Goal: Information Seeking & Learning: Learn about a topic

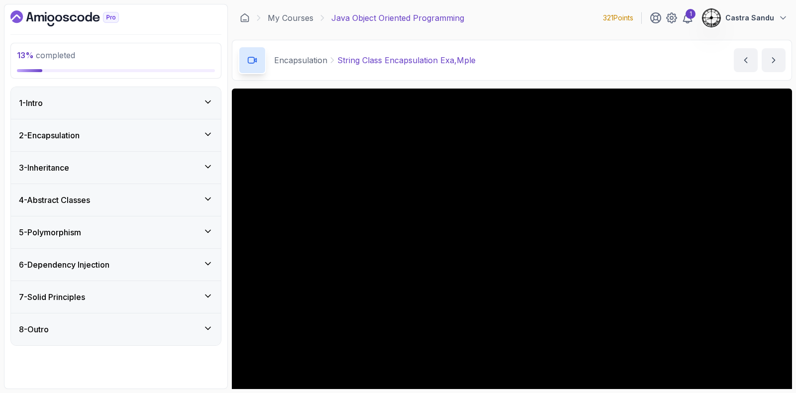
scroll to position [62, 0]
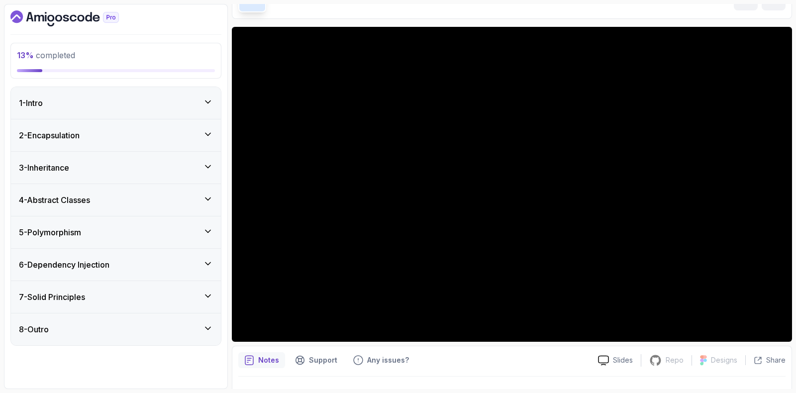
click at [42, 139] on h3 "2 - Encapsulation" at bounding box center [49, 135] width 61 height 12
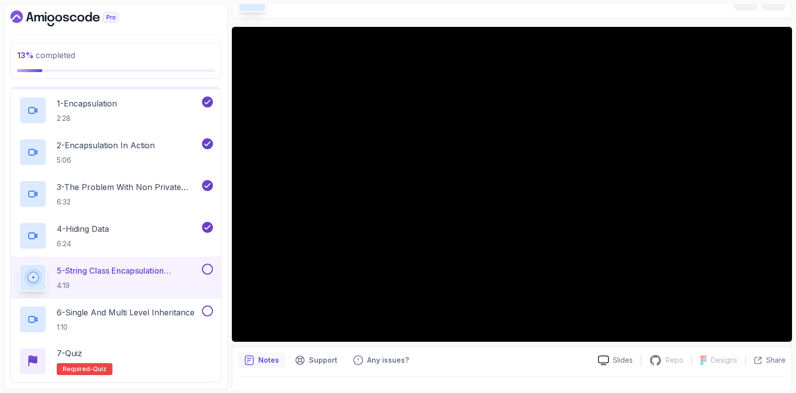
click at [207, 269] on button at bounding box center [207, 269] width 11 height 11
click at [163, 307] on p "6 - Single And Multi Level Inheritance" at bounding box center [126, 313] width 138 height 12
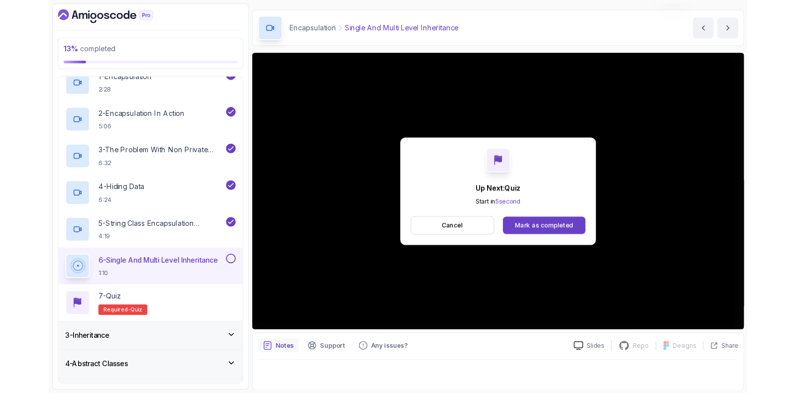
scroll to position [62, 0]
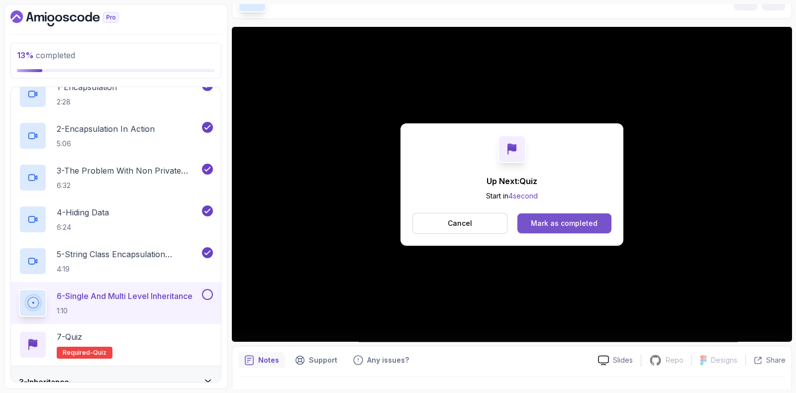
click at [567, 220] on div "Mark as completed" at bounding box center [564, 223] width 67 height 10
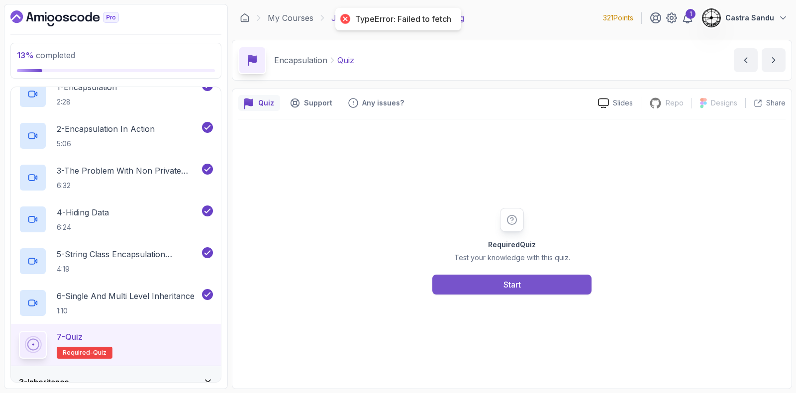
click at [545, 289] on button "Start" at bounding box center [511, 285] width 159 height 20
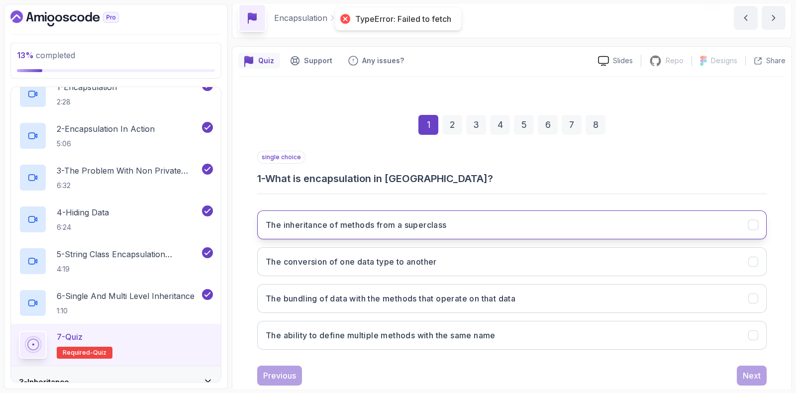
scroll to position [62, 0]
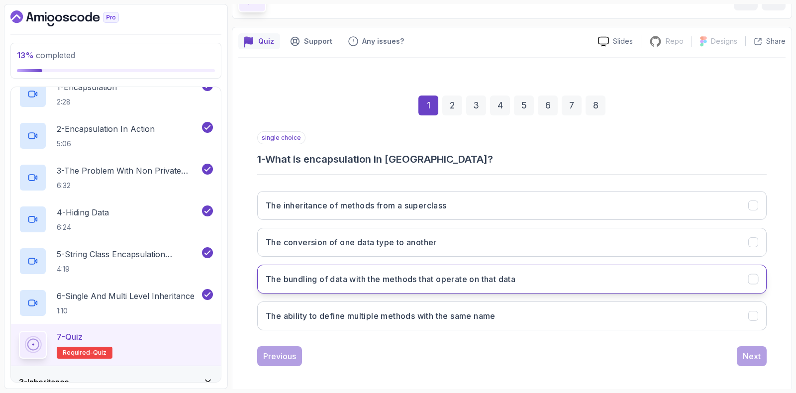
click at [312, 280] on h3 "The bundling of data with the methods that operate on that data" at bounding box center [391, 279] width 250 height 12
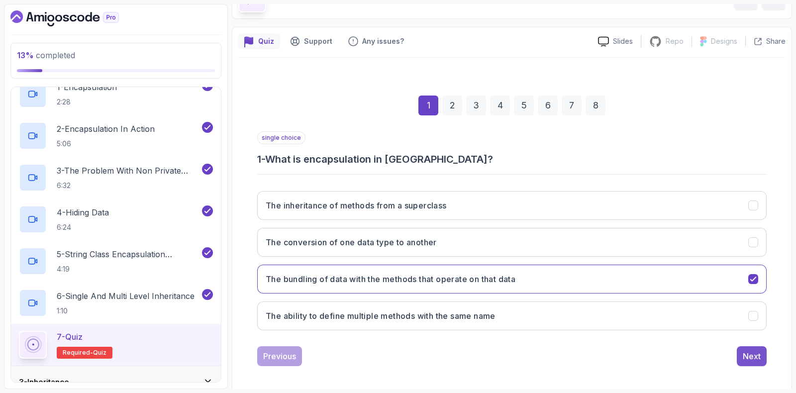
click at [755, 359] on div "Next" at bounding box center [752, 356] width 18 height 12
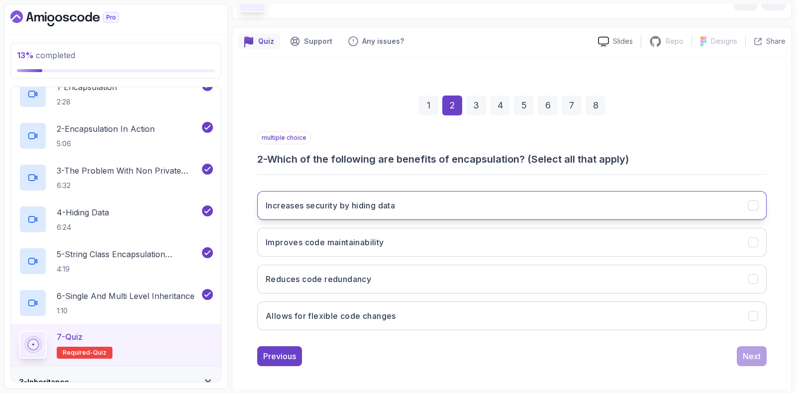
click at [297, 208] on h3 "Increases security by hiding data" at bounding box center [330, 206] width 129 height 12
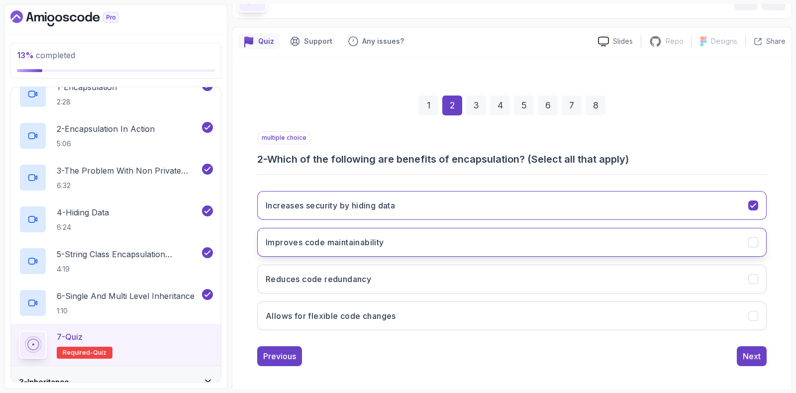
click at [285, 249] on button "Improves code maintainability" at bounding box center [512, 242] width 510 height 29
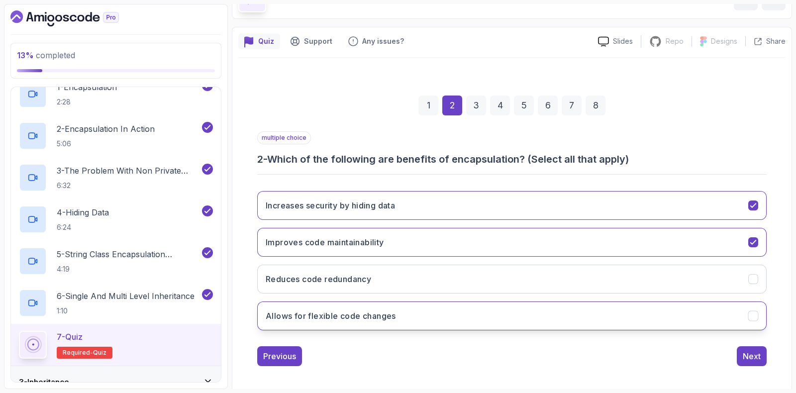
click at [309, 315] on h3 "Allows for flexible code changes" at bounding box center [331, 316] width 130 height 12
click at [746, 353] on div "Next" at bounding box center [752, 356] width 18 height 12
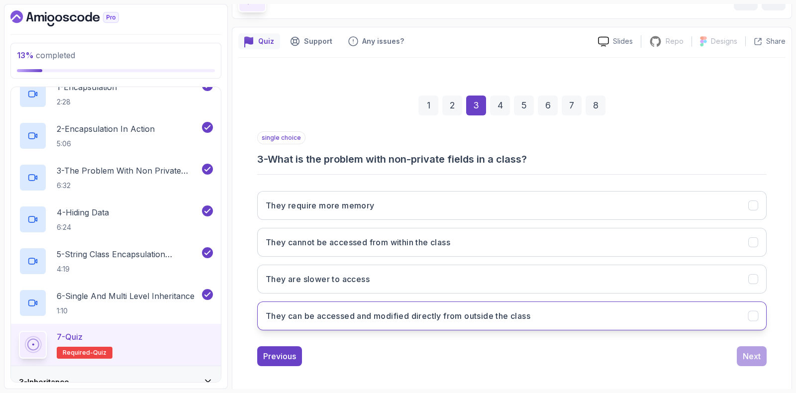
click at [352, 311] on h3 "They can be accessed and modified directly from outside the class" at bounding box center [398, 316] width 265 height 12
click at [744, 352] on div "Next" at bounding box center [752, 356] width 18 height 12
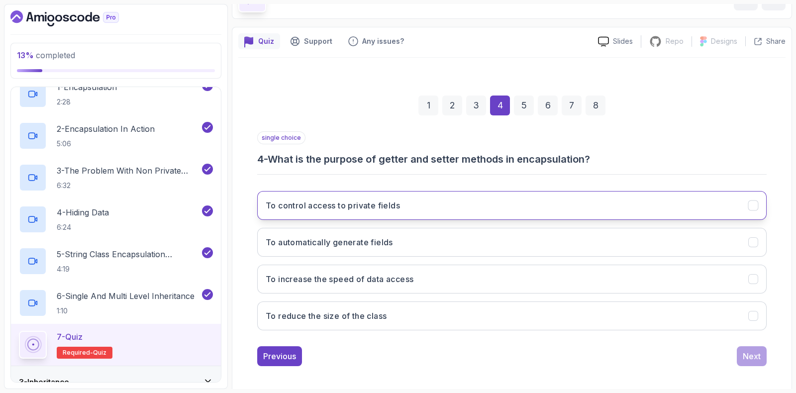
click at [308, 213] on button "To control access to private fields" at bounding box center [512, 205] width 510 height 29
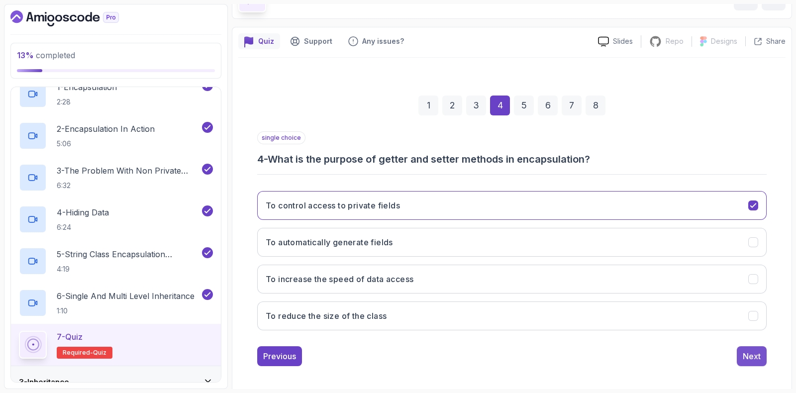
click at [750, 354] on div "Next" at bounding box center [752, 356] width 18 height 12
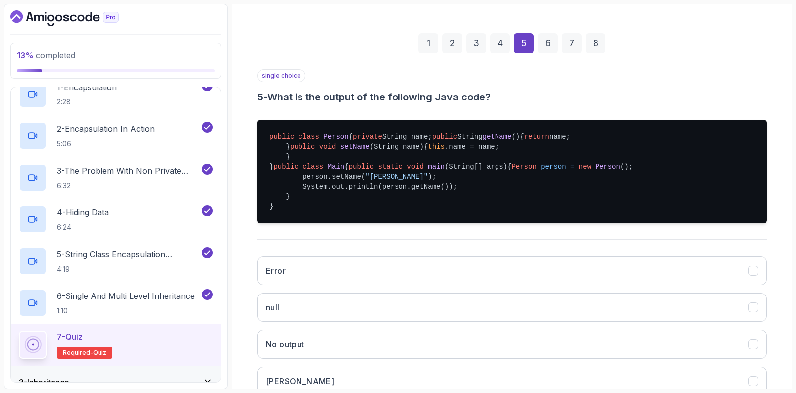
scroll to position [248, 0]
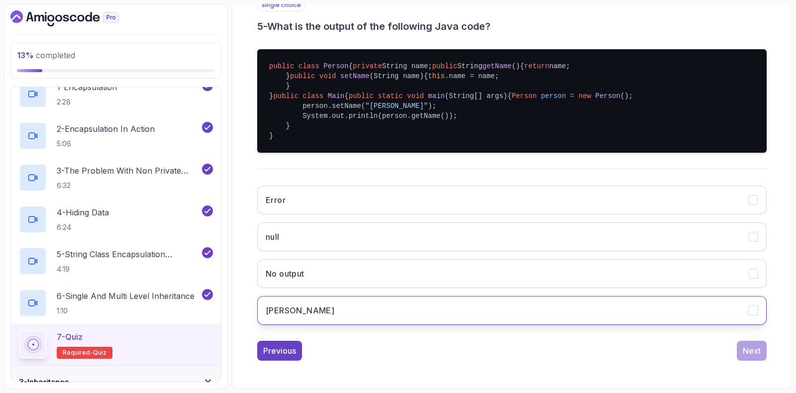
click at [307, 325] on button "[PERSON_NAME]" at bounding box center [512, 310] width 510 height 29
click at [767, 369] on div "1 2 3 4 5 6 7 8 single choice 5 - What is the output of the following Java code…" at bounding box center [511, 154] width 547 height 430
click at [755, 357] on div "Next" at bounding box center [752, 351] width 18 height 12
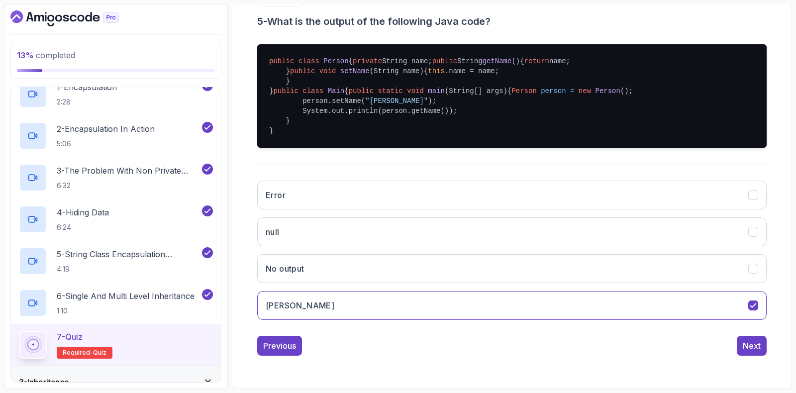
scroll to position [66, 0]
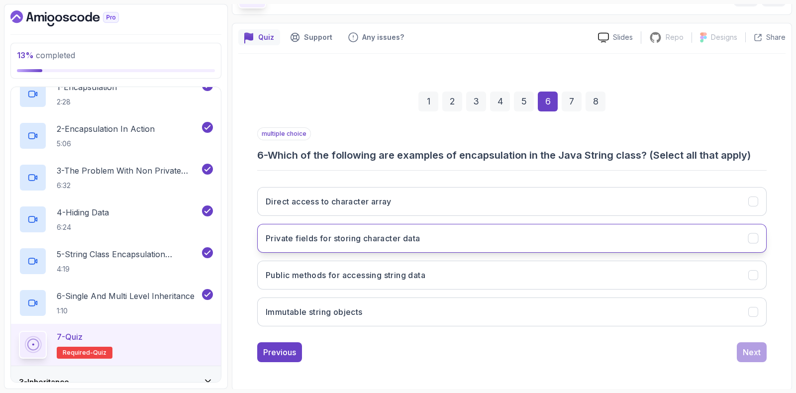
click at [289, 247] on button "Private fields for storing character data" at bounding box center [512, 238] width 510 height 29
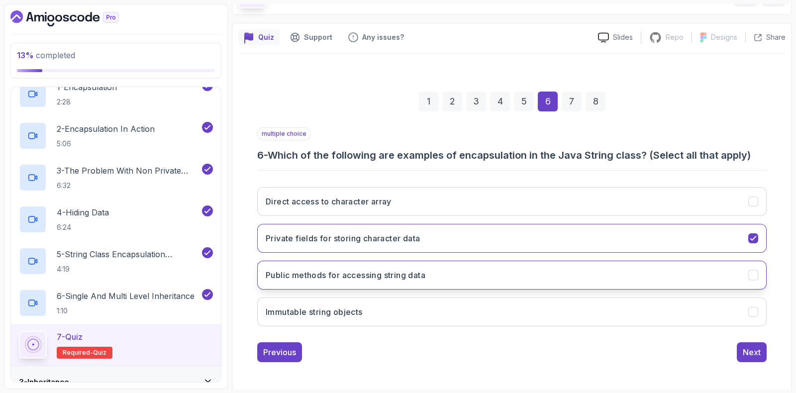
click at [284, 281] on button "Public methods for accessing string data" at bounding box center [512, 275] width 510 height 29
click at [750, 360] on button "Next" at bounding box center [752, 352] width 30 height 20
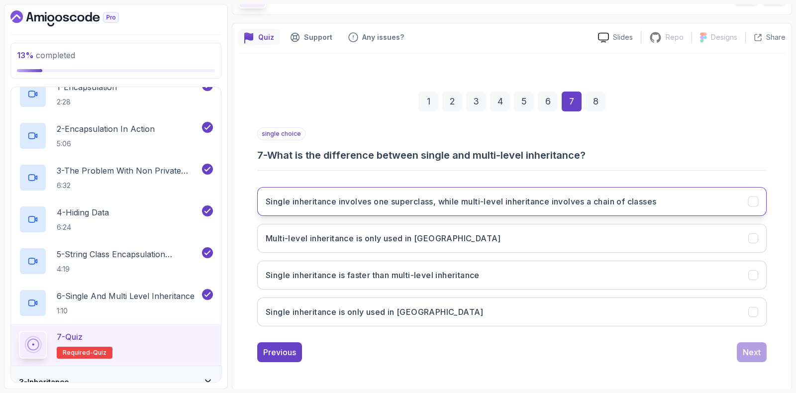
click at [291, 208] on button "Single inheritance involves one superclass, while multi-level inheritance invol…" at bounding box center [512, 201] width 510 height 29
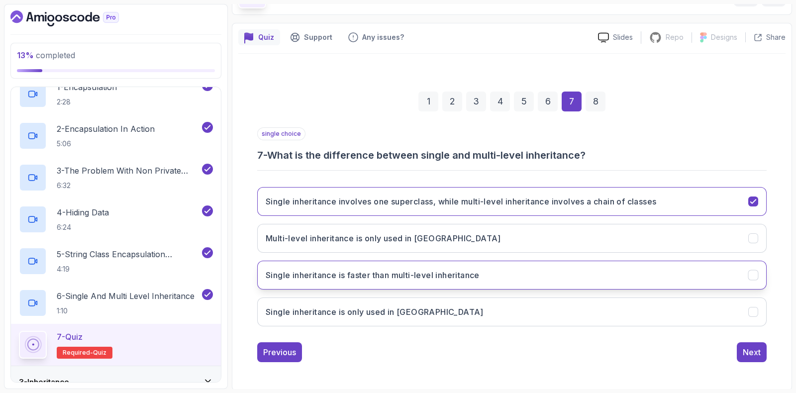
click at [419, 280] on h3 "Single inheritance is faster than multi-level inheritance" at bounding box center [373, 275] width 214 height 12
click at [505, 180] on div "Single inheritance involves one superclass, while multi-level inheritance invol…" at bounding box center [512, 256] width 510 height 155
drag, startPoint x: 499, startPoint y: 183, endPoint x: 498, endPoint y: 191, distance: 7.6
click at [499, 186] on div "Single inheritance involves one superclass, while multi-level inheritance invol…" at bounding box center [512, 256] width 510 height 155
click at [491, 193] on button "Single inheritance involves one superclass, while multi-level inheritance invol…" at bounding box center [512, 201] width 510 height 29
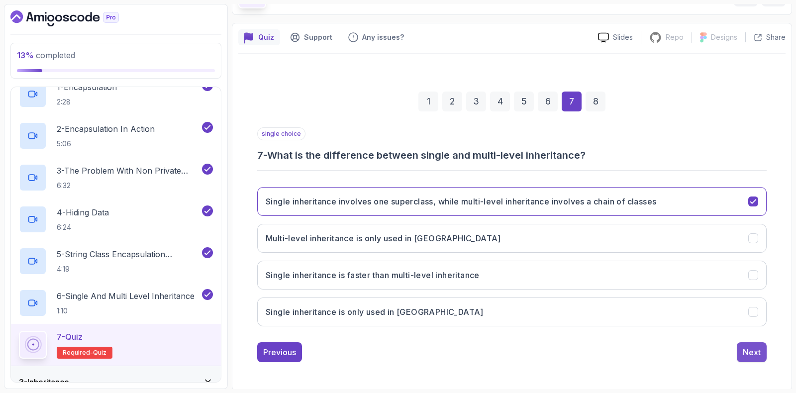
click at [749, 349] on div "Next" at bounding box center [752, 352] width 18 height 12
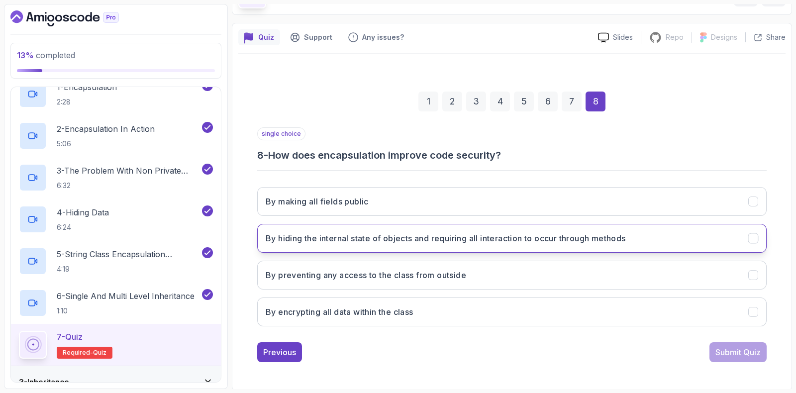
click at [408, 243] on button "By hiding the internal state of objects and requiring all interaction to occur …" at bounding box center [512, 238] width 510 height 29
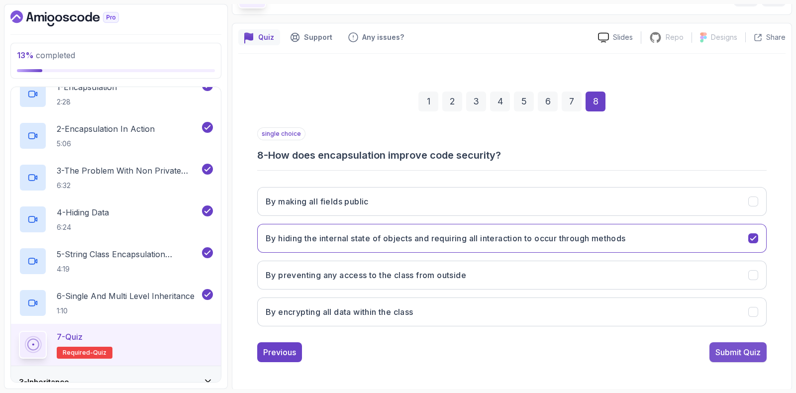
click at [720, 358] on button "Submit Quiz" at bounding box center [738, 352] width 57 height 20
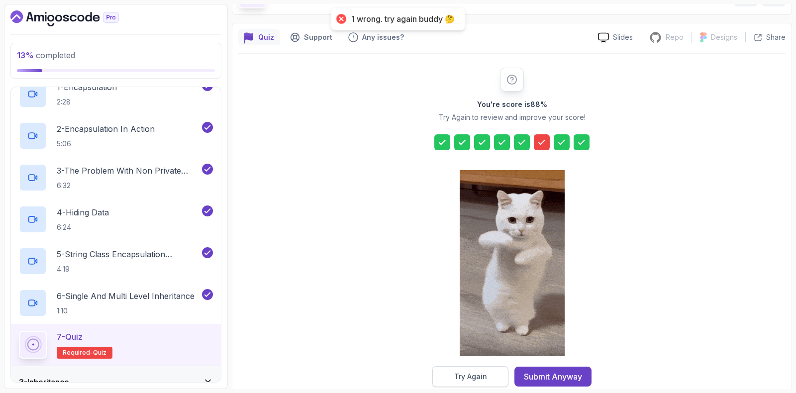
click at [478, 373] on div "Try Again" at bounding box center [470, 377] width 33 height 10
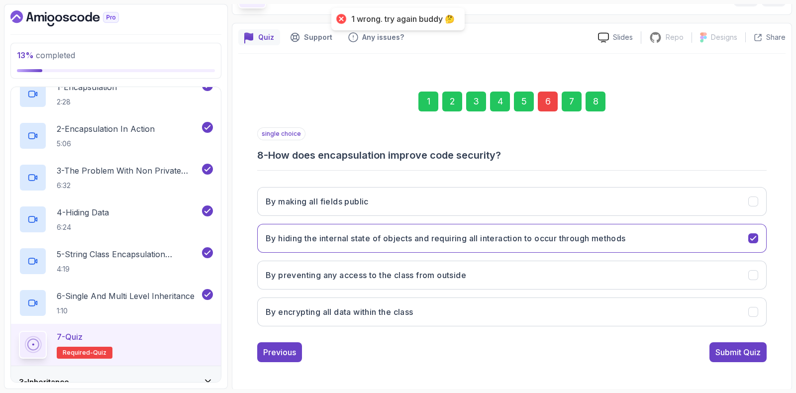
click at [538, 98] on div "6" at bounding box center [548, 102] width 20 height 20
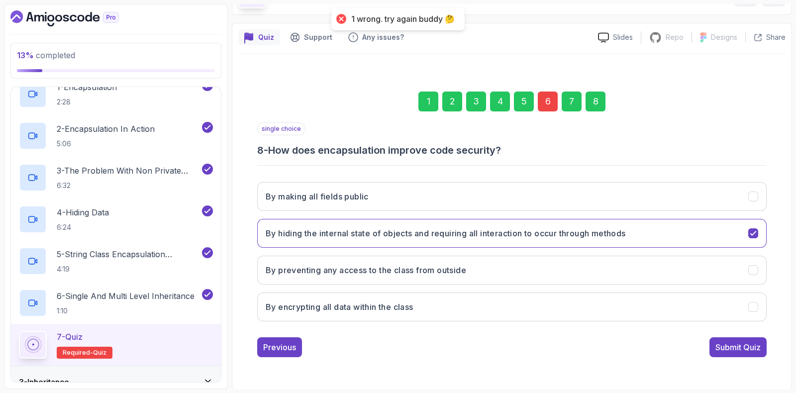
click at [547, 98] on div "6" at bounding box center [548, 102] width 20 height 20
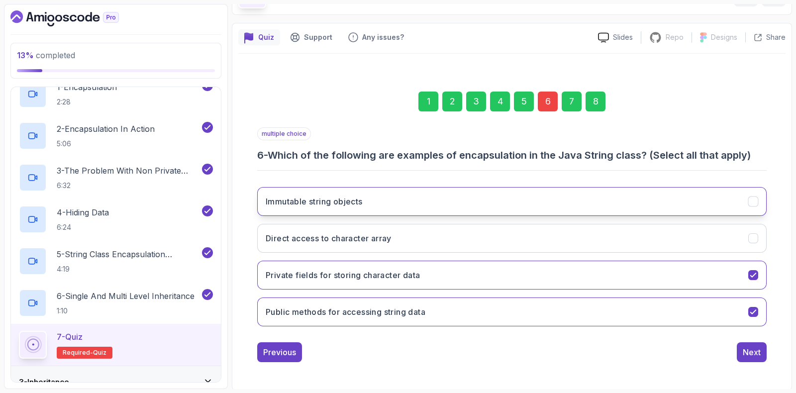
click at [330, 190] on button "Immutable string objects" at bounding box center [512, 201] width 510 height 29
click at [596, 96] on div "8" at bounding box center [596, 102] width 20 height 20
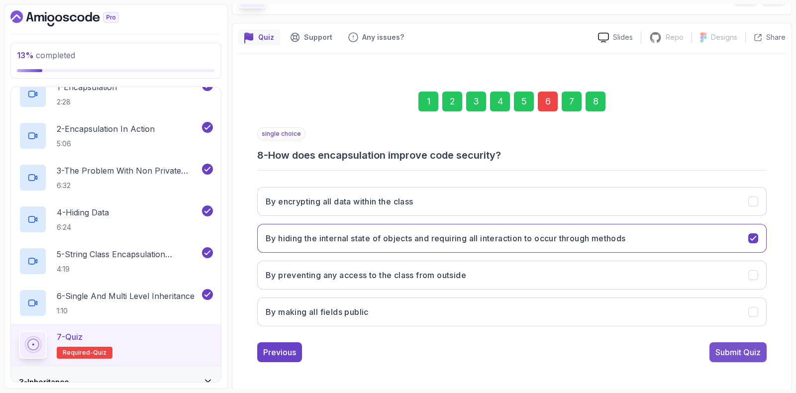
click at [733, 353] on div "Submit Quiz" at bounding box center [738, 352] width 45 height 12
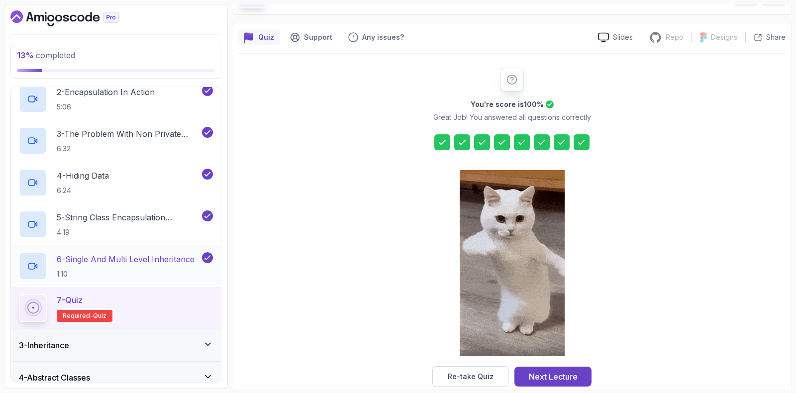
scroll to position [140, 0]
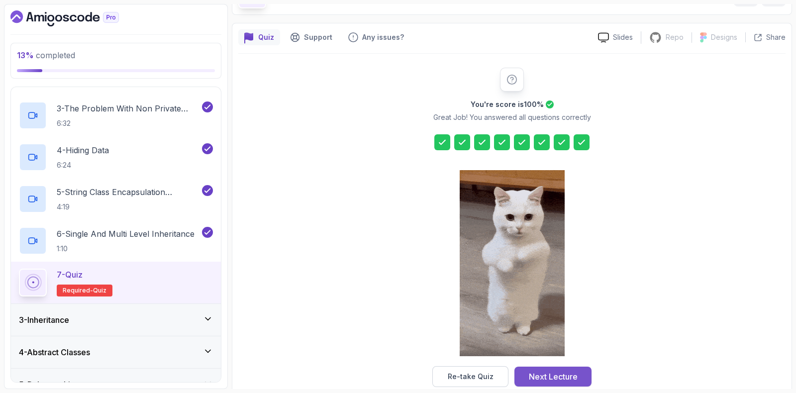
click at [554, 379] on div "Next Lecture" at bounding box center [553, 377] width 49 height 12
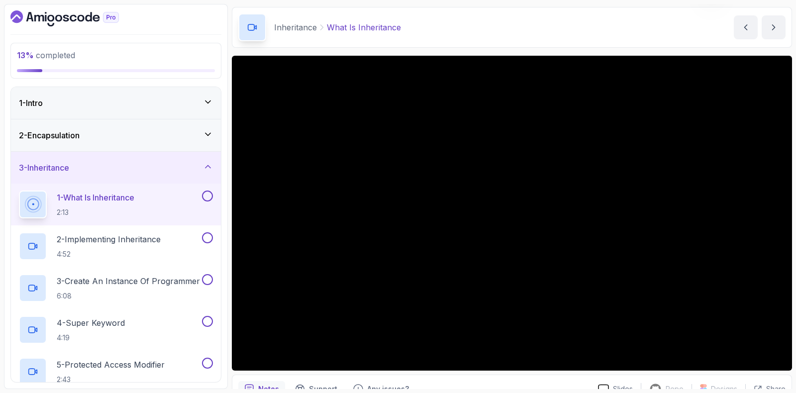
scroll to position [37, 0]
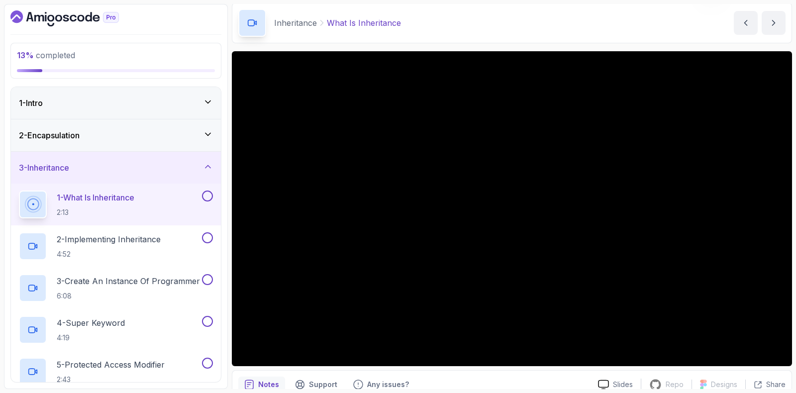
click at [78, 139] on h3 "2 - Encapsulation" at bounding box center [49, 135] width 61 height 12
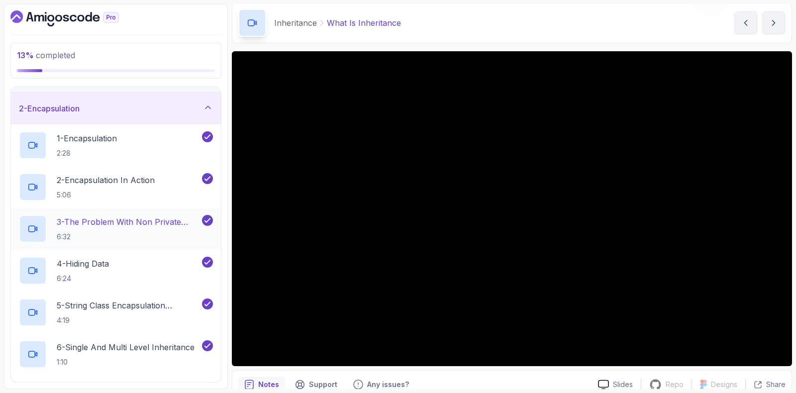
scroll to position [26, 0]
click at [105, 105] on div "2 - Encapsulation" at bounding box center [116, 109] width 194 height 12
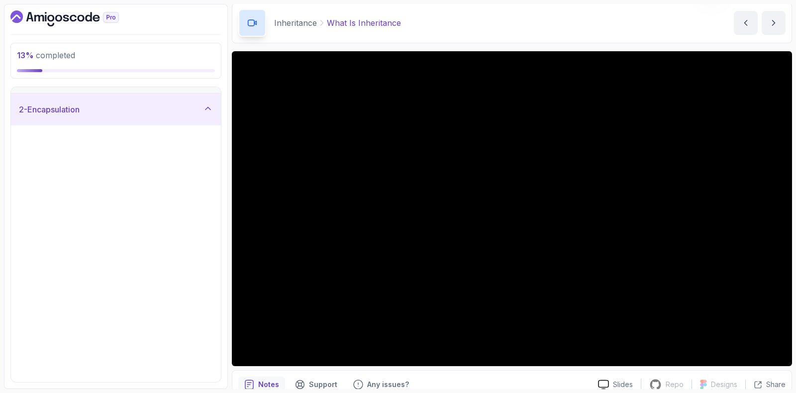
scroll to position [0, 0]
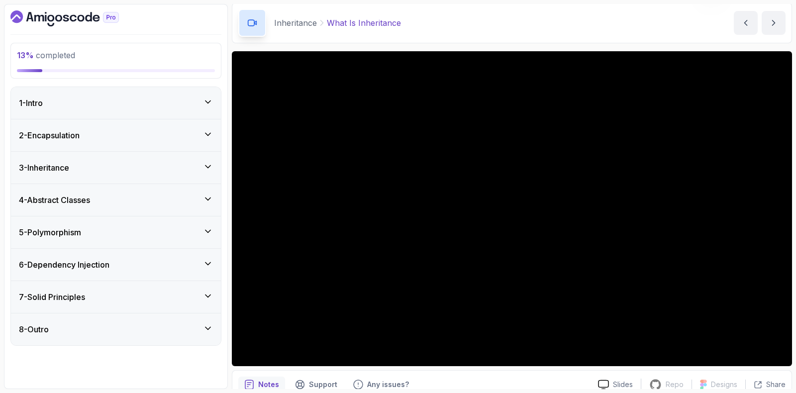
click at [85, 158] on div "3 - Inheritance" at bounding box center [116, 168] width 210 height 32
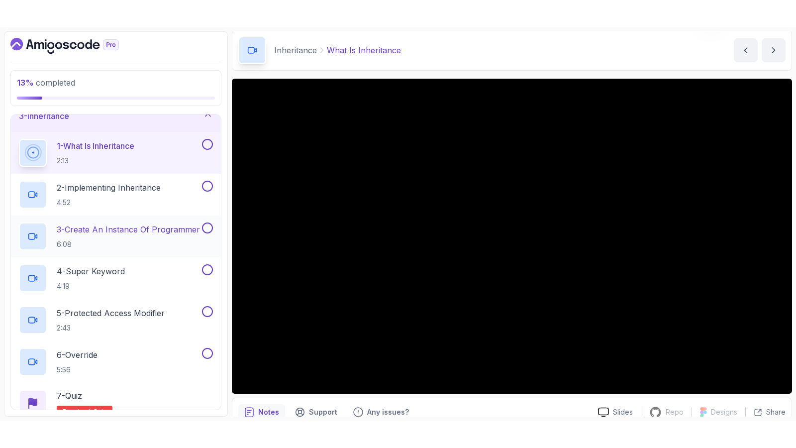
scroll to position [60, 0]
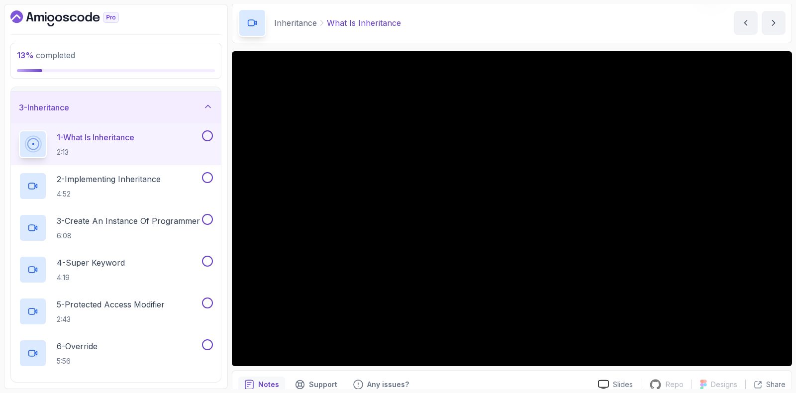
click at [208, 138] on button at bounding box center [207, 135] width 11 height 11
click at [155, 196] on p "4:52" at bounding box center [109, 194] width 104 height 10
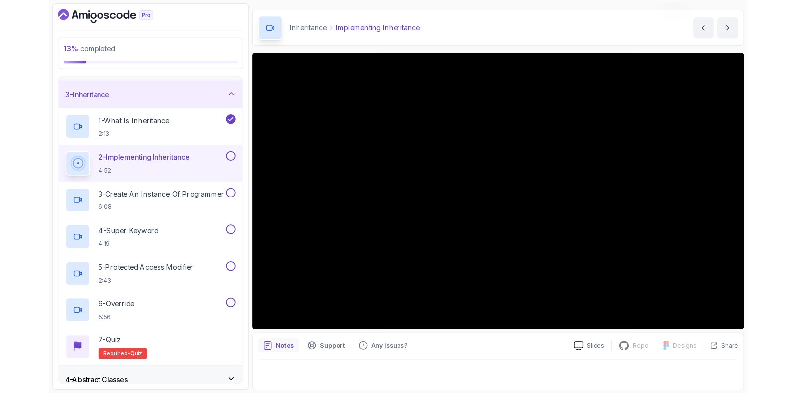
scroll to position [37, 0]
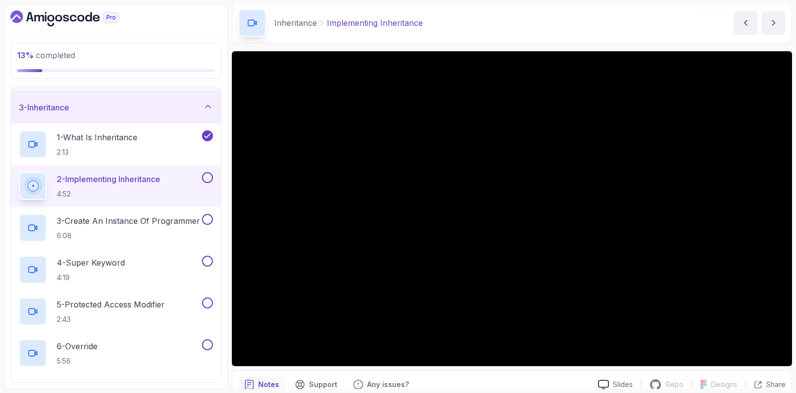
click at [206, 181] on button at bounding box center [207, 177] width 11 height 11
click at [117, 240] on div "3 - Create An Instance Of Programmer 6:08" at bounding box center [116, 228] width 210 height 42
click at [97, 223] on p "3 - Create An Instance Of Programmer" at bounding box center [128, 221] width 143 height 12
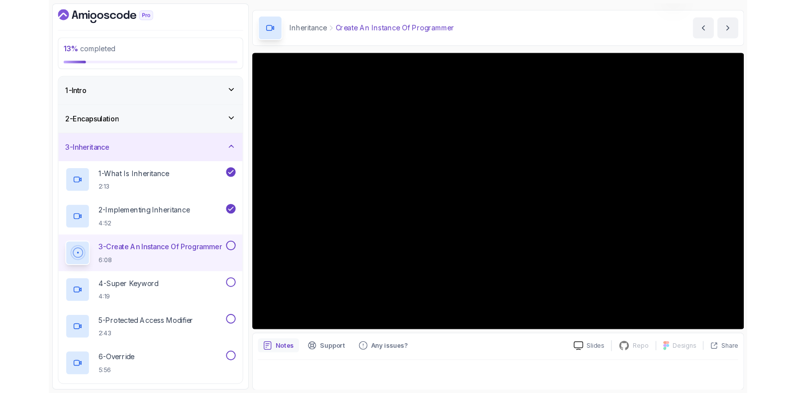
scroll to position [83, 0]
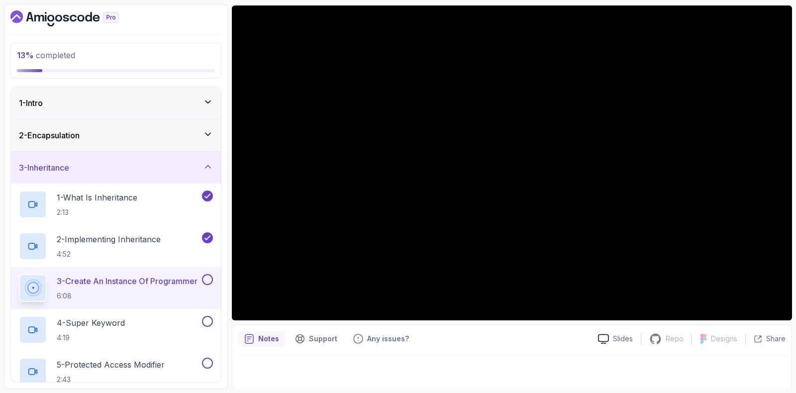
click at [214, 274] on div "3 - Create An Instance Of Programmer 6:08" at bounding box center [116, 288] width 210 height 42
click at [208, 282] on button at bounding box center [207, 279] width 11 height 11
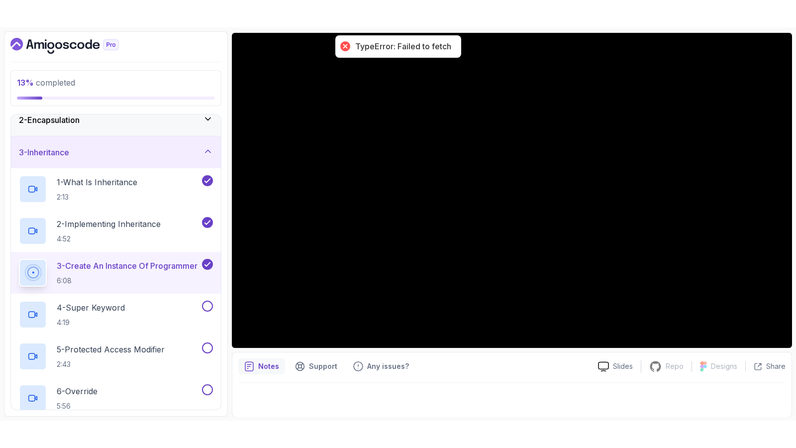
scroll to position [62, 0]
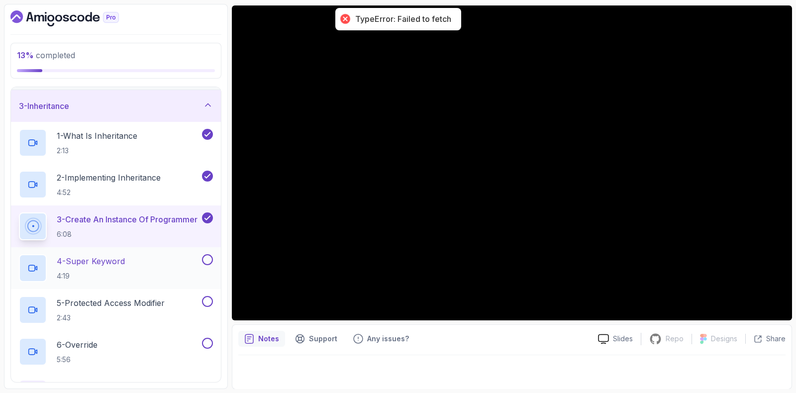
click at [159, 263] on div "4 - Super Keyword 4:19" at bounding box center [109, 268] width 181 height 28
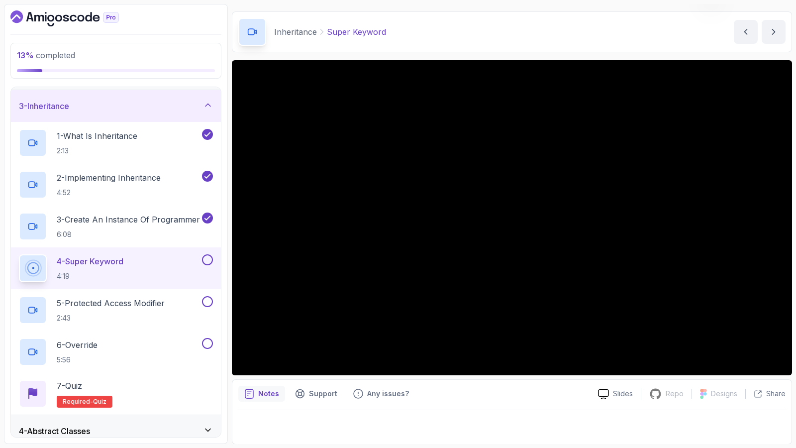
scroll to position [83, 0]
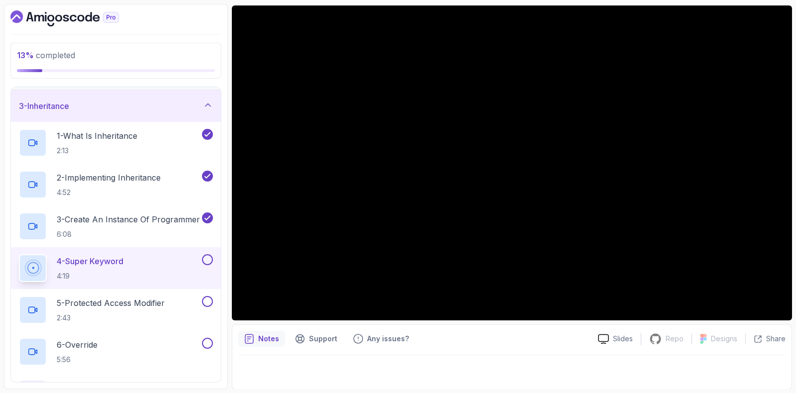
click at [209, 263] on button at bounding box center [207, 259] width 11 height 11
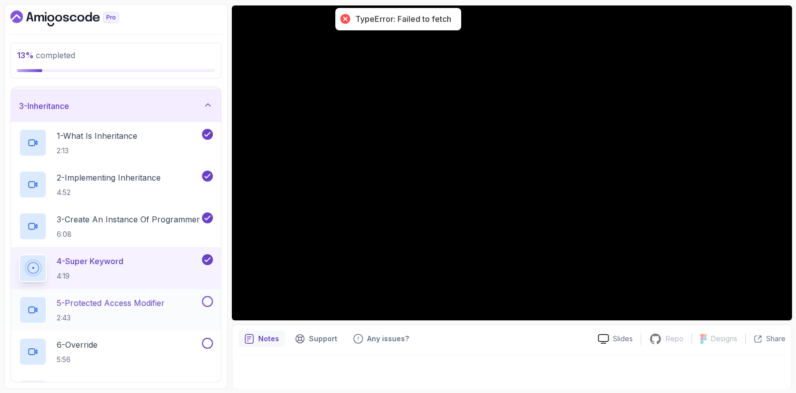
click at [139, 307] on p "5 - Protected Access Modifier" at bounding box center [111, 303] width 108 height 12
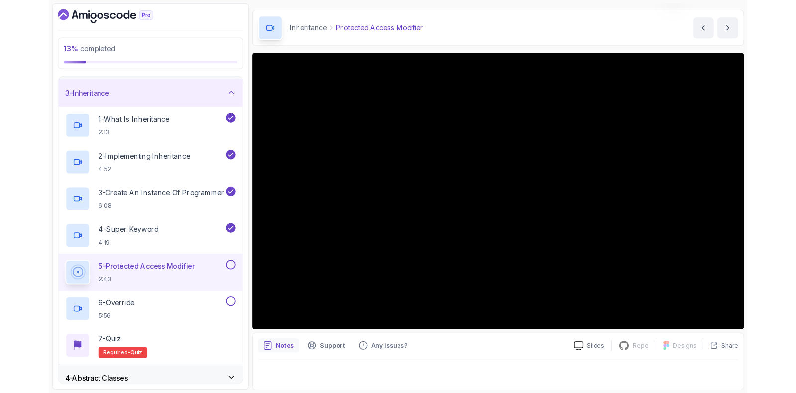
scroll to position [83, 0]
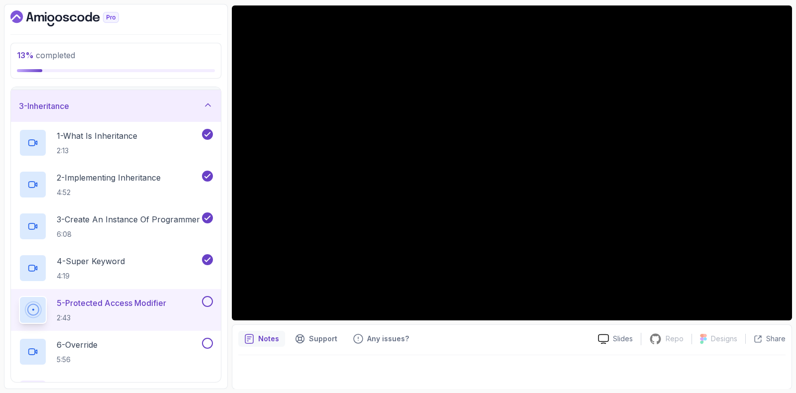
click at [206, 302] on button at bounding box center [207, 301] width 11 height 11
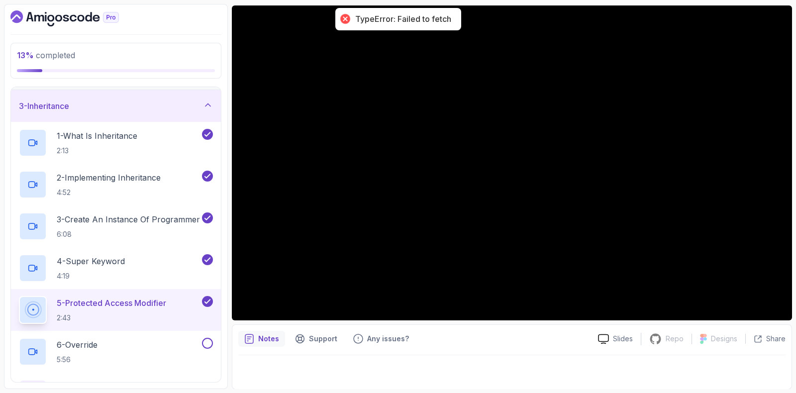
scroll to position [124, 0]
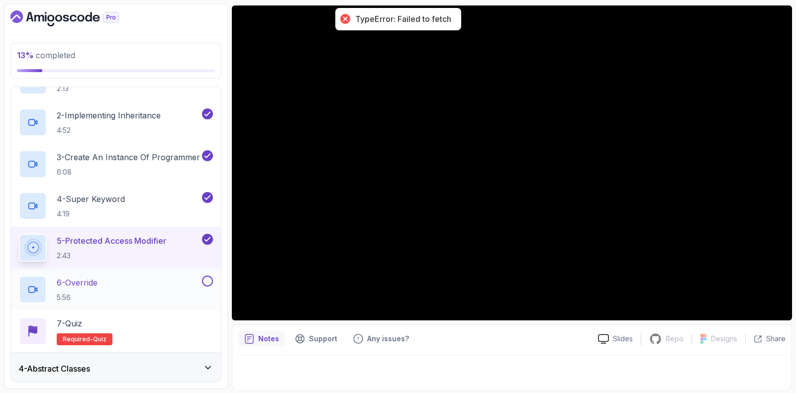
click at [117, 278] on div "6 - Override 5:56" at bounding box center [109, 290] width 181 height 28
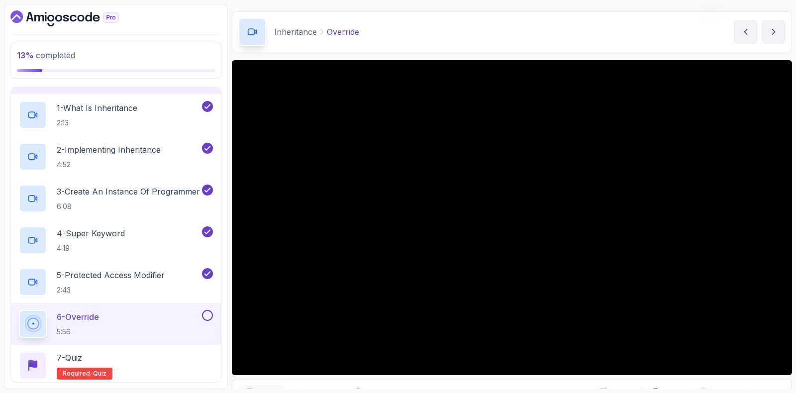
scroll to position [83, 0]
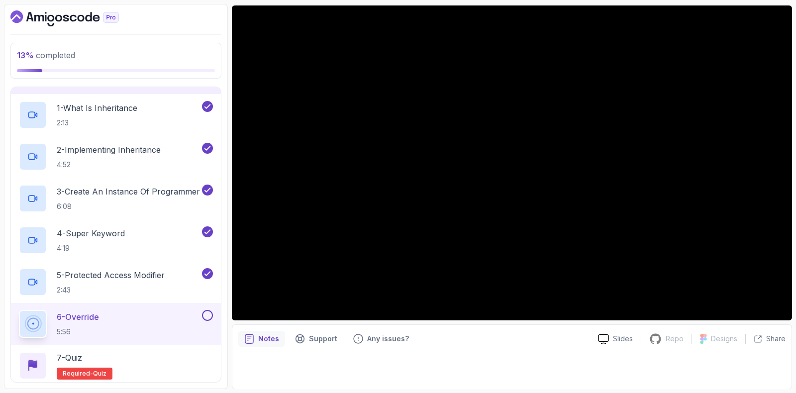
drag, startPoint x: 211, startPoint y: 317, endPoint x: 205, endPoint y: 309, distance: 11.0
click at [208, 313] on button at bounding box center [207, 315] width 11 height 11
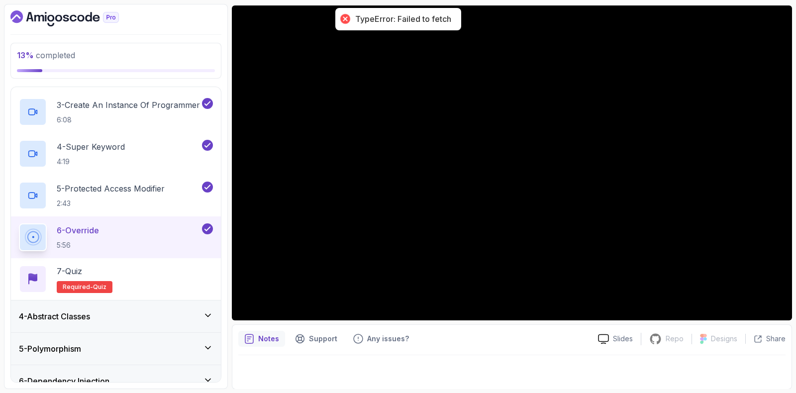
scroll to position [213, 0]
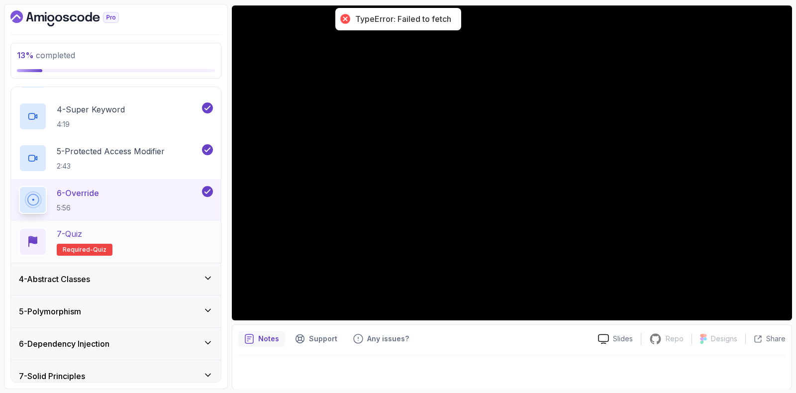
click at [118, 233] on div "7 - Quiz Required- quiz" at bounding box center [116, 242] width 194 height 28
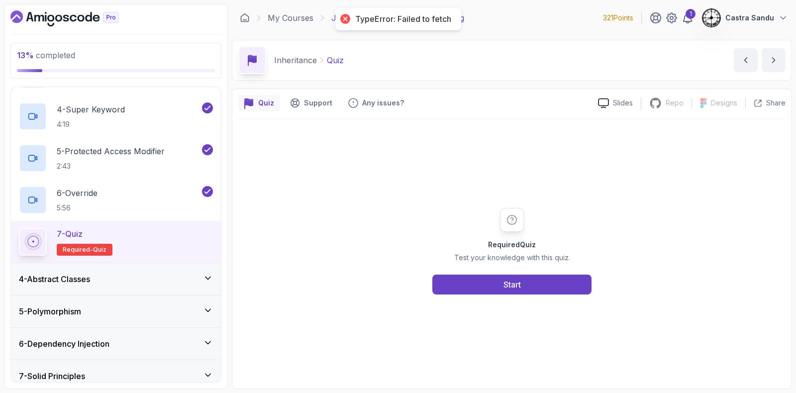
click at [505, 265] on div "Required Quiz Test your knowledge with this quiz. Start" at bounding box center [511, 251] width 191 height 87
click at [506, 279] on div "Start" at bounding box center [512, 285] width 17 height 12
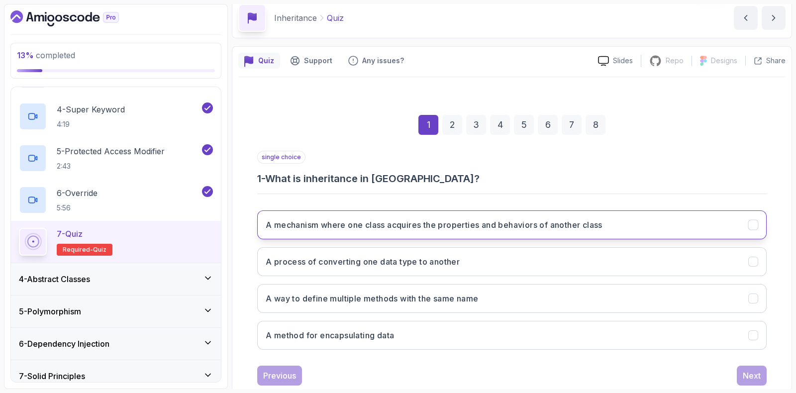
scroll to position [62, 0]
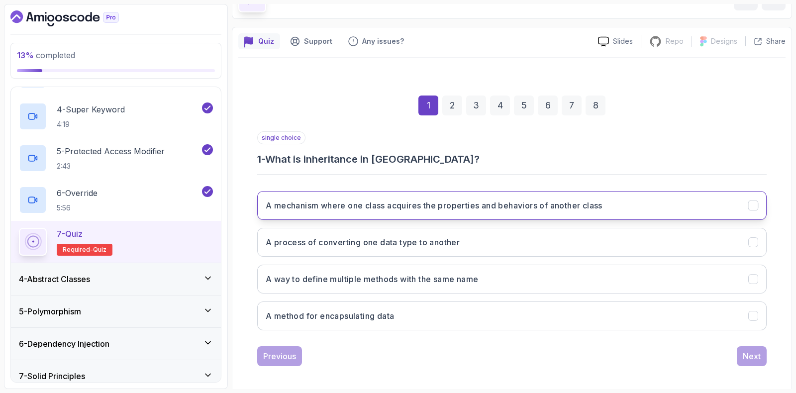
click at [353, 198] on button "A mechanism where one class acquires the properties and behaviors of another cl…" at bounding box center [512, 205] width 510 height 29
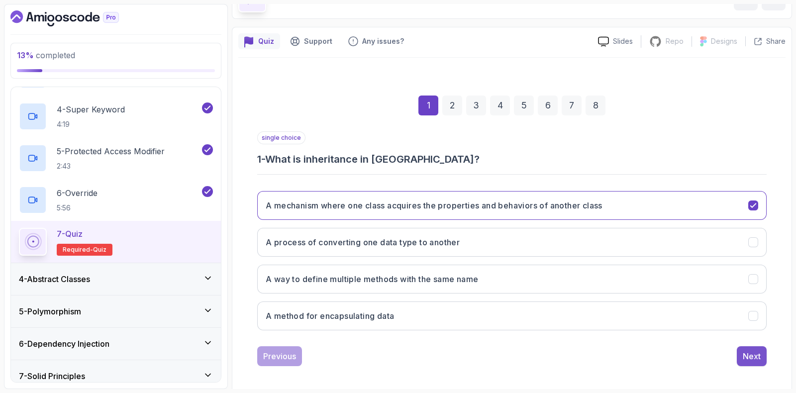
click at [762, 353] on button "Next" at bounding box center [752, 356] width 30 height 20
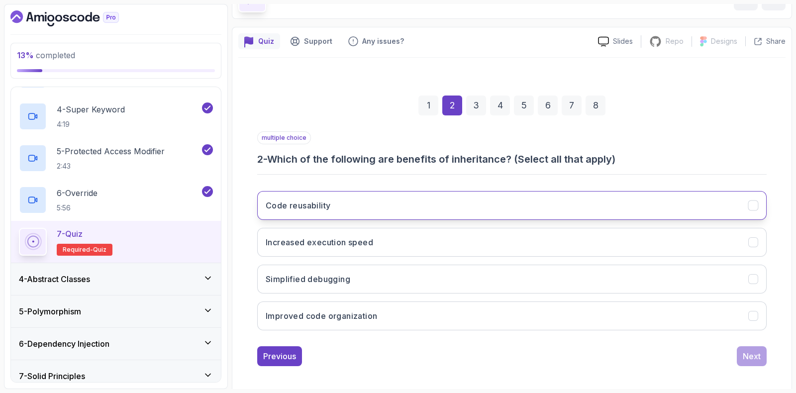
click at [285, 215] on button "Code reusability" at bounding box center [512, 205] width 510 height 29
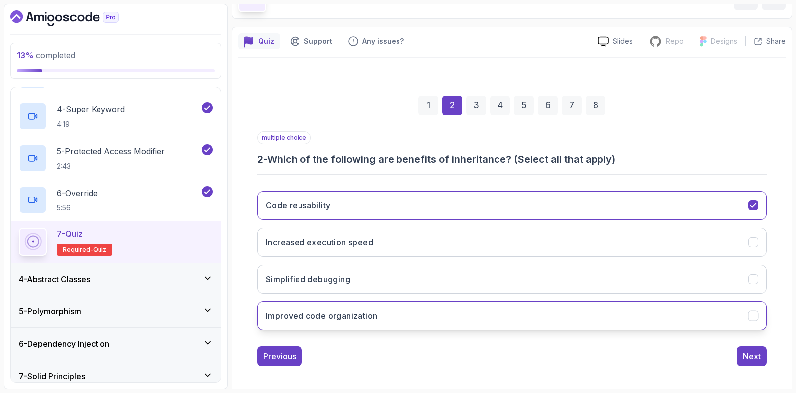
click at [344, 322] on button "Improved code organization" at bounding box center [512, 316] width 510 height 29
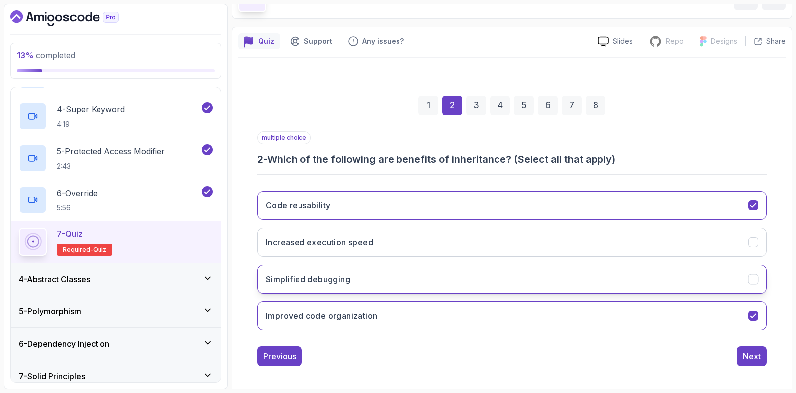
click at [308, 282] on h3 "Simplified debugging" at bounding box center [308, 279] width 85 height 12
drag, startPoint x: 319, startPoint y: 238, endPoint x: 399, endPoint y: 257, distance: 82.2
click at [323, 236] on h3 "Increased execution speed" at bounding box center [319, 242] width 107 height 12
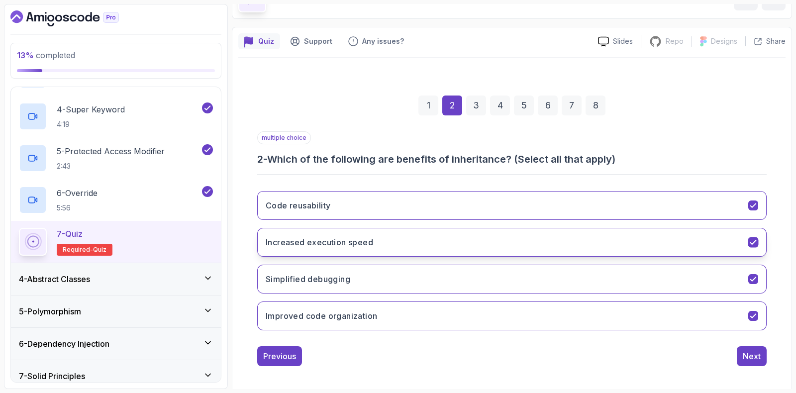
click at [688, 236] on button "Increased execution speed" at bounding box center [512, 242] width 510 height 29
click at [595, 243] on button "Increased execution speed" at bounding box center [512, 242] width 510 height 29
click at [743, 350] on div "Next" at bounding box center [752, 356] width 18 height 12
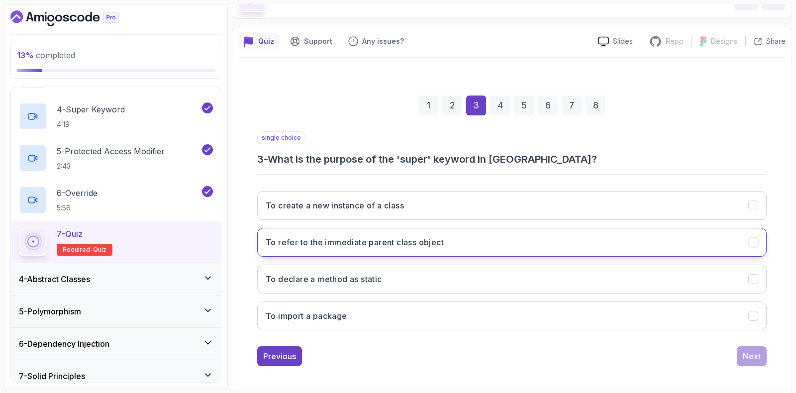
click at [334, 238] on h3 "To refer to the immediate parent class object" at bounding box center [355, 242] width 178 height 12
click at [757, 354] on div "Next" at bounding box center [752, 356] width 18 height 12
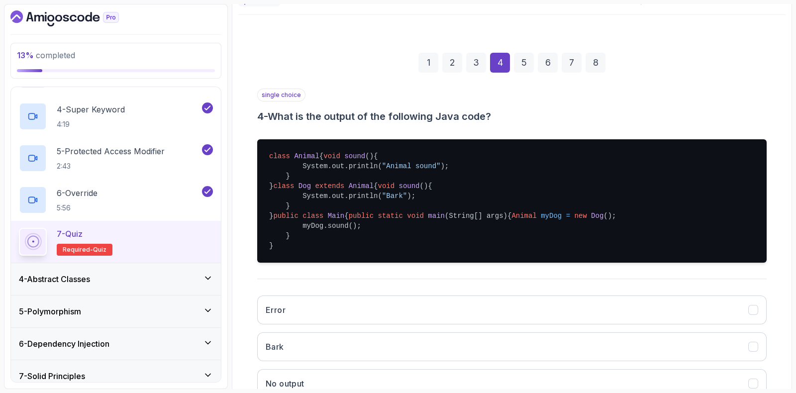
scroll to position [124, 0]
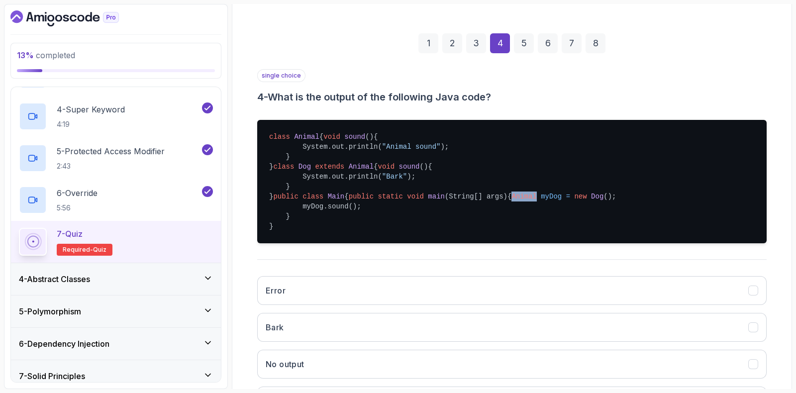
drag, startPoint x: 298, startPoint y: 256, endPoint x: 321, endPoint y: 251, distance: 23.8
click at [321, 243] on pre "class Animal { void sound () { System.out.println( "Animal sound" ); } } class …" at bounding box center [512, 181] width 510 height 123
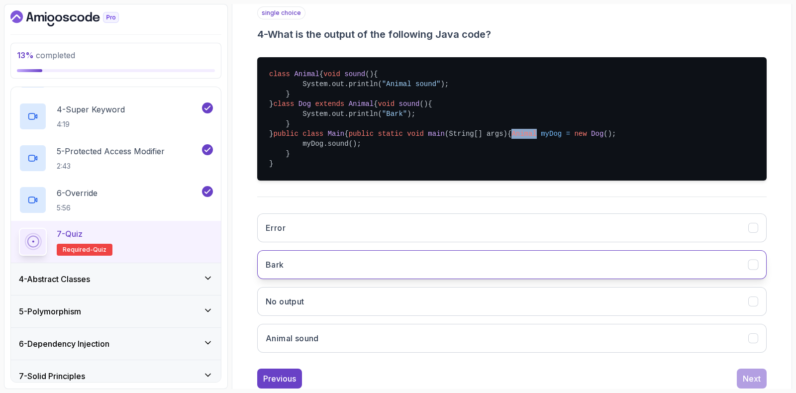
scroll to position [248, 0]
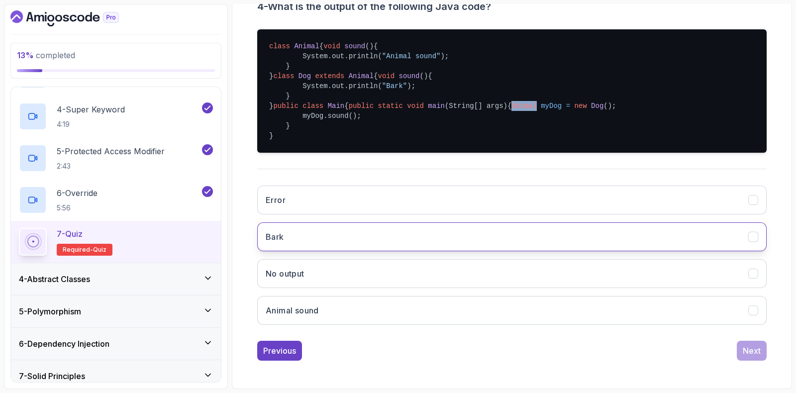
click at [305, 251] on button "Bark" at bounding box center [512, 236] width 510 height 29
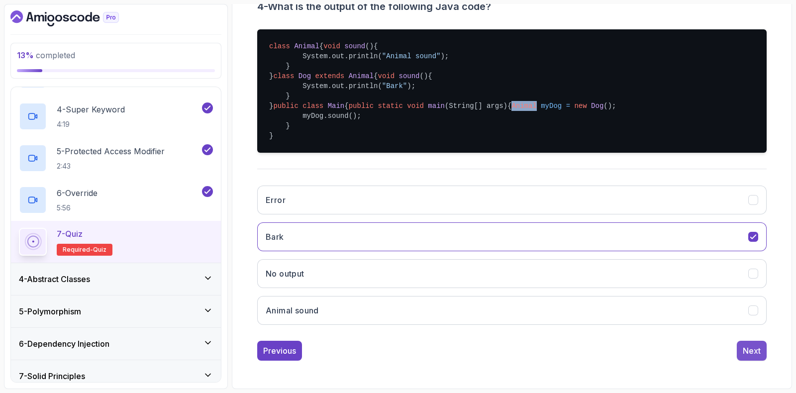
click at [759, 357] on div "Next" at bounding box center [752, 351] width 18 height 12
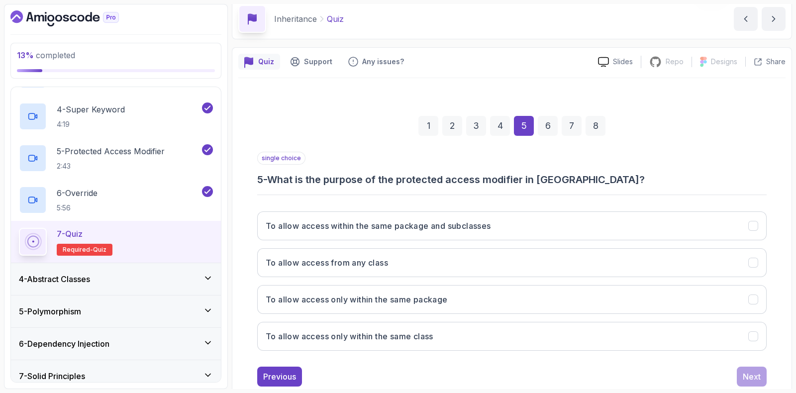
scroll to position [3, 0]
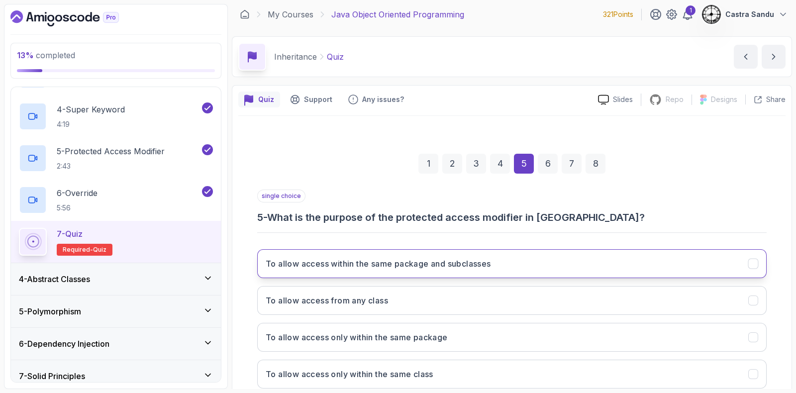
click at [301, 267] on h3 "To allow access within the same package and subclasses" at bounding box center [378, 264] width 225 height 12
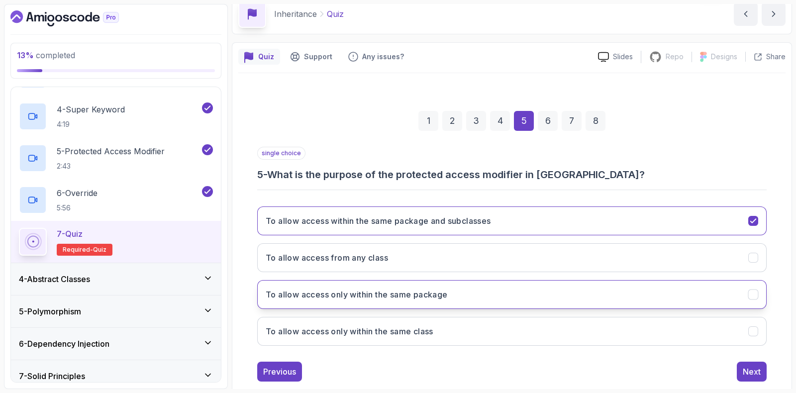
scroll to position [66, 0]
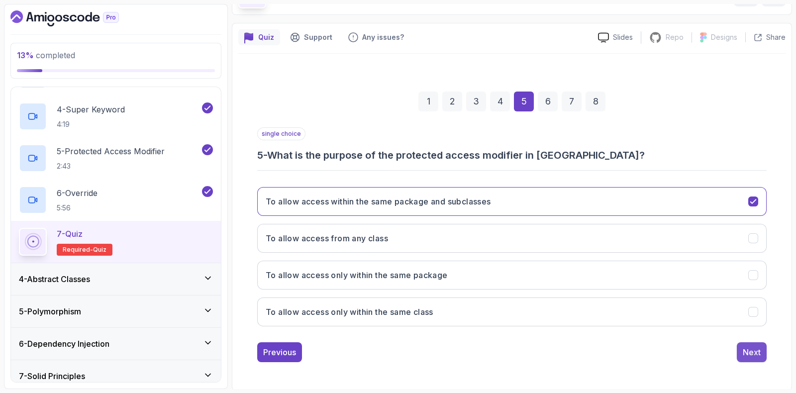
click at [745, 350] on div "Next" at bounding box center [752, 352] width 18 height 12
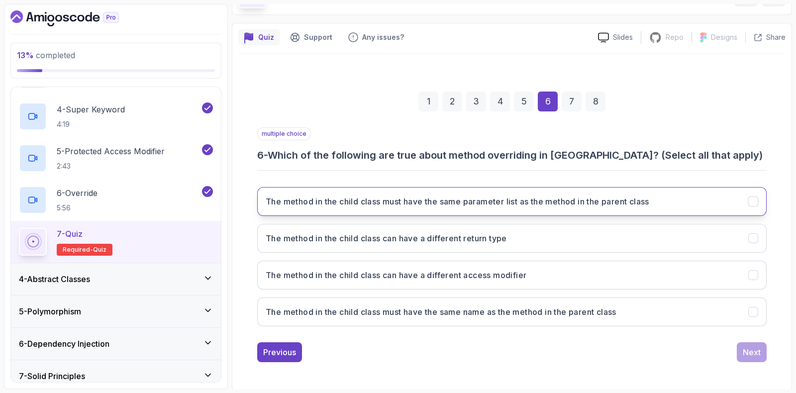
click at [318, 205] on h3 "The method in the child class must have the same parameter list as the method i…" at bounding box center [458, 202] width 384 height 12
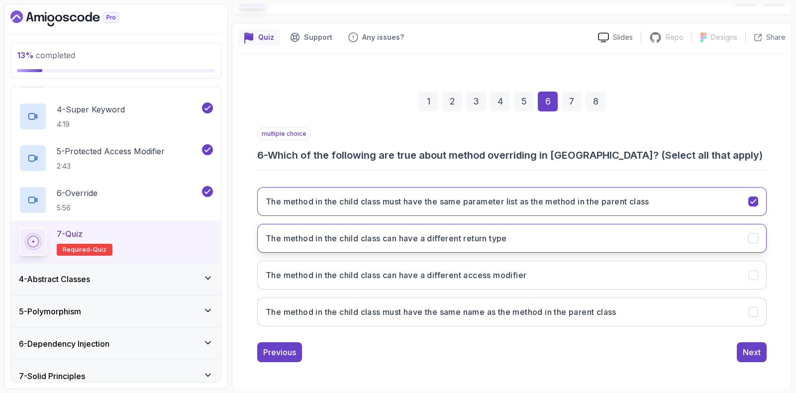
click at [323, 246] on button "The method in the child class can have a different return type" at bounding box center [512, 238] width 510 height 29
click at [308, 234] on h3 "The method in the child class can have a different return type" at bounding box center [386, 238] width 241 height 12
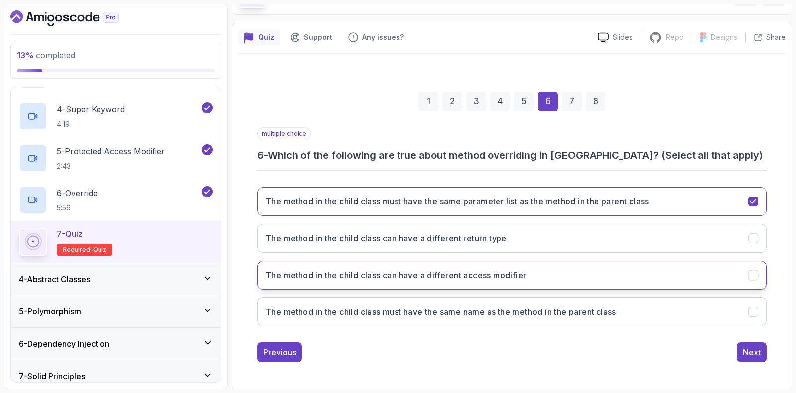
click at [269, 285] on button "The method in the child class can have a different access modifier" at bounding box center [512, 275] width 510 height 29
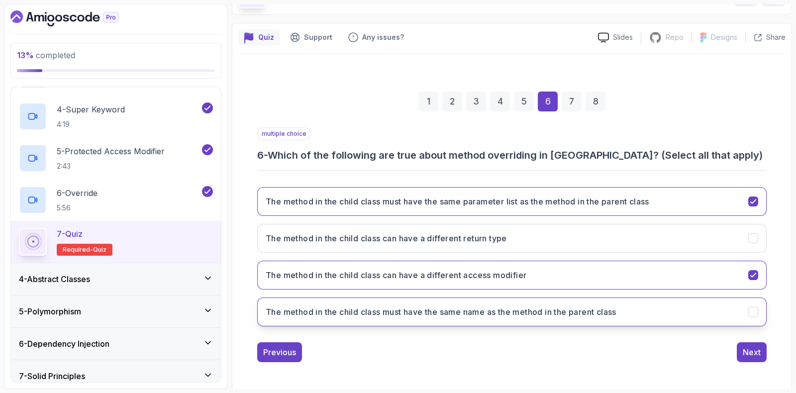
click at [312, 314] on h3 "The method in the child class must have the same name as the method in the pare…" at bounding box center [441, 312] width 351 height 12
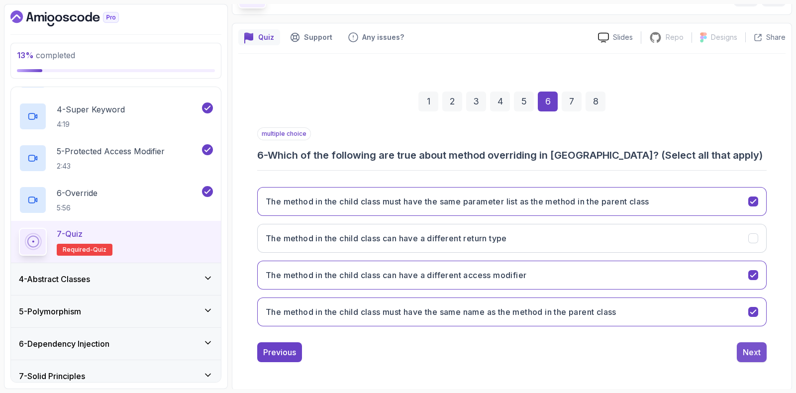
click at [751, 352] on div "Next" at bounding box center [752, 352] width 18 height 12
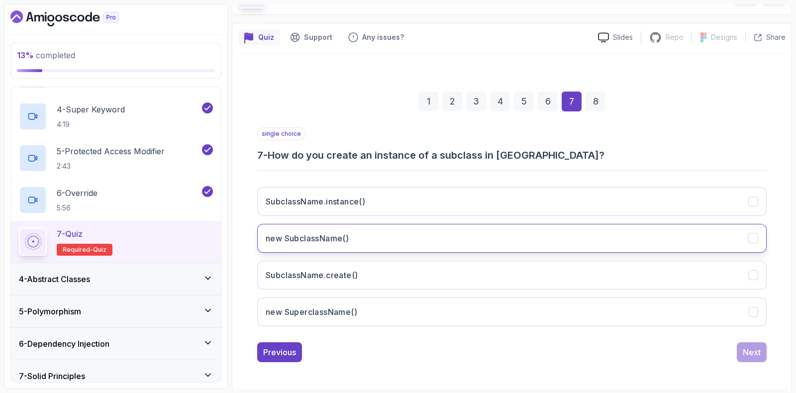
click at [278, 242] on h3 "new SubclassName()" at bounding box center [307, 238] width 83 height 12
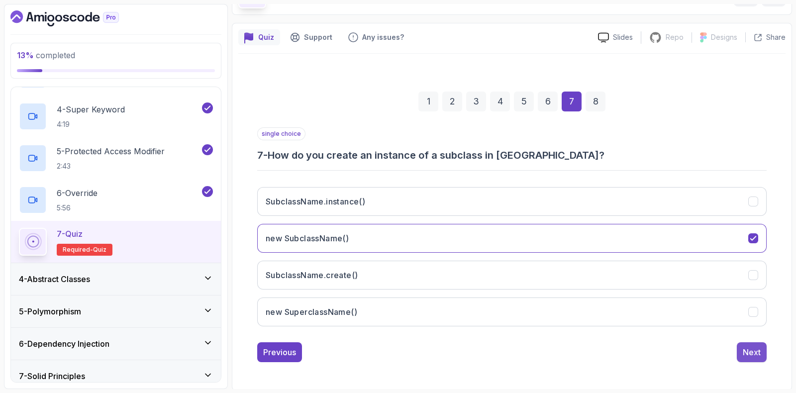
click at [749, 352] on div "Next" at bounding box center [752, 352] width 18 height 12
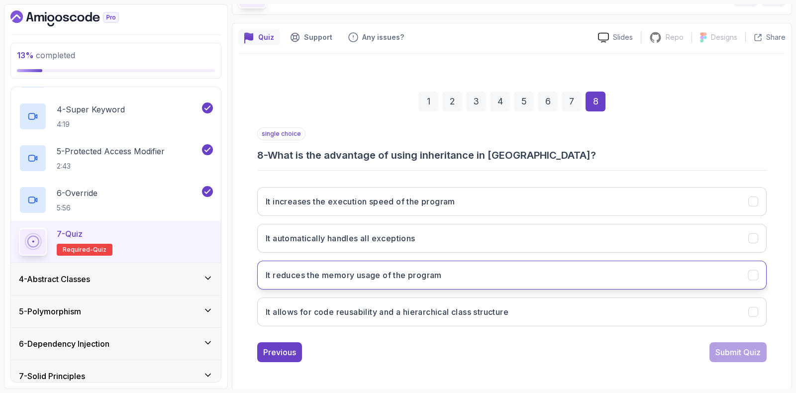
click at [284, 272] on h3 "It reduces the memory usage of the program" at bounding box center [354, 275] width 176 height 12
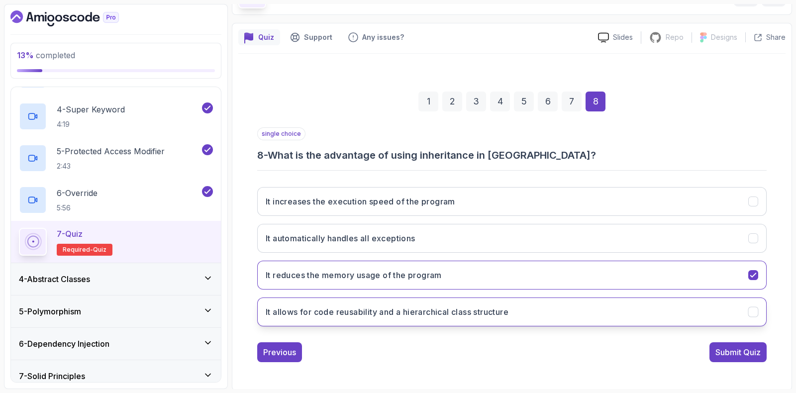
click at [304, 311] on h3 "It allows for code reusability and a hierarchical class structure" at bounding box center [387, 312] width 243 height 12
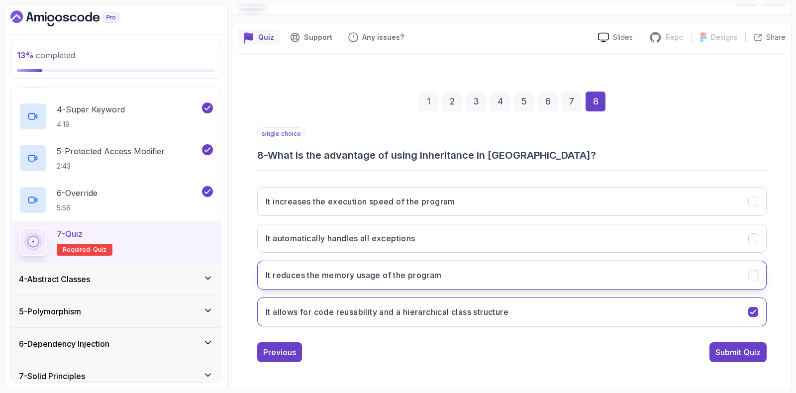
click at [532, 267] on button "It reduces the memory usage of the program" at bounding box center [512, 275] width 510 height 29
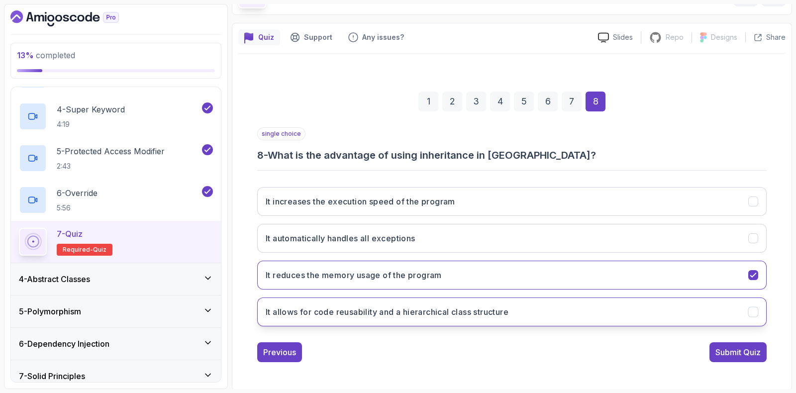
click at [496, 308] on h3 "It allows for code reusability and a hierarchical class structure" at bounding box center [387, 312] width 243 height 12
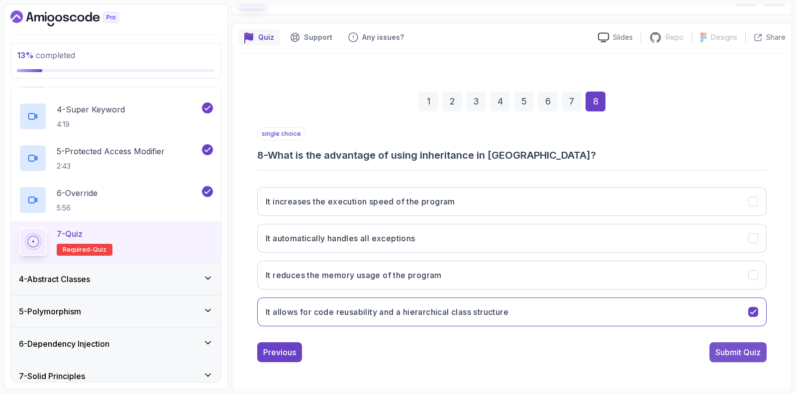
click at [730, 354] on div "Submit Quiz" at bounding box center [738, 352] width 45 height 12
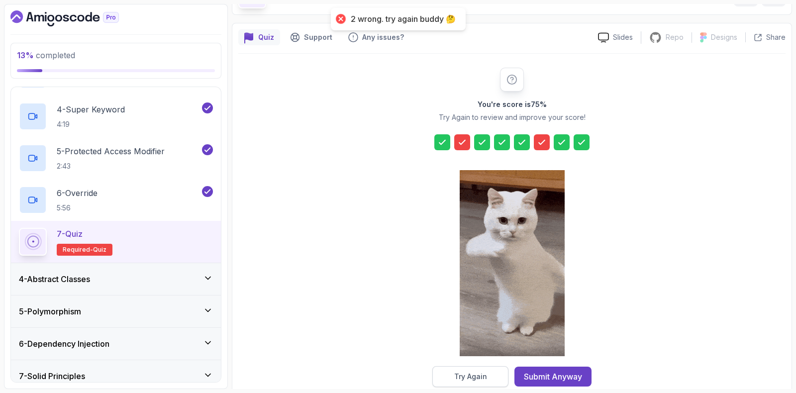
click at [472, 374] on div "Try Again" at bounding box center [470, 377] width 33 height 10
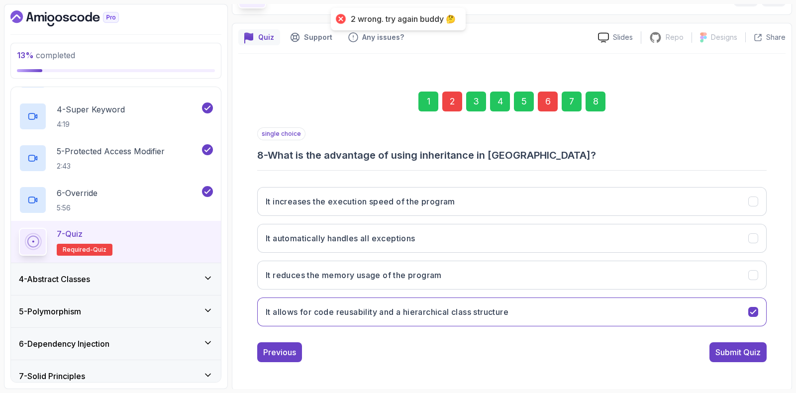
click at [451, 101] on div "2" at bounding box center [452, 102] width 20 height 20
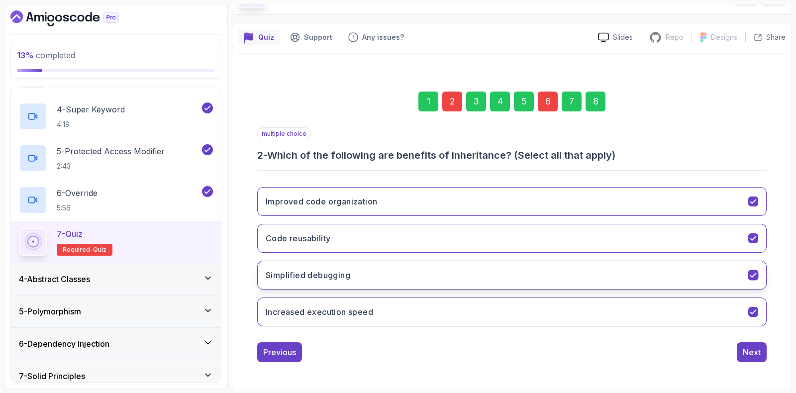
click at [356, 272] on button "Simplified debugging" at bounding box center [512, 275] width 510 height 29
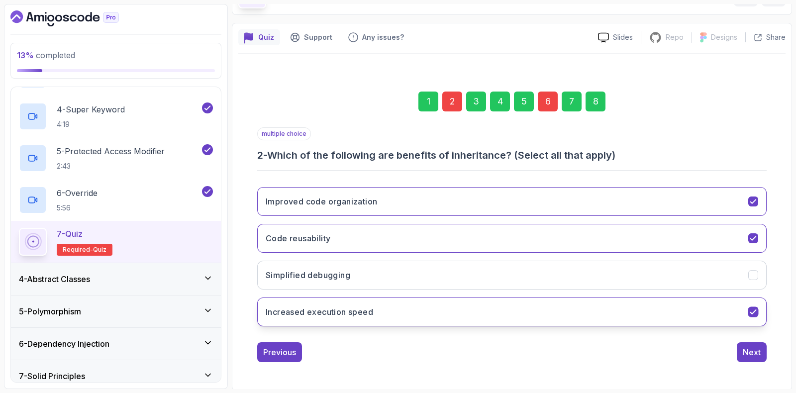
click at [392, 312] on button "Increased execution speed" at bounding box center [512, 312] width 510 height 29
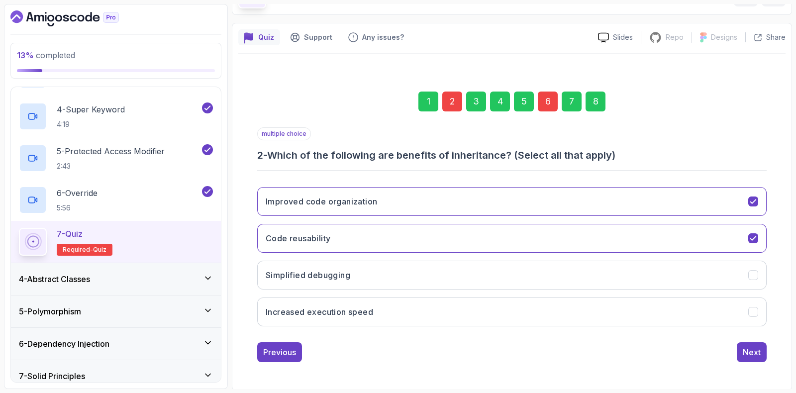
click at [554, 97] on div "6" at bounding box center [548, 102] width 20 height 20
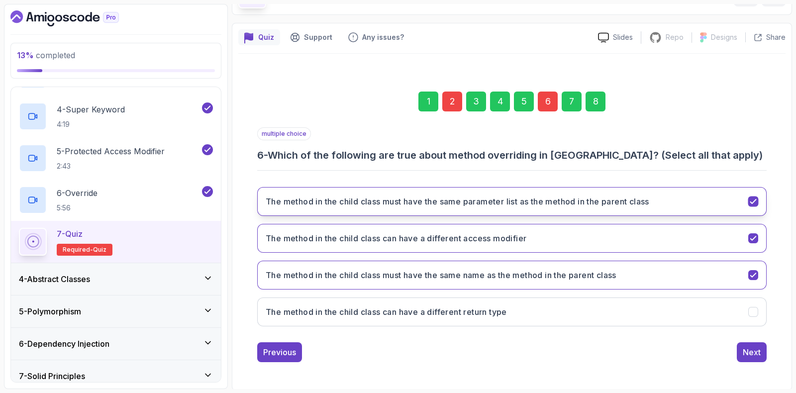
click at [287, 210] on button "The method in the child class must have the same parameter list as the method i…" at bounding box center [512, 201] width 510 height 29
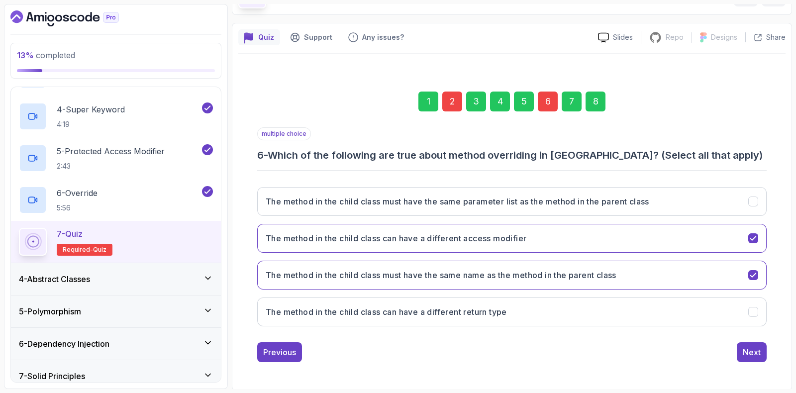
click at [586, 93] on div "8" at bounding box center [596, 102] width 20 height 20
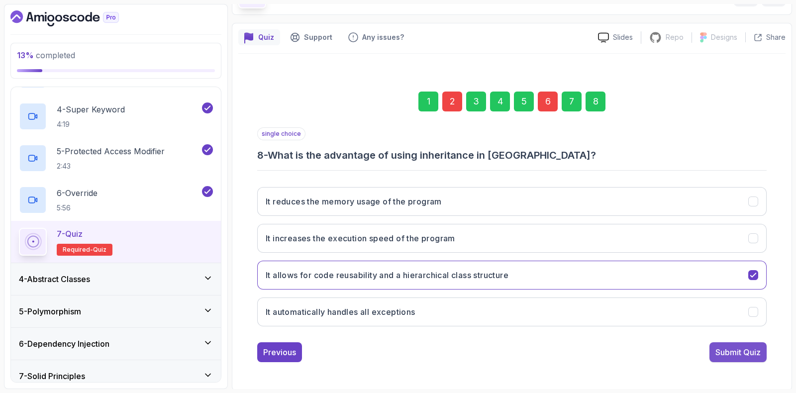
click at [744, 354] on div "Submit Quiz" at bounding box center [738, 352] width 45 height 12
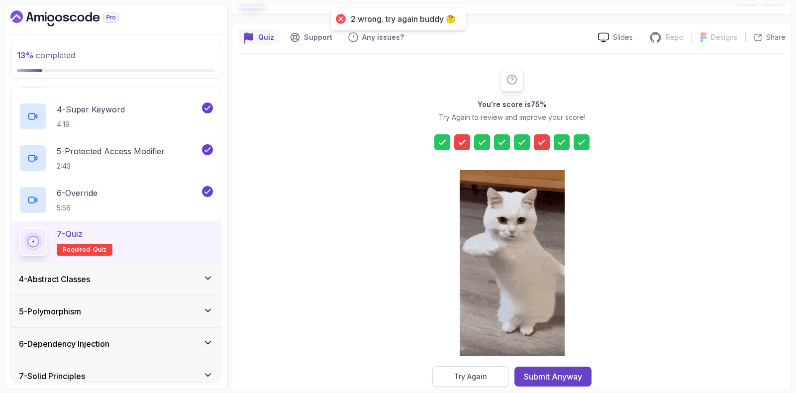
click at [464, 376] on div "Try Again" at bounding box center [470, 377] width 33 height 10
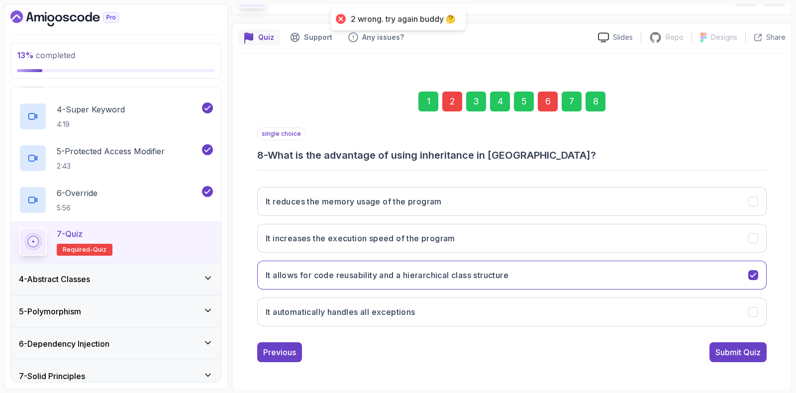
click at [455, 100] on div "2" at bounding box center [452, 102] width 20 height 20
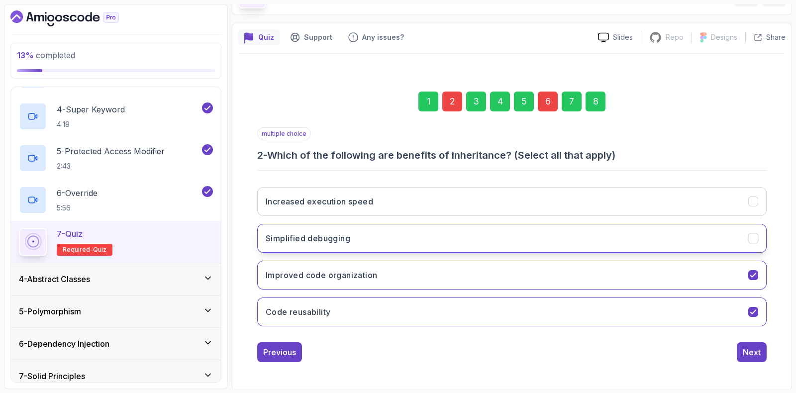
click at [311, 235] on h3 "Simplified debugging" at bounding box center [308, 238] width 85 height 12
click at [597, 105] on div "8" at bounding box center [596, 102] width 20 height 20
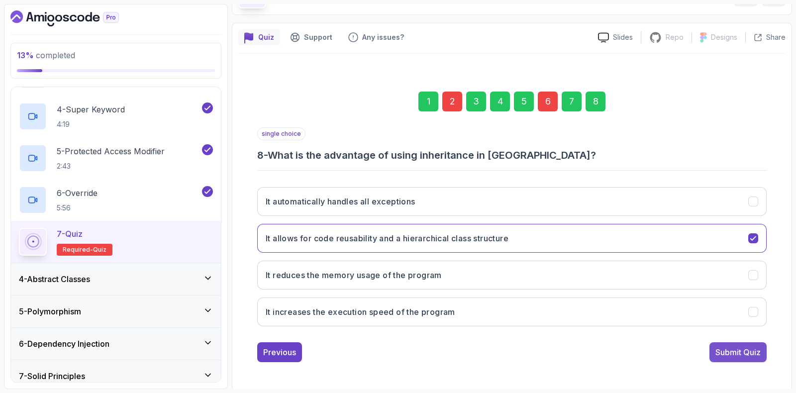
click at [723, 351] on div "Submit Quiz" at bounding box center [738, 352] width 45 height 12
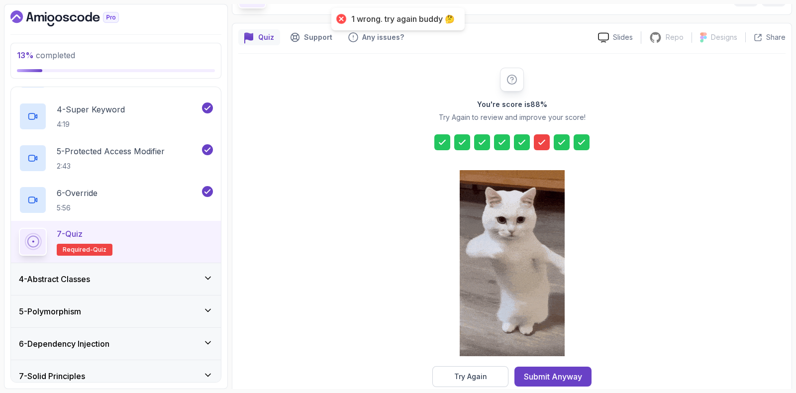
click at [539, 141] on icon at bounding box center [542, 142] width 10 height 10
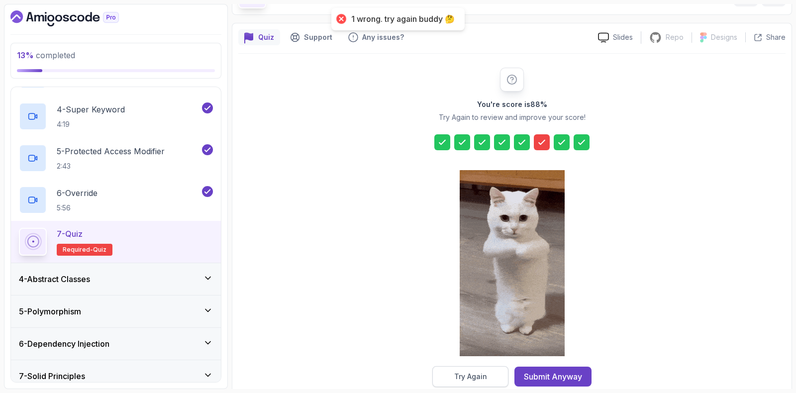
click at [485, 372] on div "Try Again" at bounding box center [470, 377] width 33 height 10
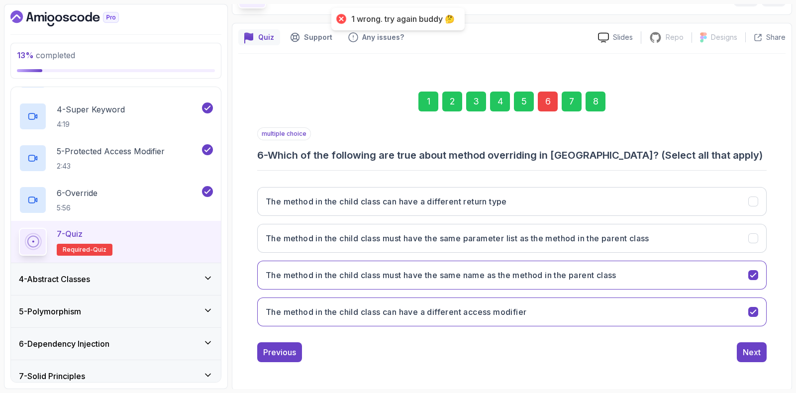
click at [541, 95] on div "6" at bounding box center [548, 102] width 20 height 20
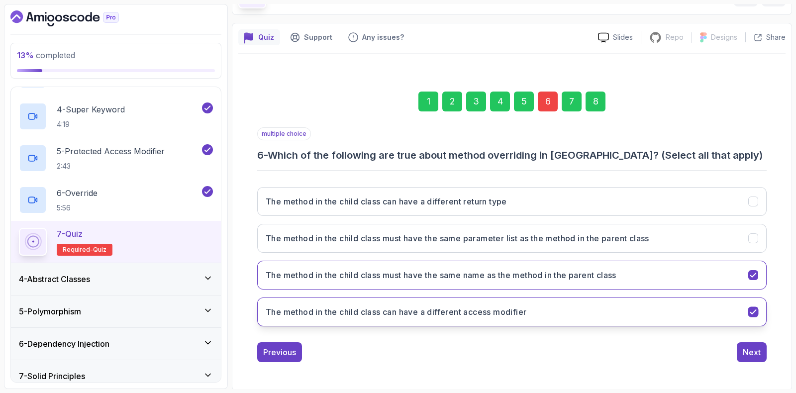
click at [309, 312] on h3 "The method in the child class can have a different access modifier" at bounding box center [396, 312] width 261 height 12
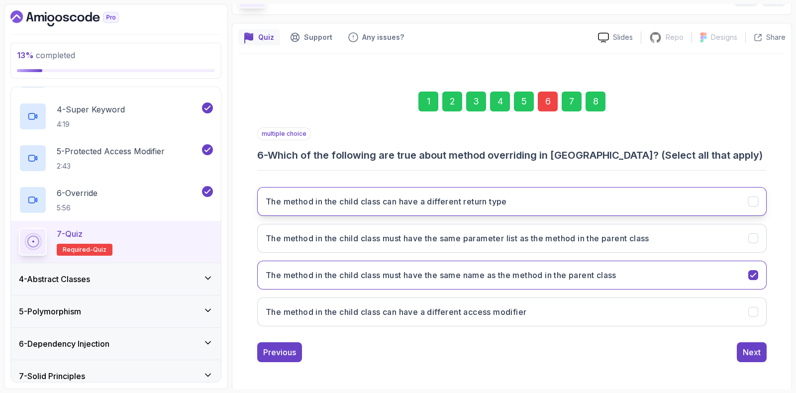
click at [383, 205] on h3 "The method in the child class can have a different return type" at bounding box center [386, 202] width 241 height 12
click at [601, 102] on div "8" at bounding box center [596, 102] width 20 height 20
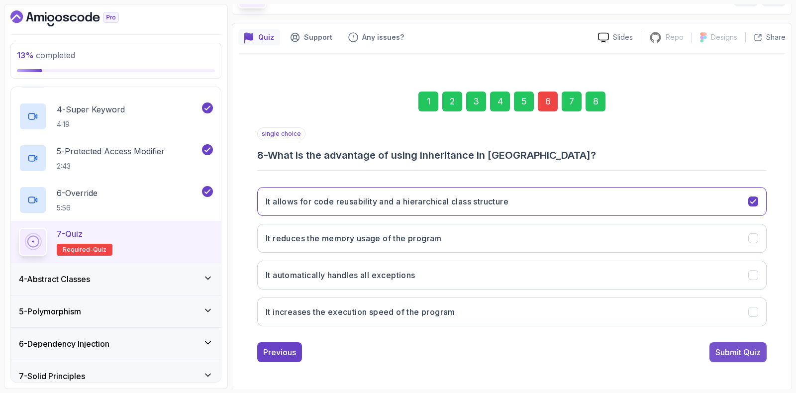
click at [747, 351] on div "Submit Quiz" at bounding box center [738, 352] width 45 height 12
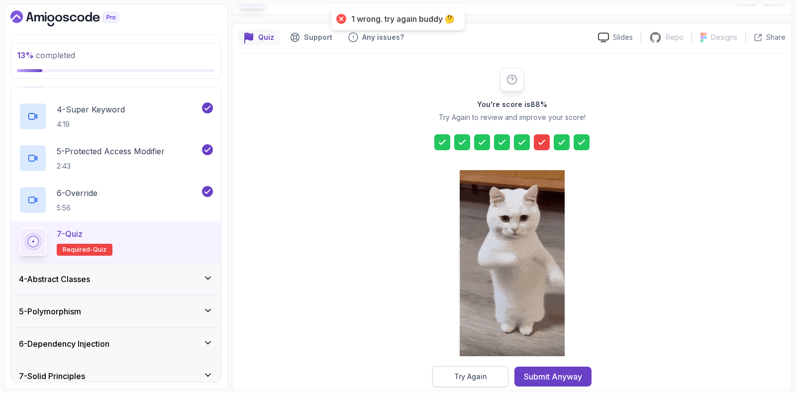
click at [490, 379] on button "Try Again" at bounding box center [470, 376] width 76 height 21
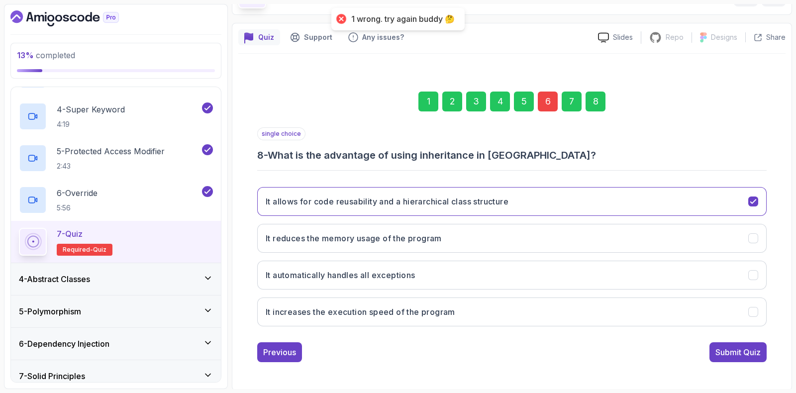
click at [546, 101] on div "6" at bounding box center [548, 102] width 20 height 20
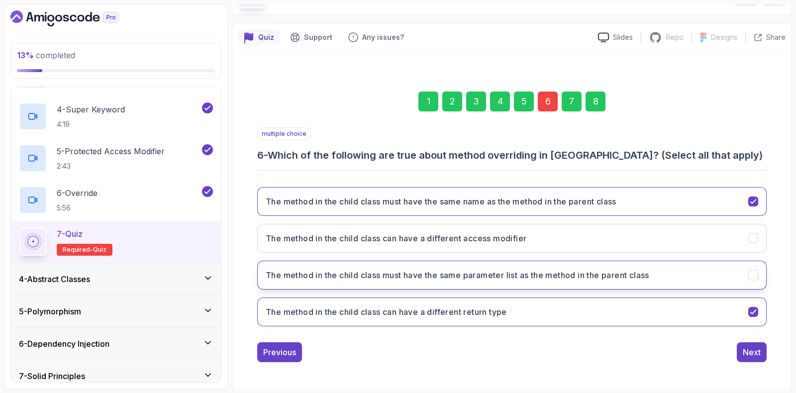
click at [309, 271] on h3 "The method in the child class must have the same parameter list as the method i…" at bounding box center [458, 275] width 384 height 12
click at [760, 351] on div "Next" at bounding box center [752, 352] width 18 height 12
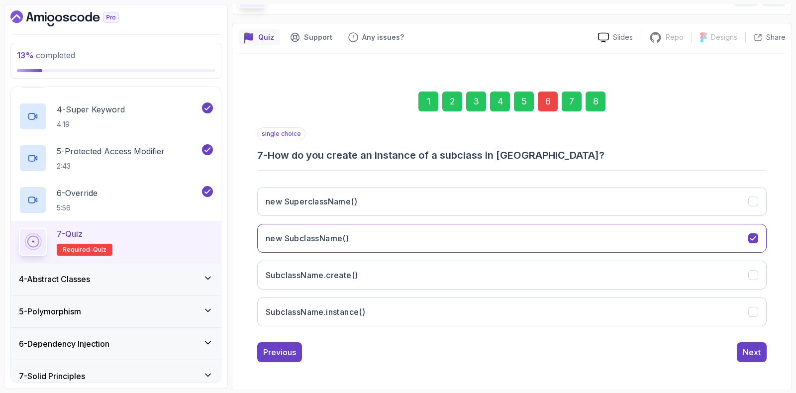
click at [586, 103] on div "8" at bounding box center [596, 102] width 20 height 20
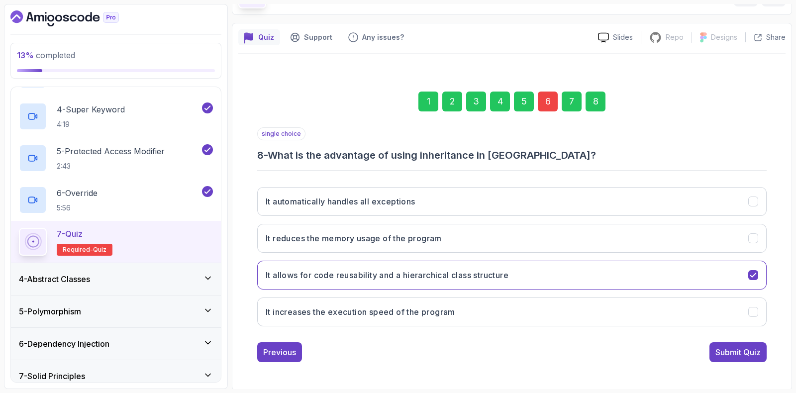
click at [744, 357] on button "Submit Quiz" at bounding box center [738, 352] width 57 height 20
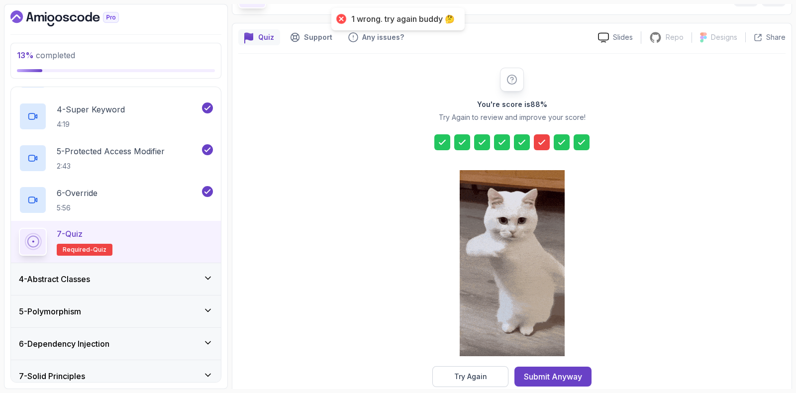
click at [495, 384] on button "Try Again" at bounding box center [470, 376] width 76 height 21
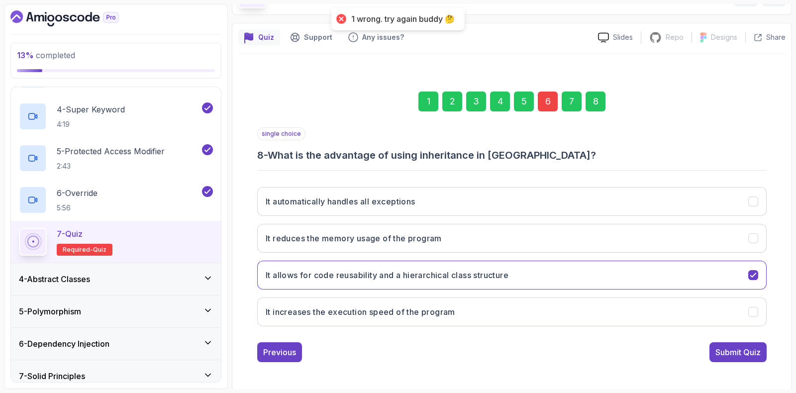
click at [542, 97] on div "6" at bounding box center [548, 102] width 20 height 20
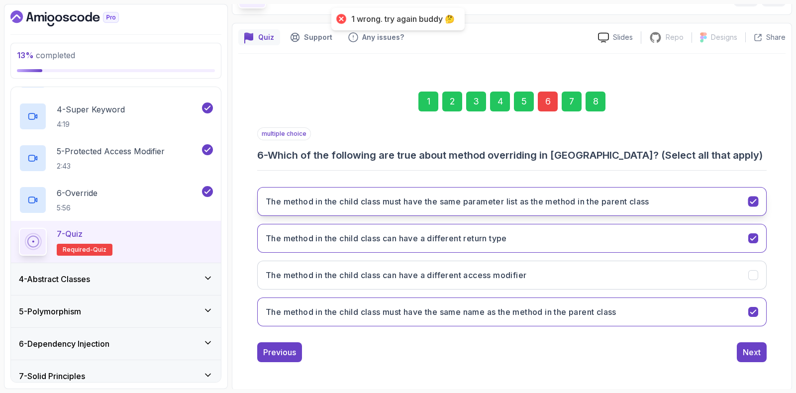
click at [329, 194] on button "The method in the child class must have the same parameter list as the method i…" at bounding box center [512, 201] width 510 height 29
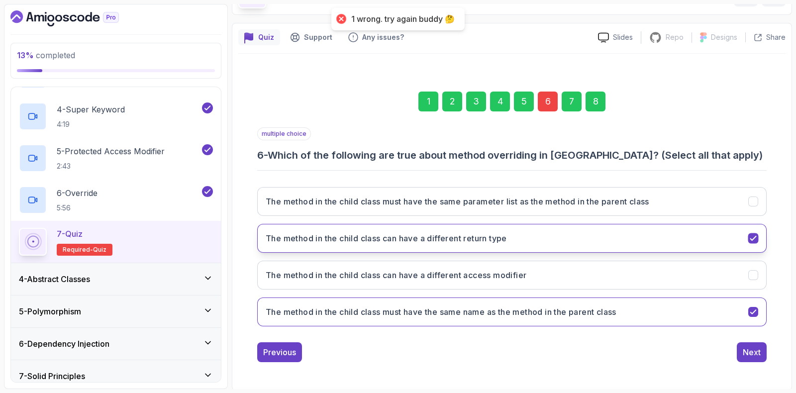
click at [359, 247] on button "The method in the child class can have a different return type" at bounding box center [512, 238] width 510 height 29
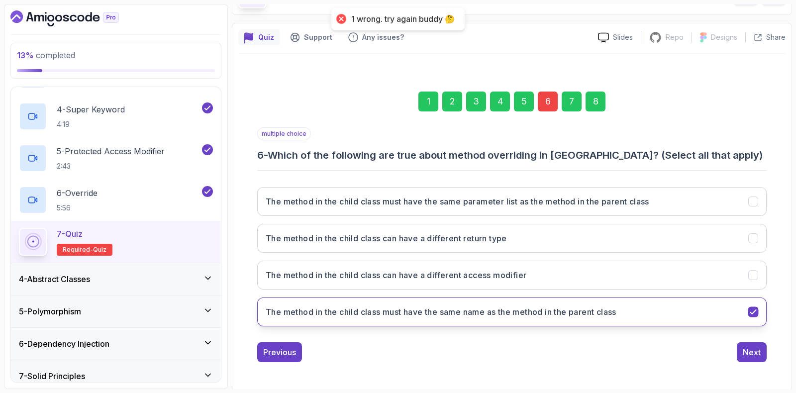
click at [351, 304] on button "The method in the child class must have the same name as the method in the pare…" at bounding box center [512, 312] width 510 height 29
click at [483, 306] on h3 "The method in the child class must have the same name as the method in the pare…" at bounding box center [441, 312] width 351 height 12
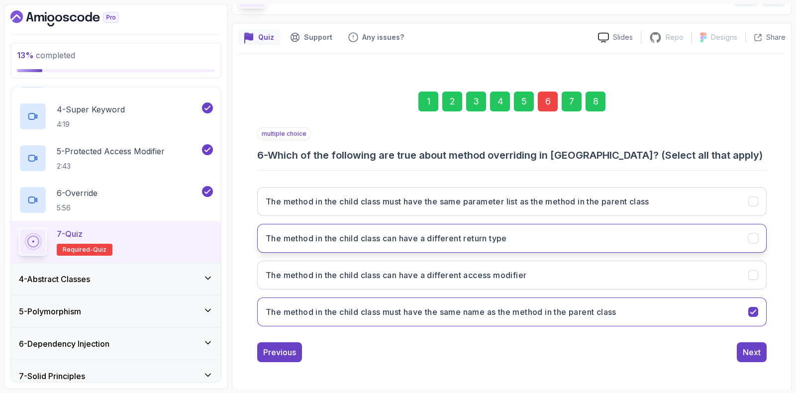
click at [284, 237] on h3 "The method in the child class can have a different return type" at bounding box center [386, 238] width 241 height 12
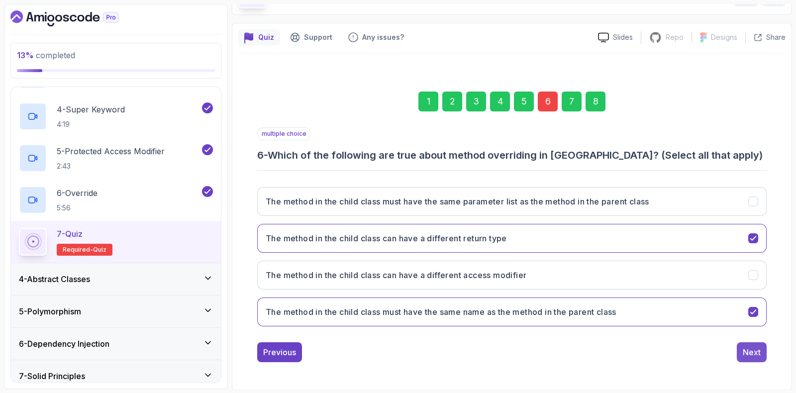
drag, startPoint x: 754, startPoint y: 352, endPoint x: 761, endPoint y: 348, distance: 7.8
click at [756, 352] on div "Next" at bounding box center [752, 352] width 18 height 12
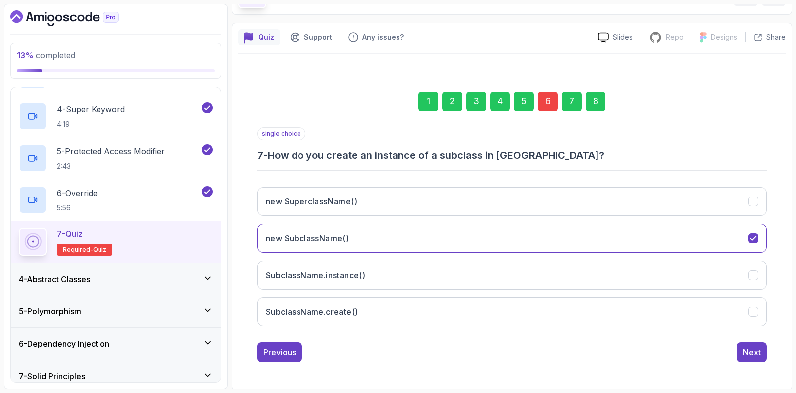
click at [595, 102] on div "8" at bounding box center [596, 102] width 20 height 20
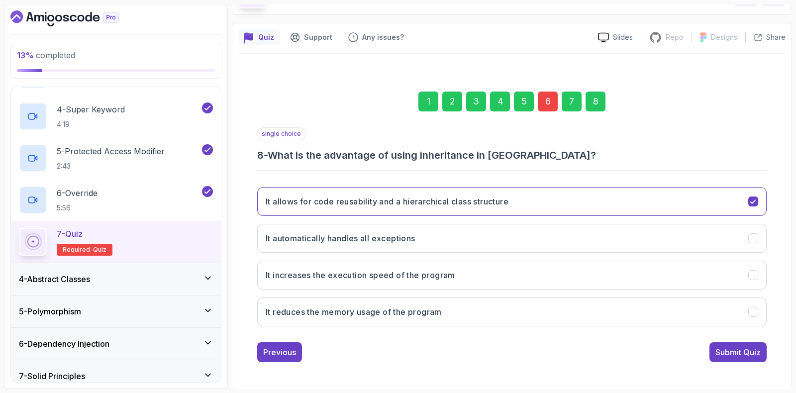
click at [725, 349] on div "Submit Quiz" at bounding box center [738, 352] width 45 height 12
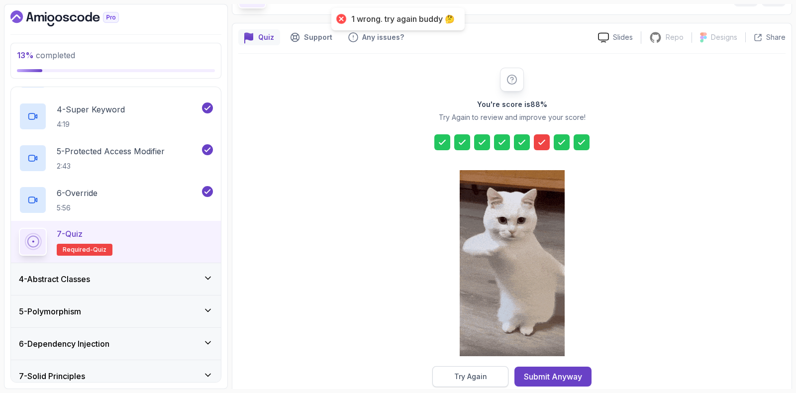
click at [453, 374] on button "Try Again" at bounding box center [470, 376] width 76 height 21
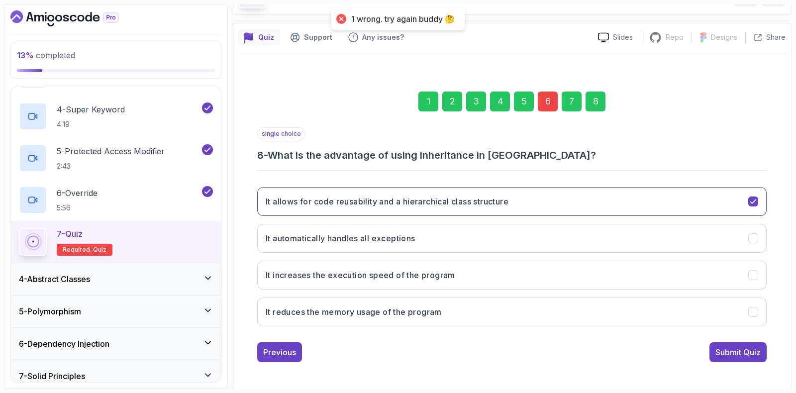
click at [543, 103] on div "6" at bounding box center [548, 102] width 20 height 20
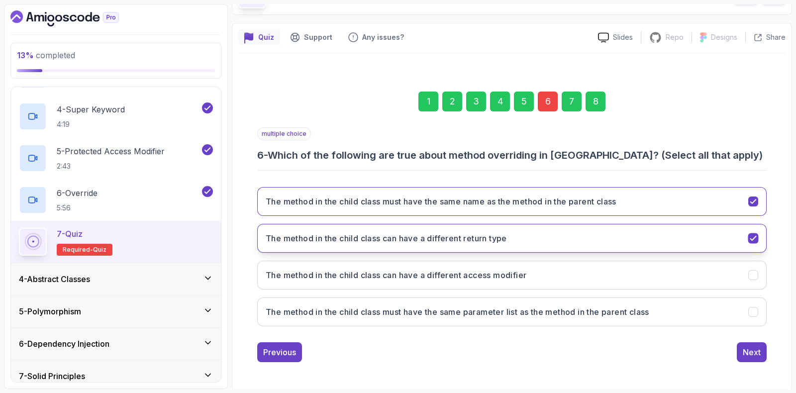
click at [312, 238] on h3 "The method in the child class can have a different return type" at bounding box center [386, 238] width 241 height 12
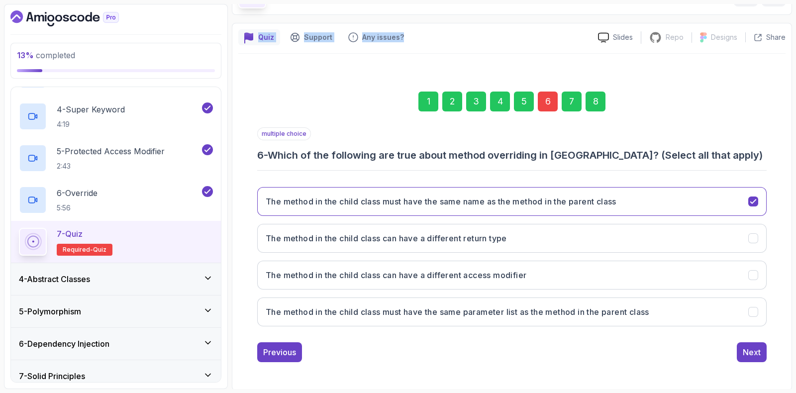
drag, startPoint x: 442, startPoint y: 2, endPoint x: 476, endPoint y: -54, distance: 66.0
click at [476, 0] on html "13 % completed 1 - Intro 2 - Encapsulation 3 - Inheritance 1 - What Is Inherita…" at bounding box center [398, 196] width 796 height 393
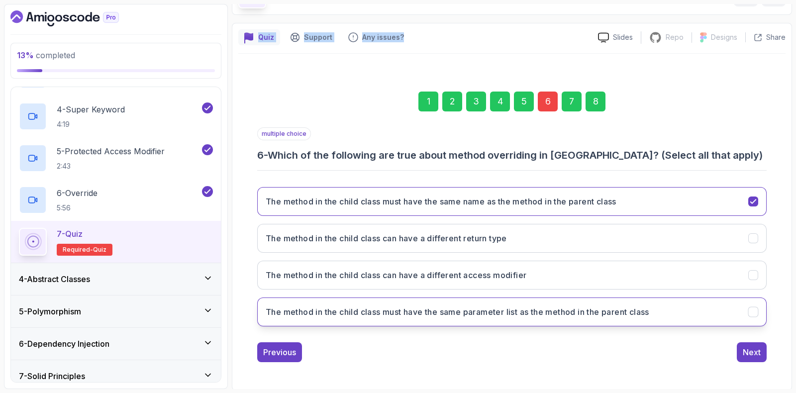
click at [340, 314] on h3 "The method in the child class must have the same parameter list as the method i…" at bounding box center [458, 312] width 384 height 12
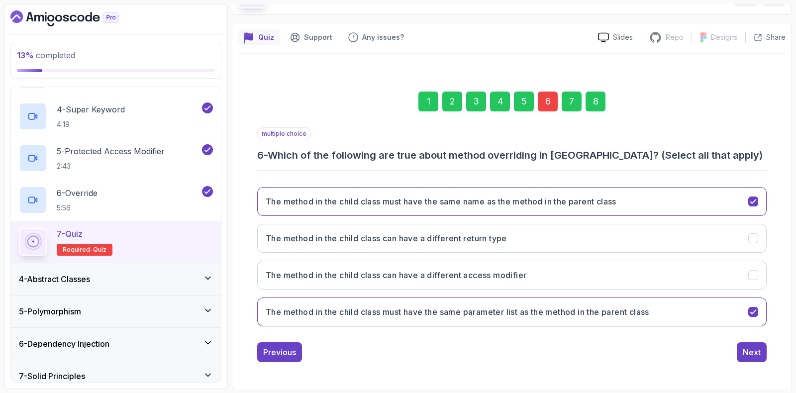
click at [591, 101] on div "8" at bounding box center [596, 102] width 20 height 20
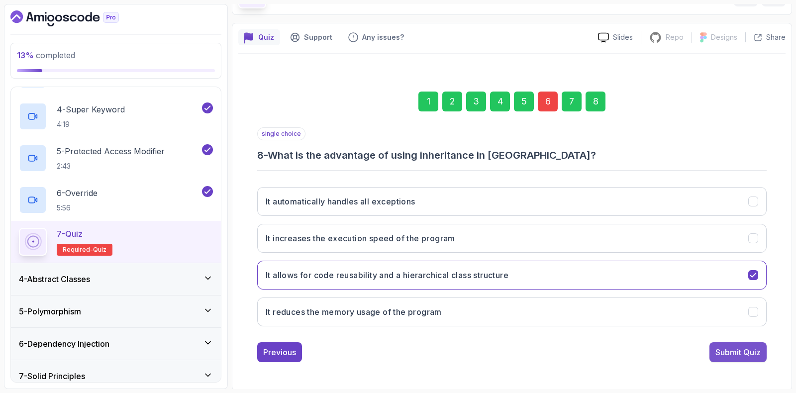
click at [758, 352] on div "Submit Quiz" at bounding box center [738, 352] width 45 height 12
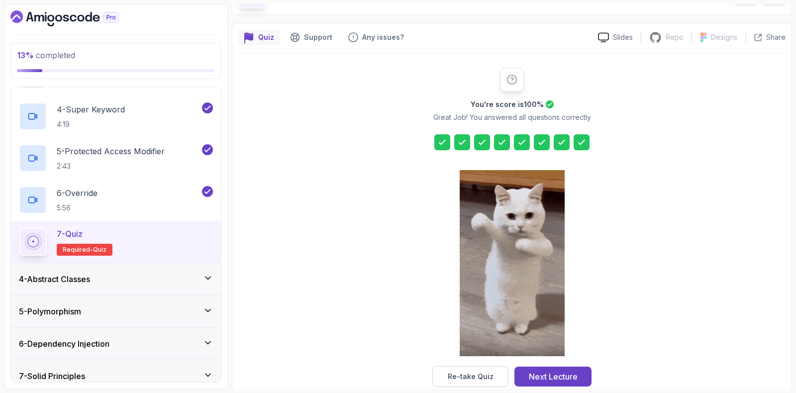
click at [553, 368] on button "Next Lecture" at bounding box center [553, 377] width 77 height 20
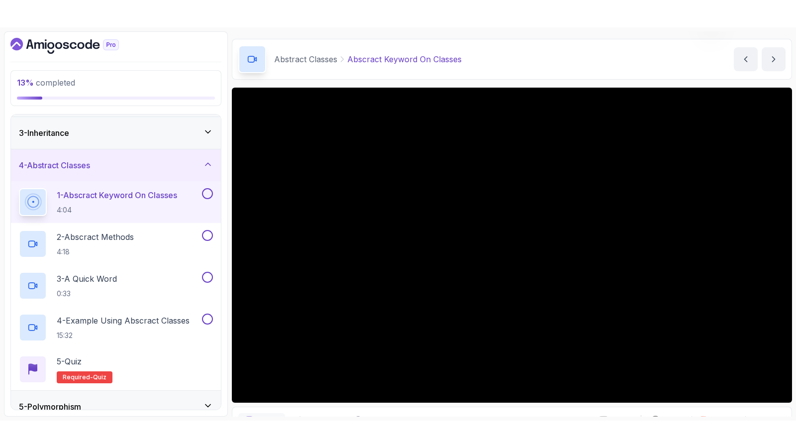
scroll to position [83, 0]
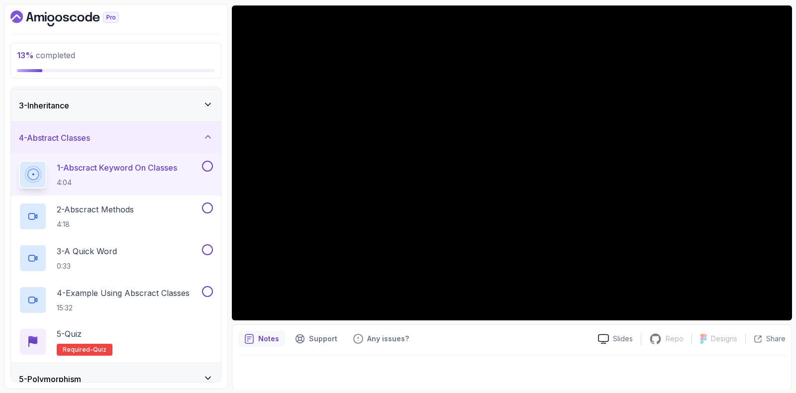
click at [208, 165] on button at bounding box center [207, 166] width 11 height 11
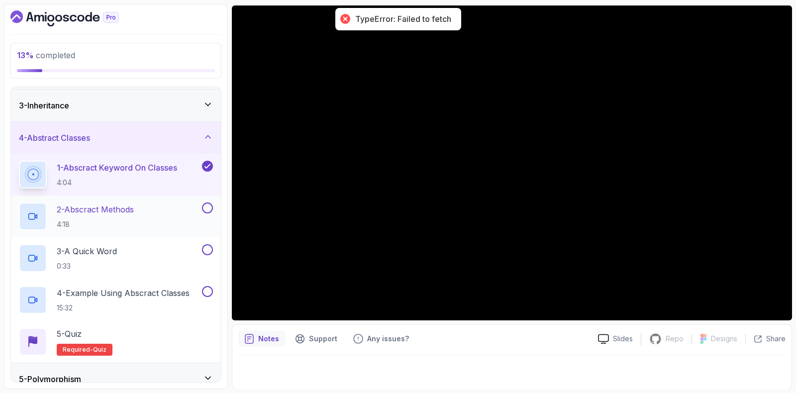
click at [97, 213] on p "2 - Abscract Methods" at bounding box center [95, 210] width 77 height 12
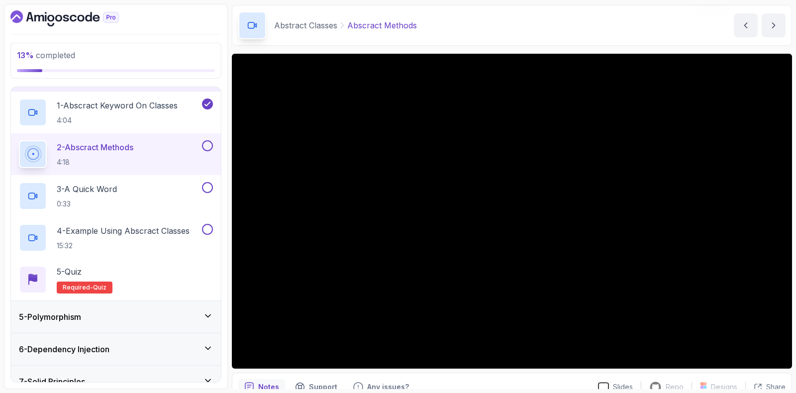
scroll to position [21, 0]
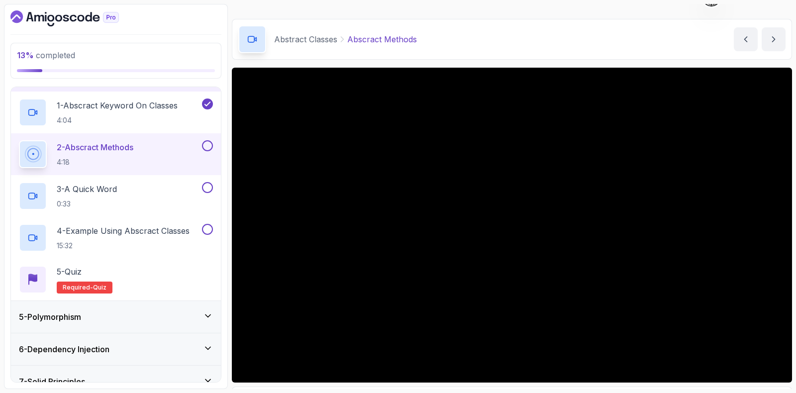
click at [206, 148] on button at bounding box center [207, 145] width 11 height 11
click at [154, 190] on div "3 - A Quick Word 0:33" at bounding box center [109, 196] width 181 height 28
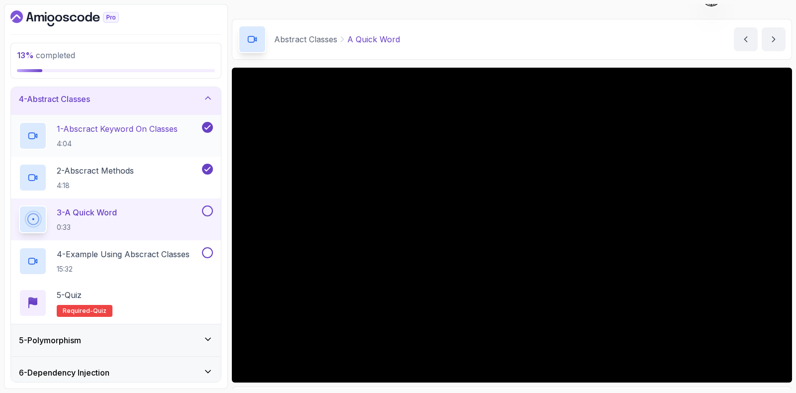
scroll to position [171, 0]
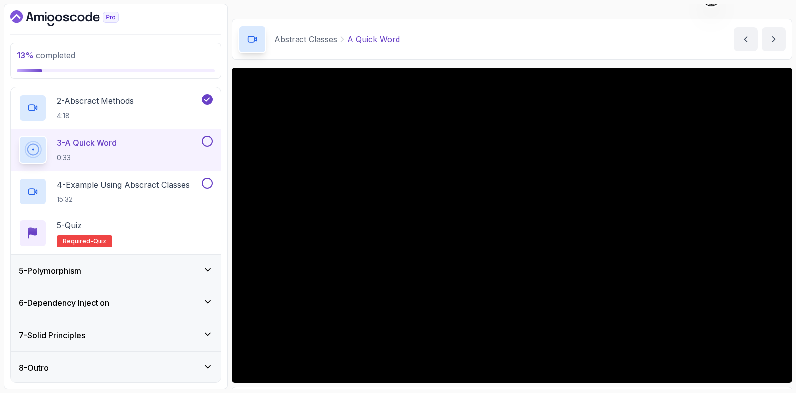
click at [82, 334] on h3 "7 - Solid Principles" at bounding box center [52, 335] width 66 height 12
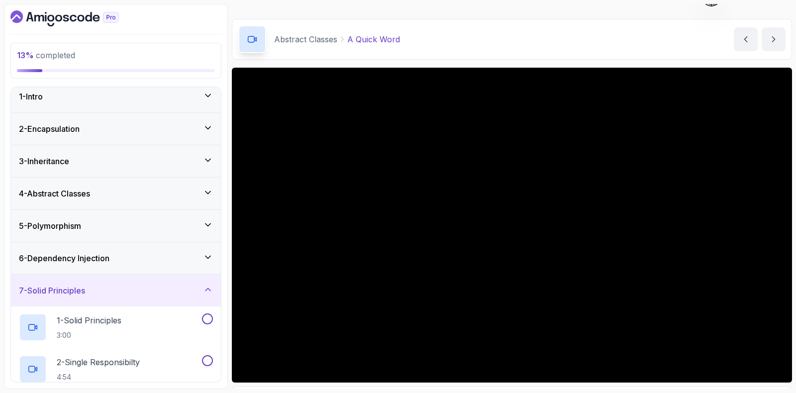
scroll to position [5, 0]
click at [85, 296] on h3 "7 - Solid Principles" at bounding box center [52, 292] width 66 height 12
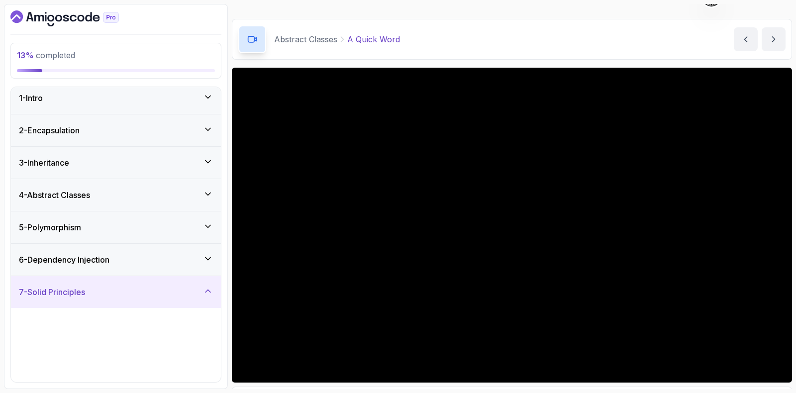
scroll to position [0, 0]
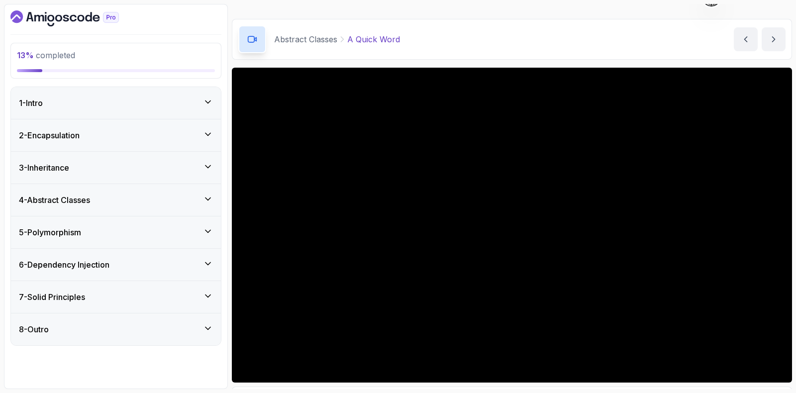
click at [145, 157] on div "3 - Inheritance" at bounding box center [116, 168] width 210 height 32
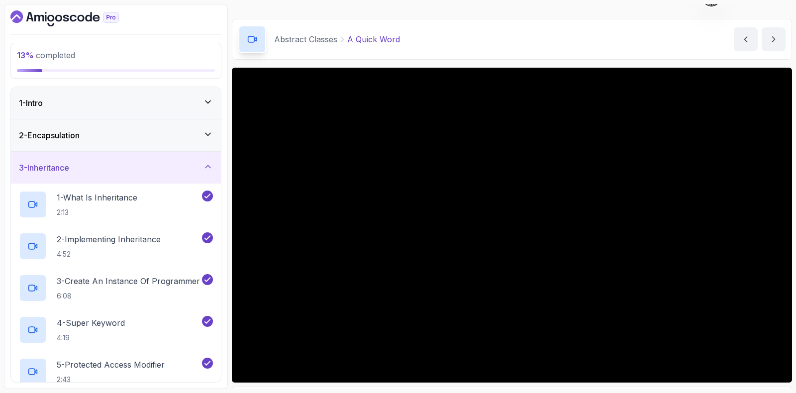
click at [130, 169] on div "3 - Inheritance" at bounding box center [116, 168] width 194 height 12
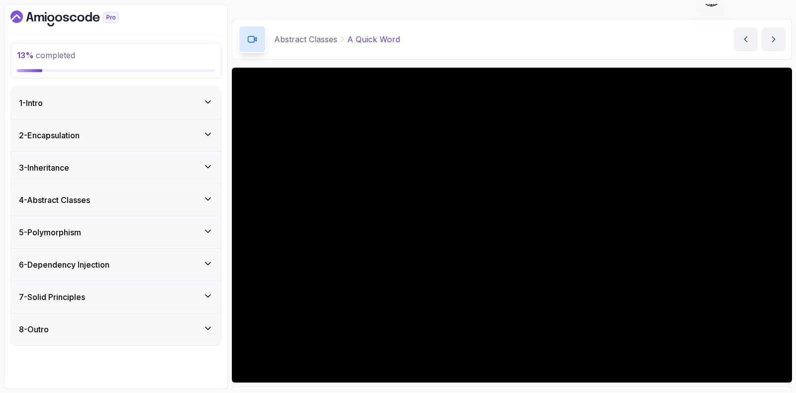
click at [90, 227] on div "5 - Polymorphism" at bounding box center [116, 232] width 194 height 12
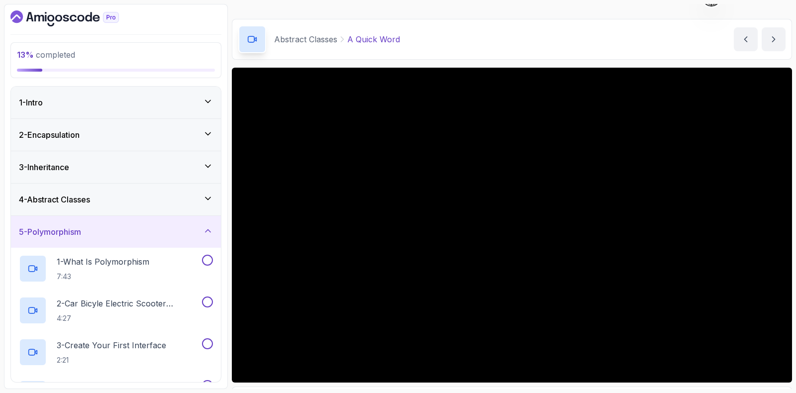
click at [75, 226] on h3 "5 - Polymorphism" at bounding box center [50, 232] width 62 height 12
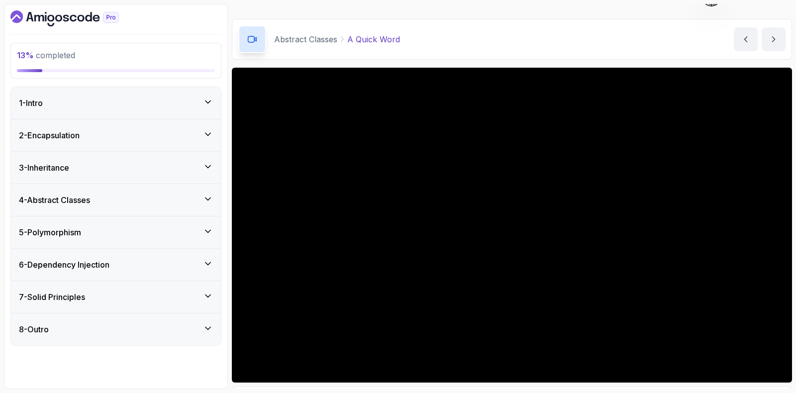
click at [68, 202] on h3 "4 - Abstract Classes" at bounding box center [54, 200] width 71 height 12
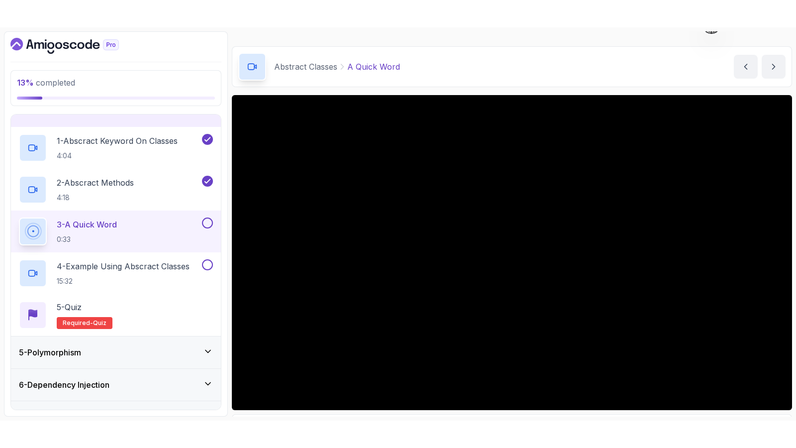
scroll to position [124, 0]
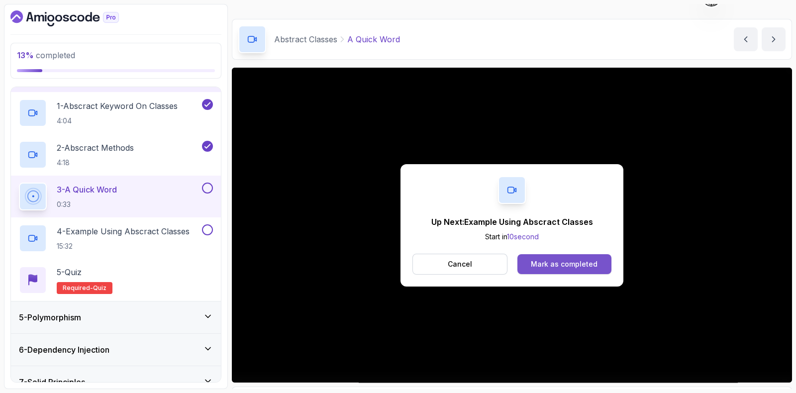
click at [556, 264] on div "Mark as completed" at bounding box center [564, 264] width 67 height 10
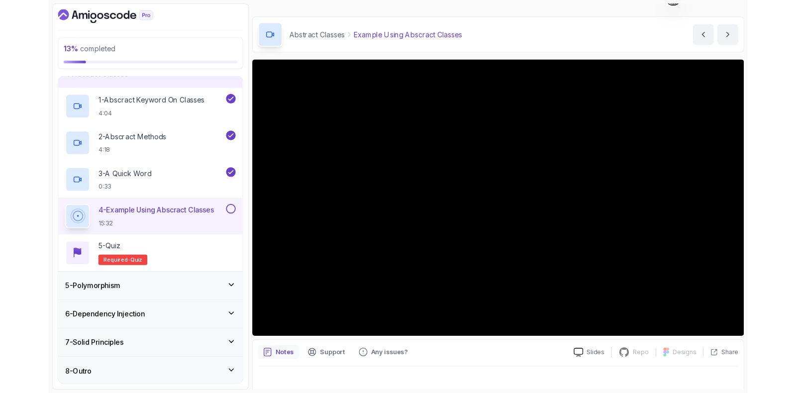
scroll to position [124, 0]
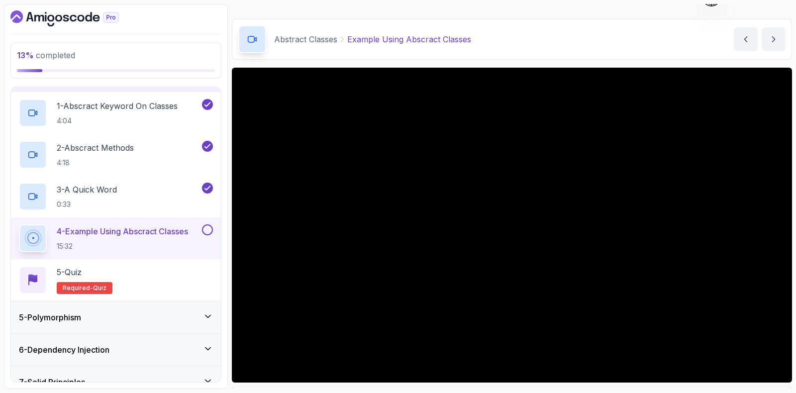
click at [206, 227] on button at bounding box center [207, 229] width 11 height 11
click at [172, 282] on div "5 - Quiz Required- quiz" at bounding box center [116, 280] width 194 height 28
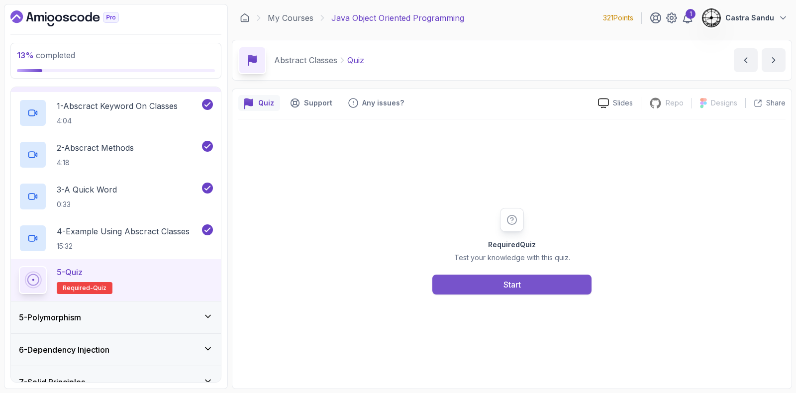
click at [495, 282] on button "Start" at bounding box center [511, 285] width 159 height 20
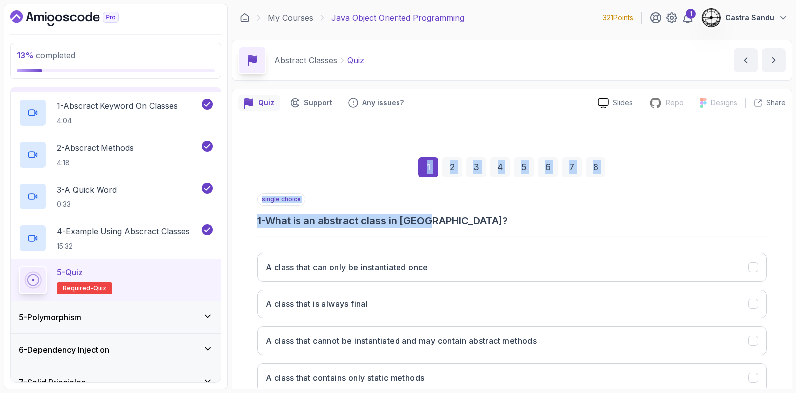
drag, startPoint x: 435, startPoint y: 217, endPoint x: 251, endPoint y: 190, distance: 185.7
click at [251, 190] on div "1 2 3 4 5 6 7 8 single choice 1 - What is an abstract class in [GEOGRAPHIC_DATA…" at bounding box center [511, 284] width 547 height 303
drag, startPoint x: 254, startPoint y: 146, endPoint x: 453, endPoint y: 221, distance: 213.0
click at [453, 221] on div "1 2 3 4 5 6 7 8 single choice 1 - What is an abstract class in [GEOGRAPHIC_DATA…" at bounding box center [511, 284] width 547 height 303
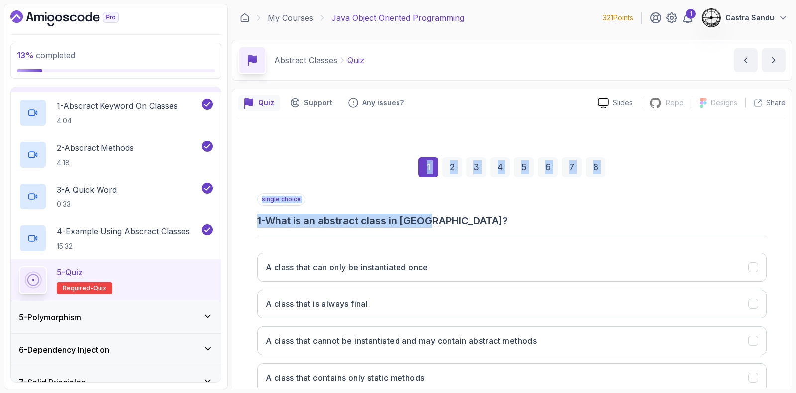
click at [453, 221] on h3 "1 - What is an abstract class in [GEOGRAPHIC_DATA]?" at bounding box center [512, 221] width 510 height 14
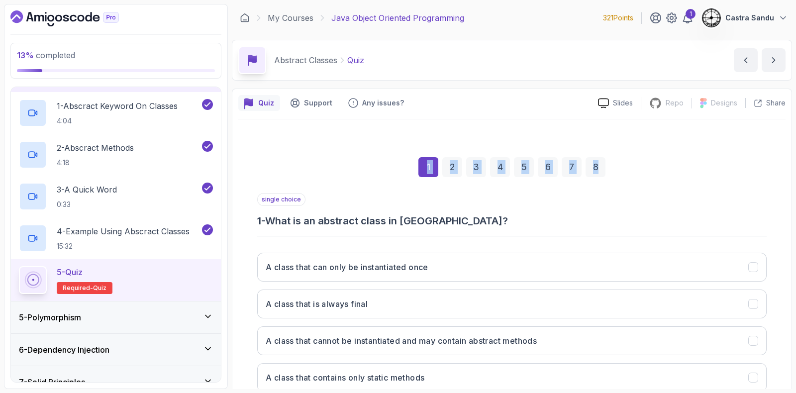
drag, startPoint x: 453, startPoint y: 221, endPoint x: 290, endPoint y: 122, distance: 190.6
click at [290, 122] on div "1 2 3 4 5 6 7 8 single choice 1 - What is an abstract class in [GEOGRAPHIC_DATA…" at bounding box center [511, 284] width 547 height 330
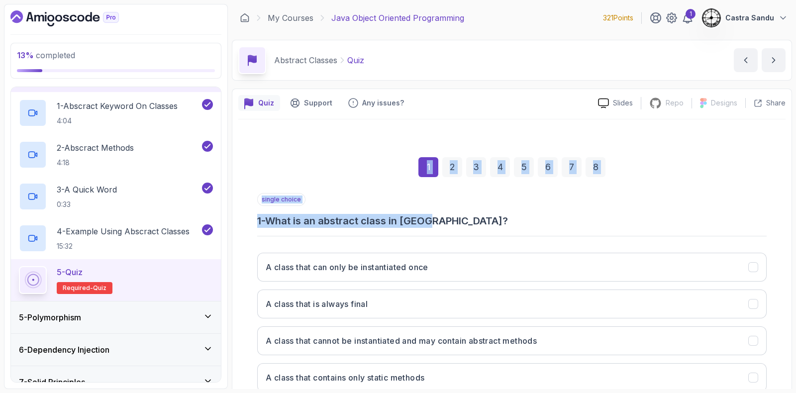
drag, startPoint x: 271, startPoint y: 124, endPoint x: 465, endPoint y: 222, distance: 217.9
click at [465, 222] on div "1 2 3 4 5 6 7 8 single choice 1 - What is an abstract class in [GEOGRAPHIC_DATA…" at bounding box center [511, 284] width 547 height 330
click at [465, 222] on h3 "1 - What is an abstract class in [GEOGRAPHIC_DATA]?" at bounding box center [512, 221] width 510 height 14
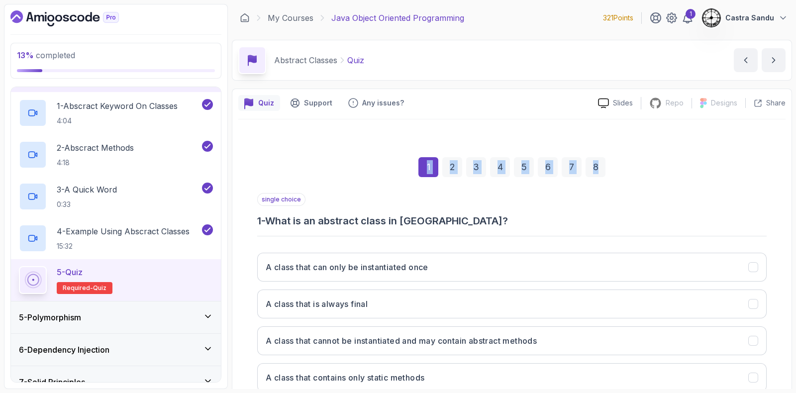
drag, startPoint x: 465, startPoint y: 222, endPoint x: 269, endPoint y: 118, distance: 222.2
click at [269, 118] on div "Quiz Support Any issues? Slides Repo Repository not available Designs Design no…" at bounding box center [512, 273] width 560 height 368
click at [269, 119] on div at bounding box center [511, 119] width 547 height 0
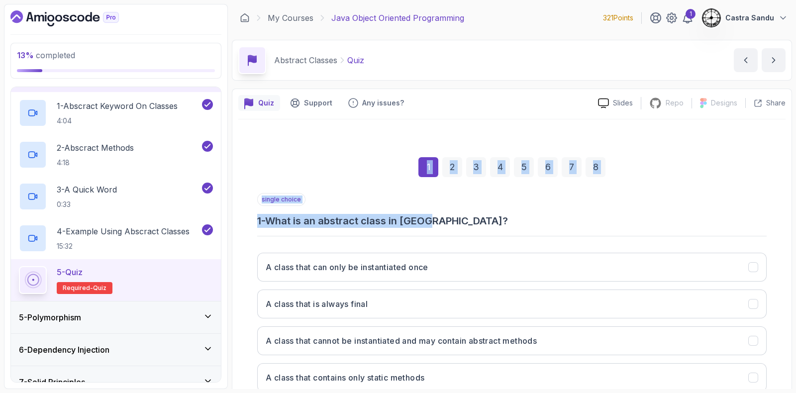
drag, startPoint x: 268, startPoint y: 123, endPoint x: 461, endPoint y: 215, distance: 213.7
click at [461, 215] on div "1 2 3 4 5 6 7 8 single choice 1 - What is an abstract class in [GEOGRAPHIC_DATA…" at bounding box center [511, 284] width 547 height 330
click at [461, 215] on h3 "1 - What is an abstract class in [GEOGRAPHIC_DATA]?" at bounding box center [512, 221] width 510 height 14
drag, startPoint x: 451, startPoint y: 222, endPoint x: 288, endPoint y: 153, distance: 177.5
click at [288, 153] on div "1 2 3 4 5 6 7 8 single choice 1 - What is an abstract class in [GEOGRAPHIC_DATA…" at bounding box center [512, 284] width 510 height 287
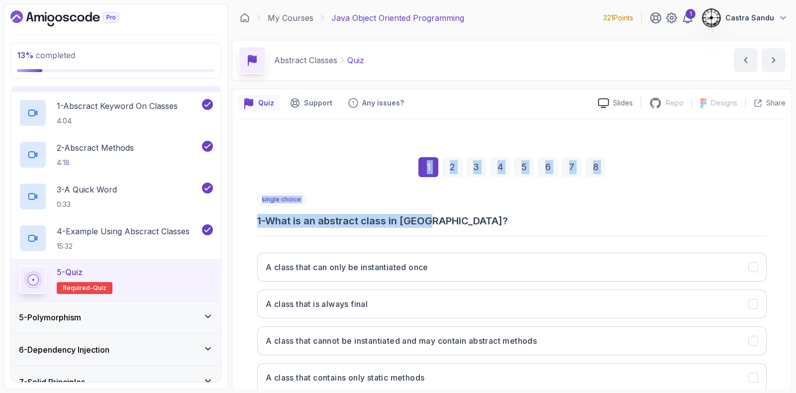
click at [288, 153] on div "1 2 3 4 5 6 7 8" at bounding box center [512, 167] width 510 height 52
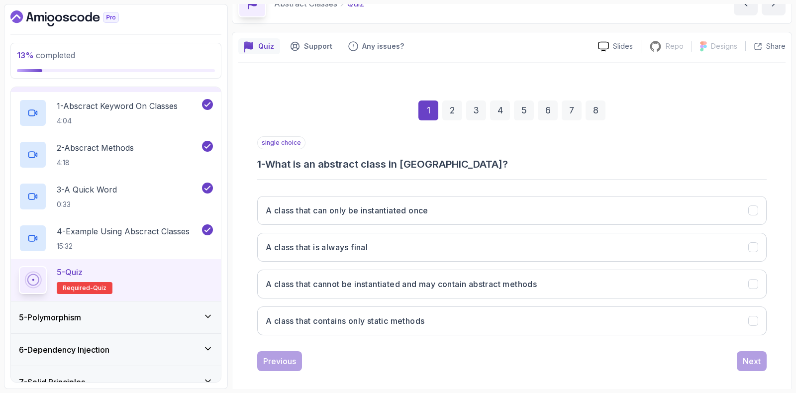
scroll to position [66, 0]
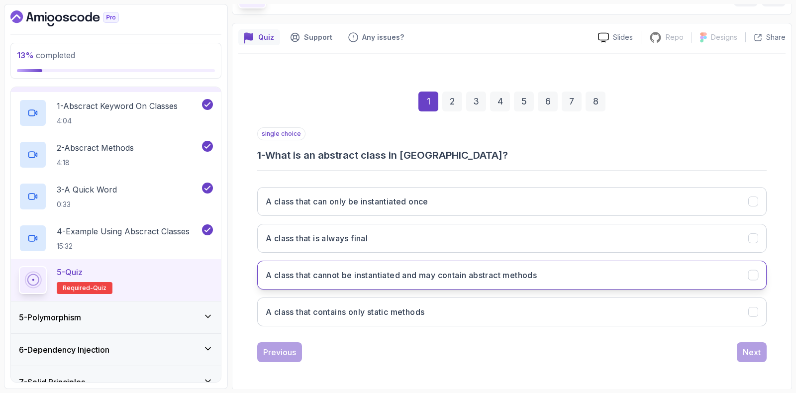
click at [278, 272] on h3 "A class that cannot be instantiated and may contain abstract methods" at bounding box center [401, 275] width 271 height 12
click at [759, 348] on div "Next" at bounding box center [752, 352] width 18 height 12
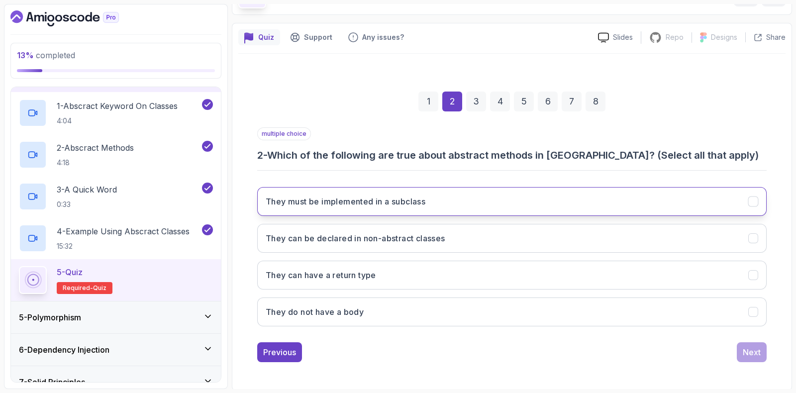
click at [303, 204] on h3 "They must be implemented in a subclass" at bounding box center [346, 202] width 160 height 12
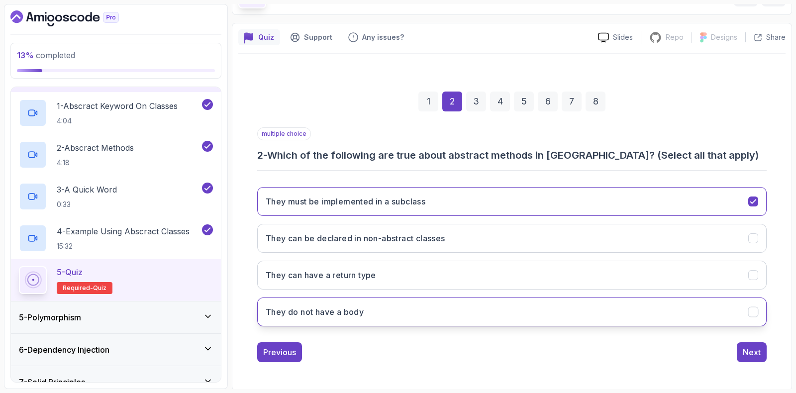
click at [296, 302] on button "They do not have a body" at bounding box center [512, 312] width 510 height 29
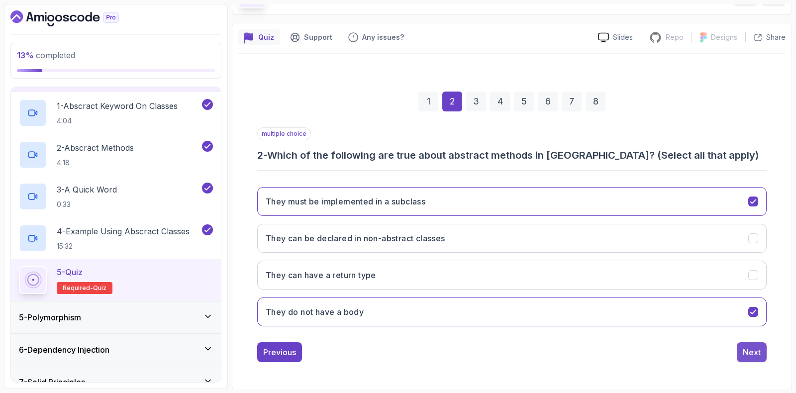
click at [756, 359] on button "Next" at bounding box center [752, 352] width 30 height 20
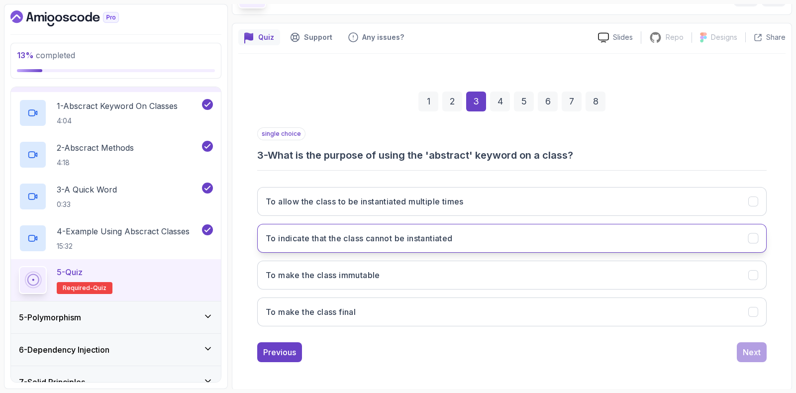
click at [305, 241] on h3 "To indicate that the class cannot be instantiated" at bounding box center [359, 238] width 187 height 12
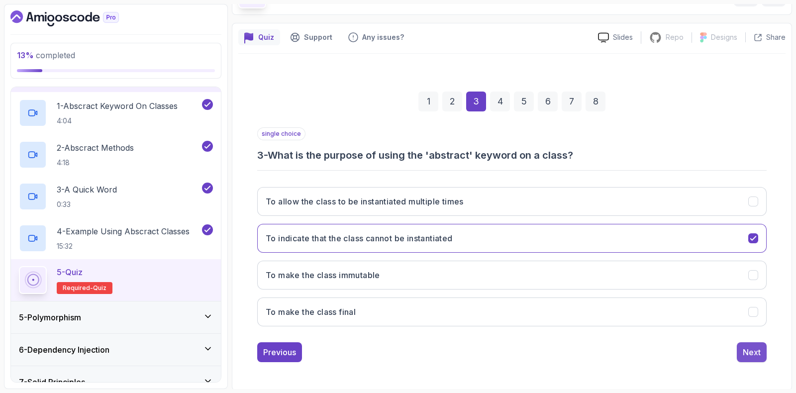
click at [756, 349] on div "Next" at bounding box center [752, 352] width 18 height 12
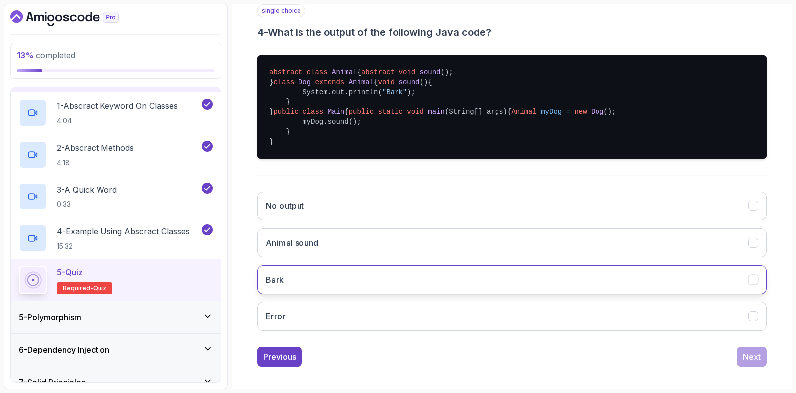
scroll to position [189, 0]
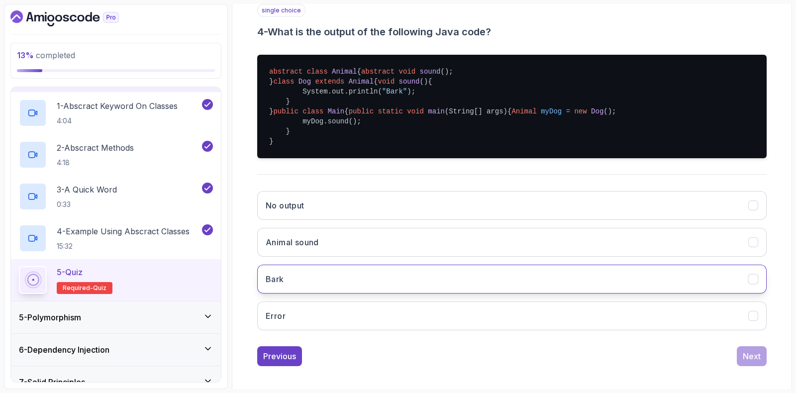
click at [289, 294] on button "Bark" at bounding box center [512, 279] width 510 height 29
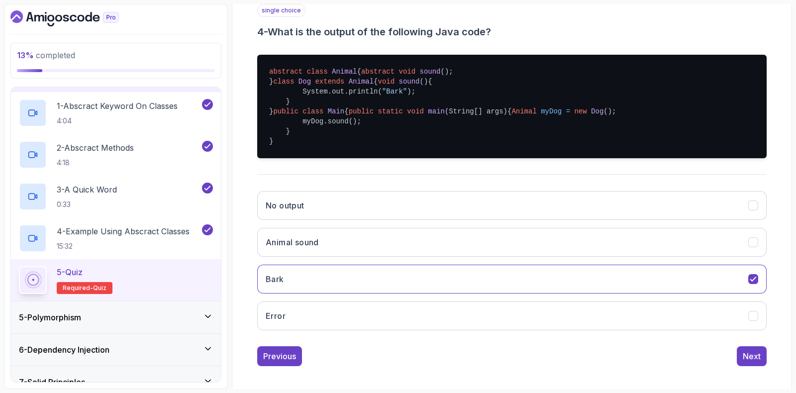
scroll to position [253, 0]
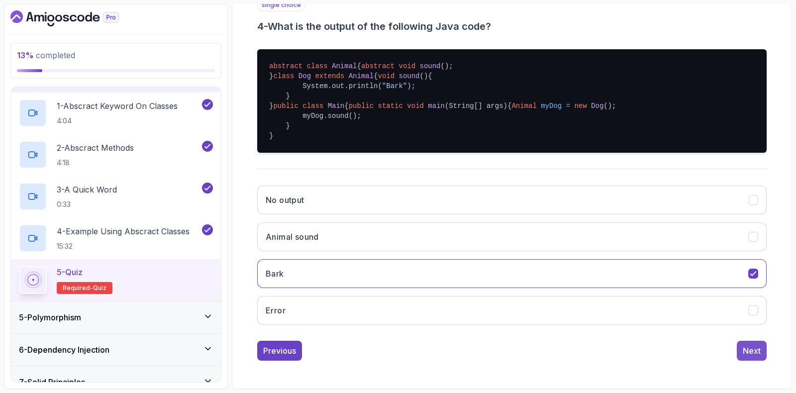
click at [749, 352] on div "Next" at bounding box center [752, 351] width 18 height 12
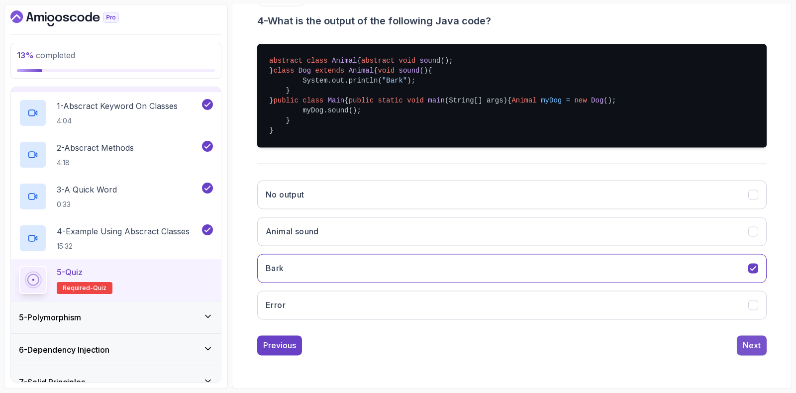
scroll to position [66, 0]
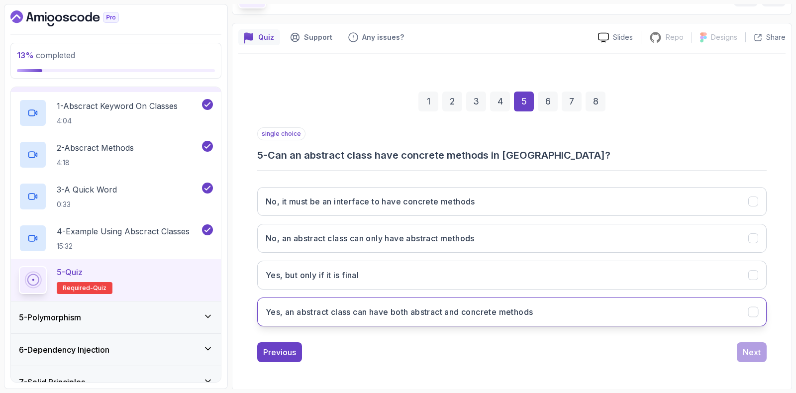
click at [336, 313] on h3 "Yes, an abstract class can have both abstract and concrete methods" at bounding box center [399, 312] width 267 height 12
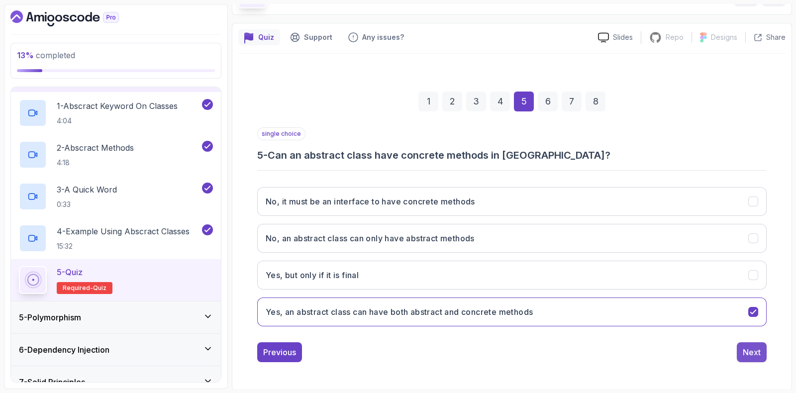
click at [749, 348] on div "Next" at bounding box center [752, 352] width 18 height 12
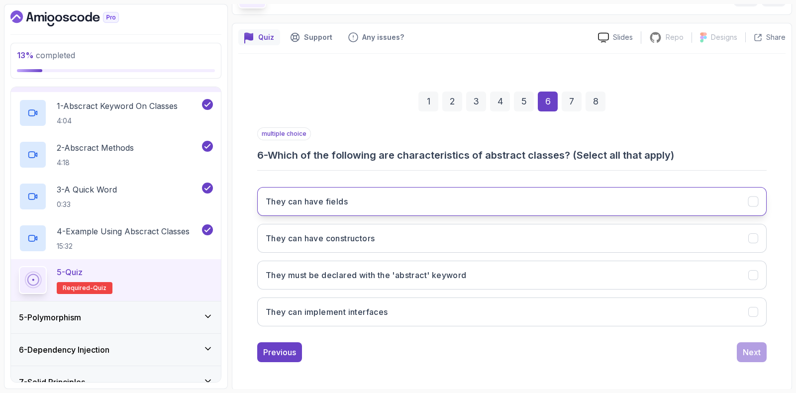
click at [264, 201] on button "They can have fields" at bounding box center [512, 201] width 510 height 29
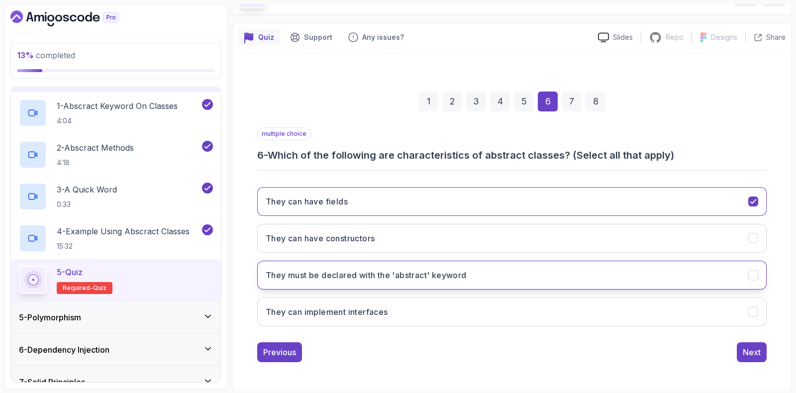
click at [281, 274] on h3 "They must be declared with the 'abstract' keyword" at bounding box center [366, 275] width 201 height 12
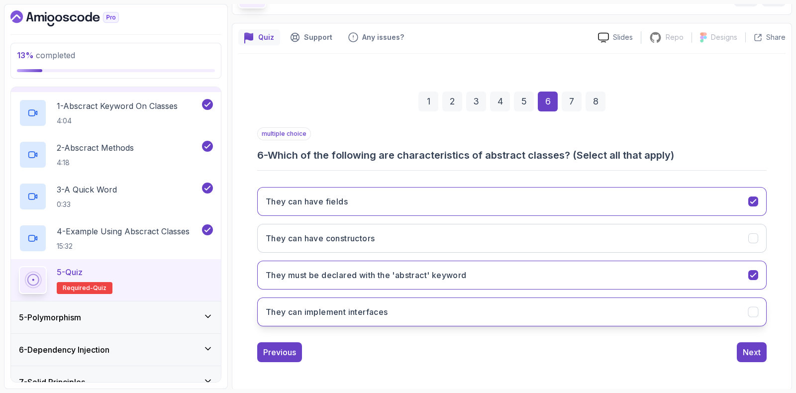
click at [504, 309] on button "They can implement interfaces" at bounding box center [512, 312] width 510 height 29
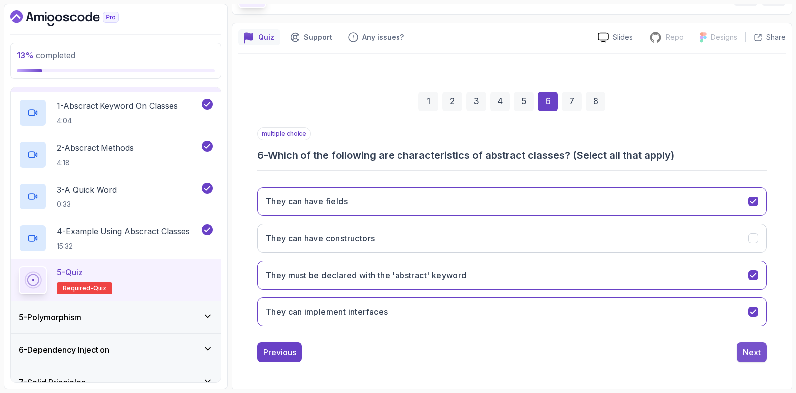
click at [758, 351] on div "Next" at bounding box center [752, 352] width 18 height 12
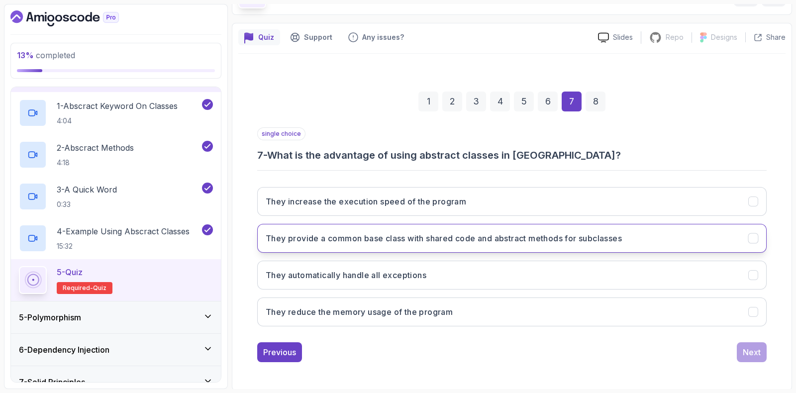
click at [300, 236] on h3 "They provide a common base class with shared code and abstract methods for subc…" at bounding box center [444, 238] width 356 height 12
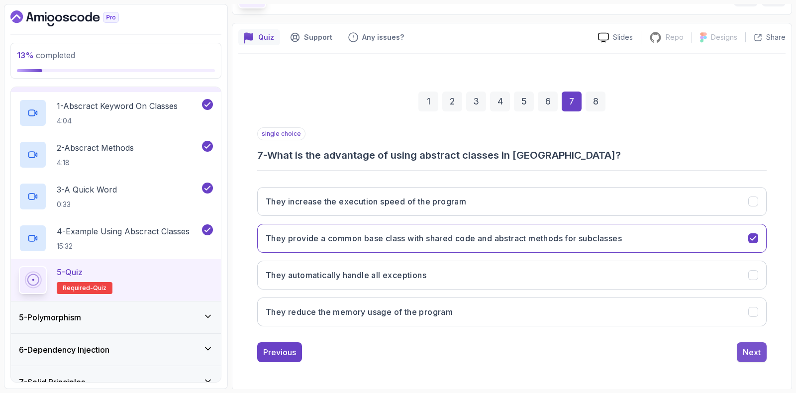
click at [740, 344] on button "Next" at bounding box center [752, 352] width 30 height 20
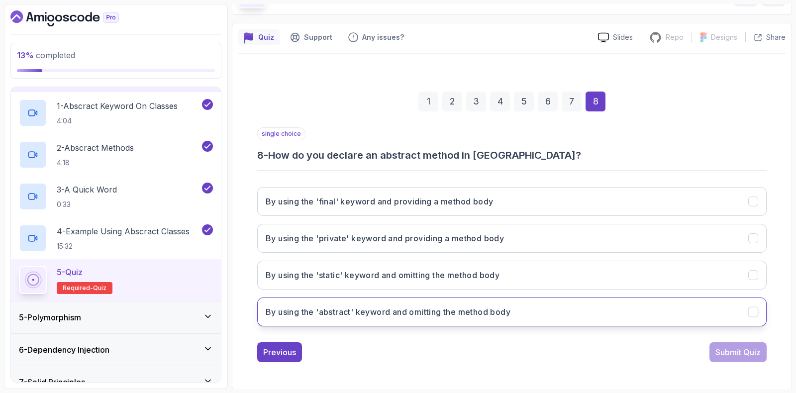
click at [329, 314] on h3 "By using the 'abstract' keyword and omitting the method body" at bounding box center [388, 312] width 245 height 12
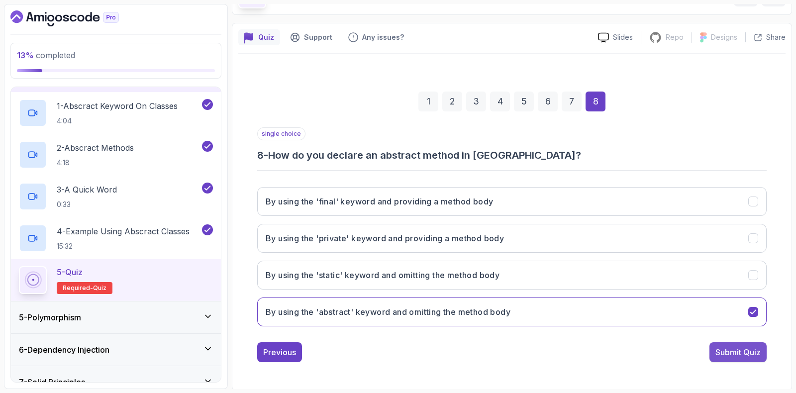
click at [748, 347] on div "Submit Quiz" at bounding box center [738, 352] width 45 height 12
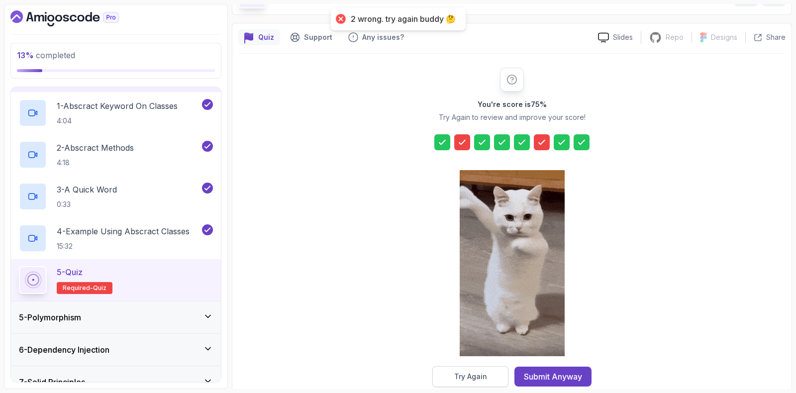
click at [480, 368] on button "Try Again" at bounding box center [470, 376] width 76 height 21
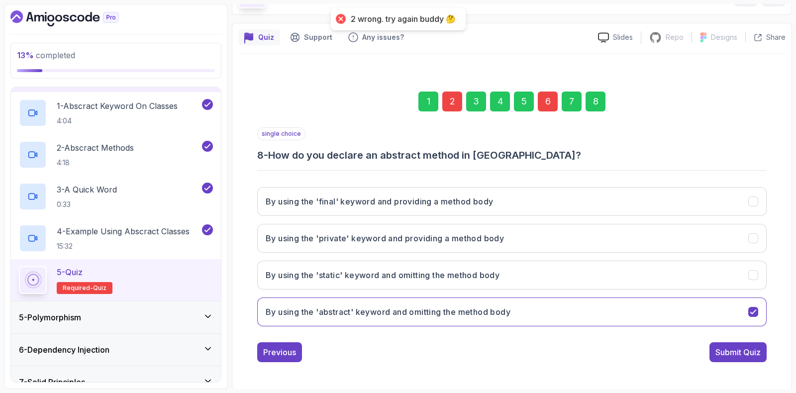
click at [453, 98] on div "2" at bounding box center [452, 102] width 20 height 20
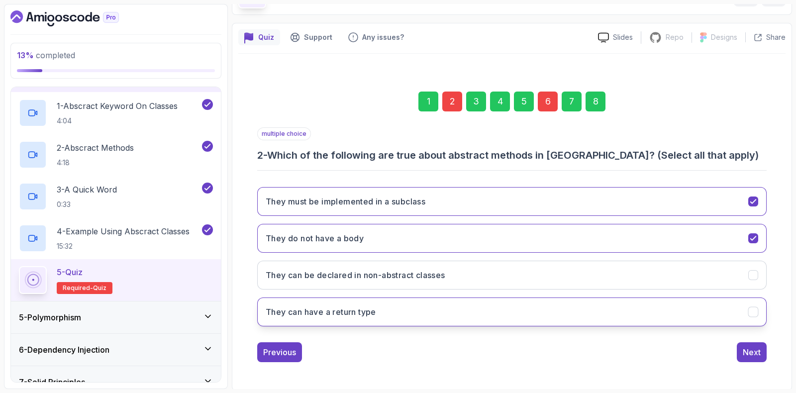
drag, startPoint x: 313, startPoint y: 325, endPoint x: 314, endPoint y: 314, distance: 11.0
click at [314, 314] on div "They must be implemented in a subclass They do not have a body They can be decl…" at bounding box center [512, 256] width 510 height 155
click at [314, 314] on h3 "They can have a return type" at bounding box center [321, 312] width 110 height 12
click at [554, 98] on div "6" at bounding box center [548, 102] width 20 height 20
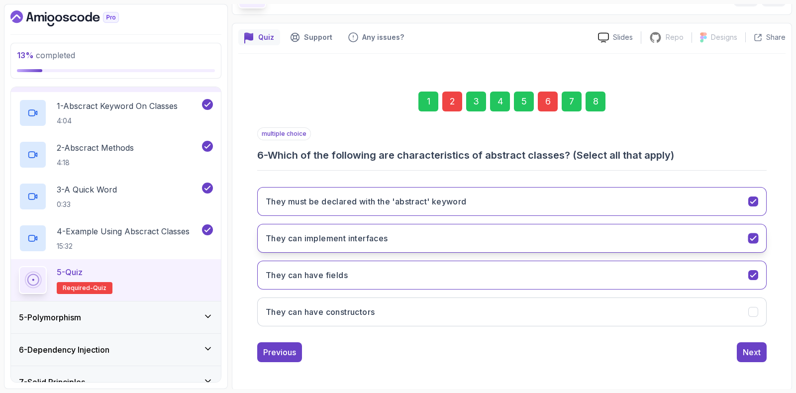
click at [285, 236] on h3 "They can implement interfaces" at bounding box center [327, 238] width 122 height 12
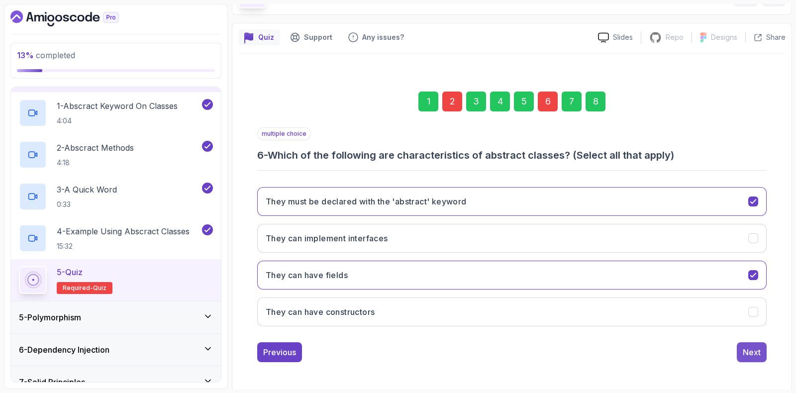
click at [754, 350] on div "Next" at bounding box center [752, 352] width 18 height 12
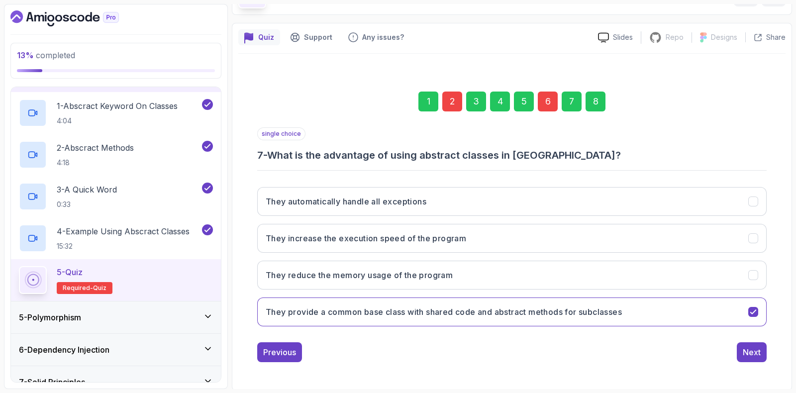
click at [597, 97] on div "8" at bounding box center [596, 102] width 20 height 20
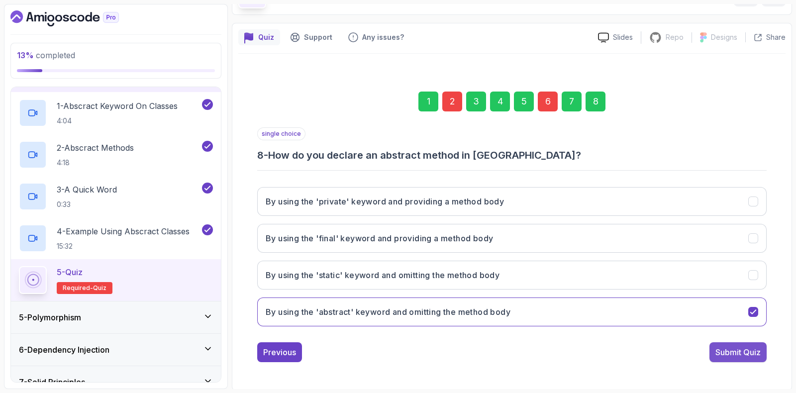
click at [743, 357] on button "Submit Quiz" at bounding box center [738, 352] width 57 height 20
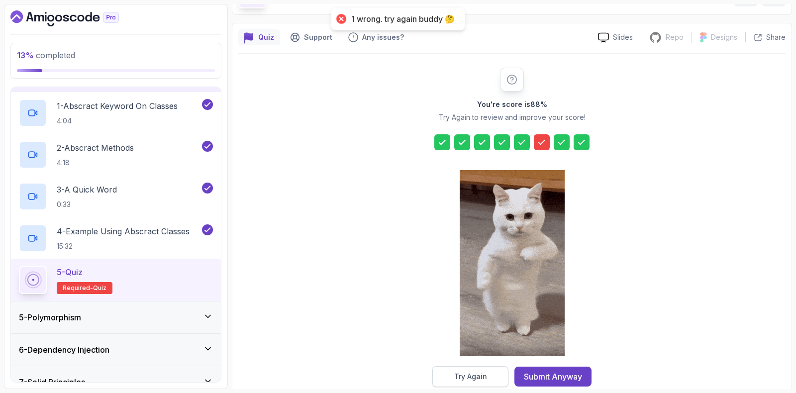
click at [460, 379] on div "Try Again" at bounding box center [470, 377] width 33 height 10
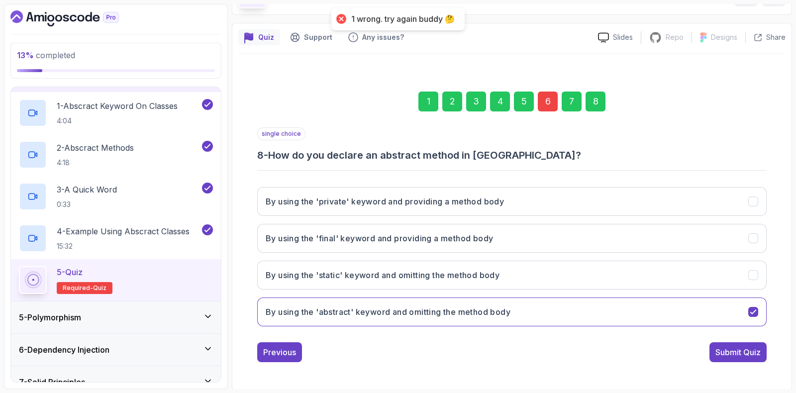
click at [549, 93] on div "6" at bounding box center [548, 102] width 20 height 20
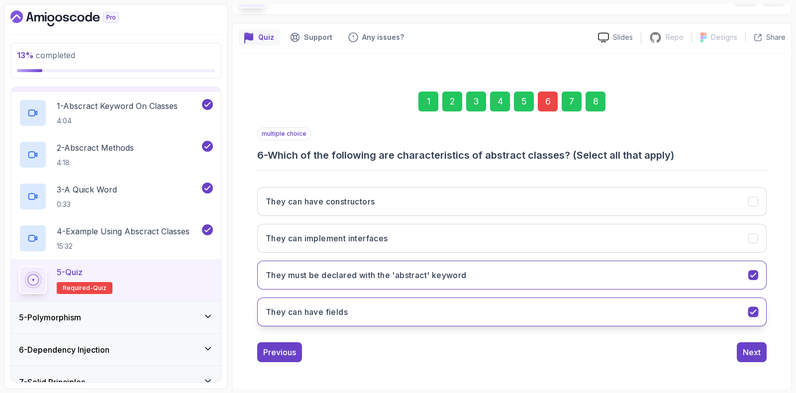
click at [291, 310] on h3 "They can have fields" at bounding box center [307, 312] width 82 height 12
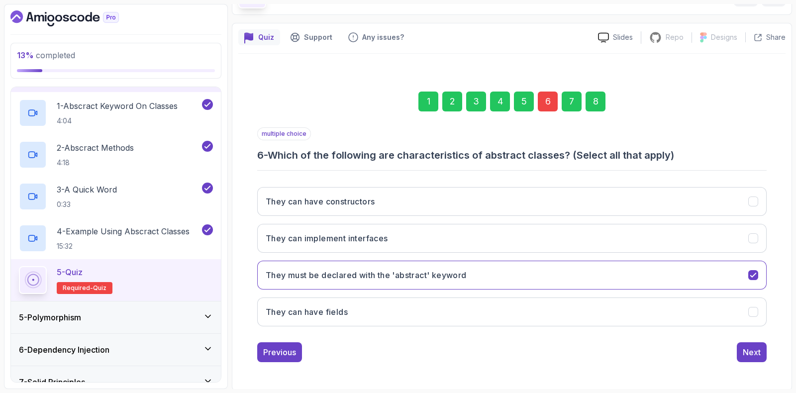
click at [598, 101] on div "8" at bounding box center [596, 102] width 20 height 20
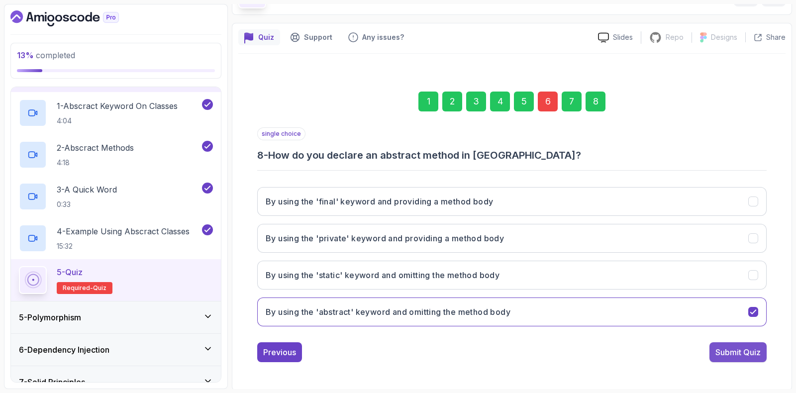
click at [730, 344] on button "Submit Quiz" at bounding box center [738, 352] width 57 height 20
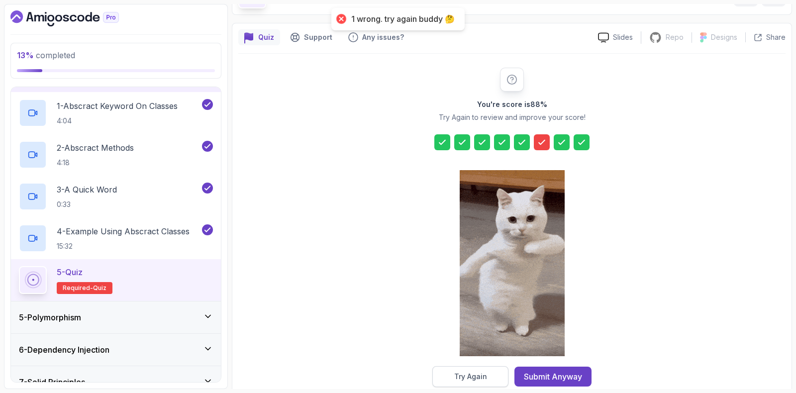
click at [450, 371] on button "Try Again" at bounding box center [470, 376] width 76 height 21
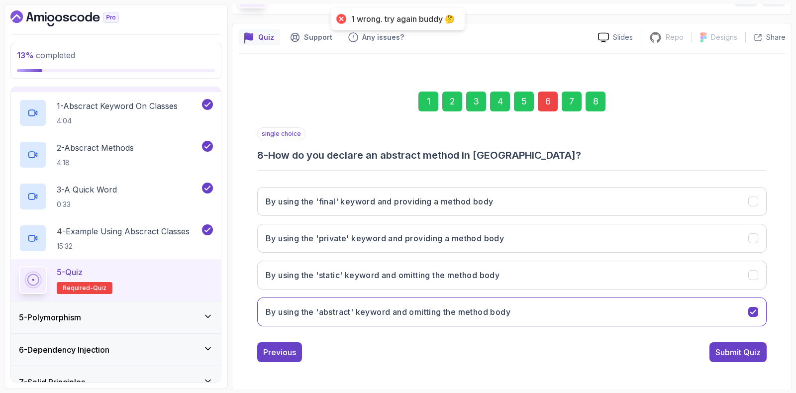
click at [549, 101] on div "6" at bounding box center [548, 102] width 20 height 20
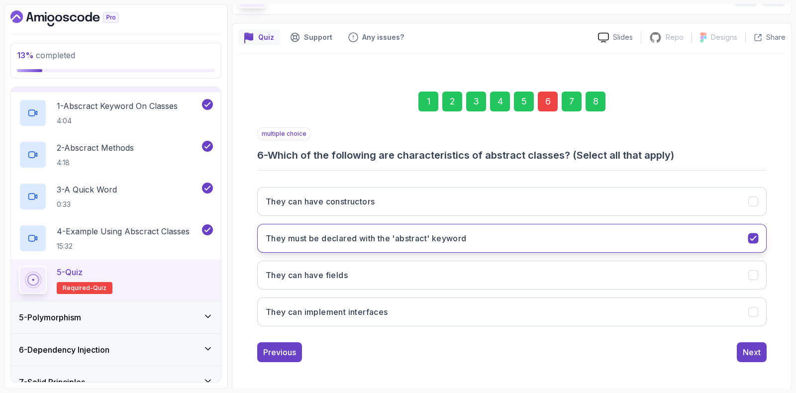
click at [309, 227] on button "They must be declared with the 'abstract' keyword" at bounding box center [512, 238] width 510 height 29
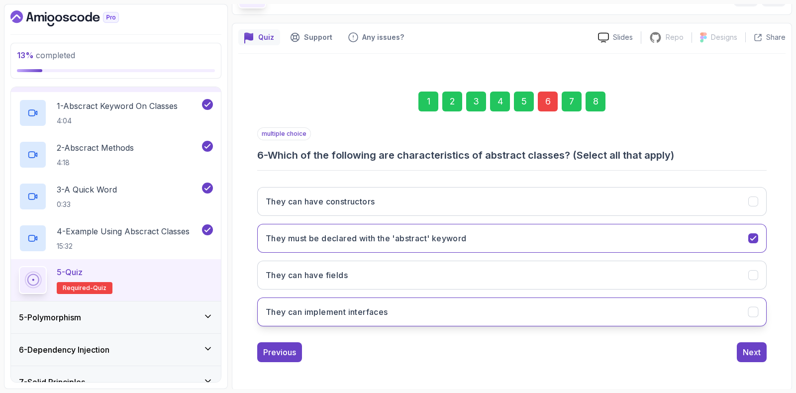
click at [281, 317] on button "They can implement interfaces" at bounding box center [512, 312] width 510 height 29
click at [592, 106] on div "8" at bounding box center [596, 102] width 20 height 20
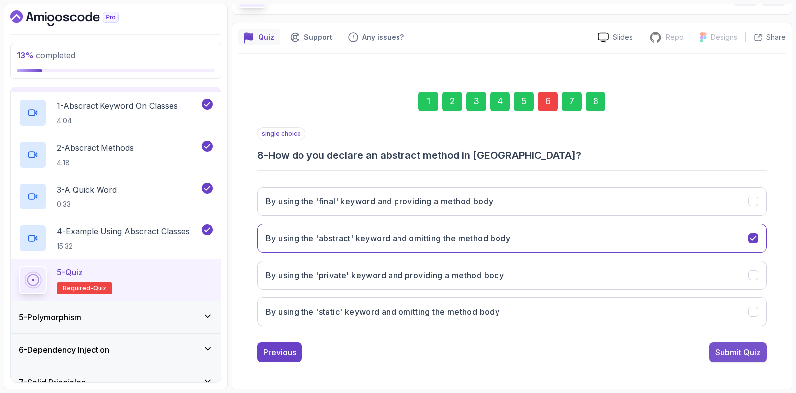
click at [732, 346] on div "Submit Quiz" at bounding box center [738, 352] width 45 height 12
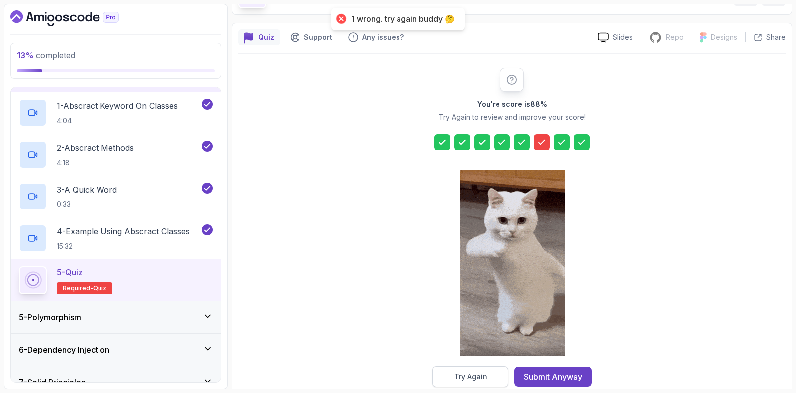
click at [463, 377] on div "Try Again" at bounding box center [470, 377] width 33 height 10
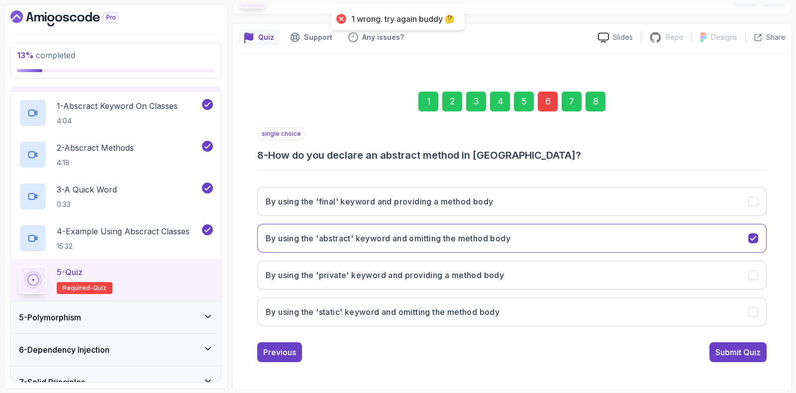
click at [546, 100] on div "6" at bounding box center [548, 102] width 20 height 20
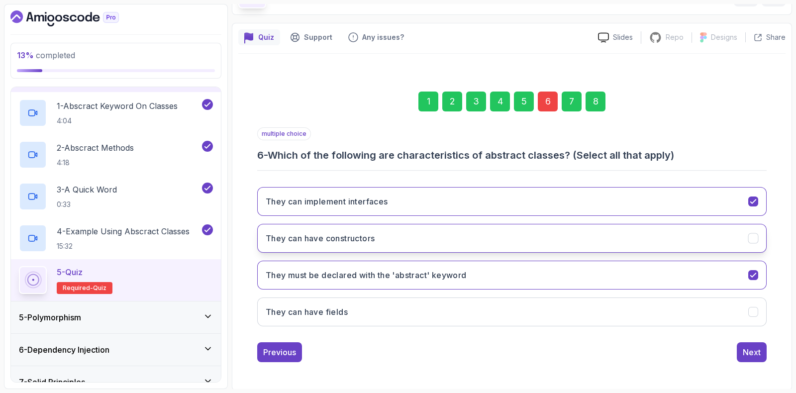
click at [294, 232] on h3 "They can have constructors" at bounding box center [320, 238] width 109 height 12
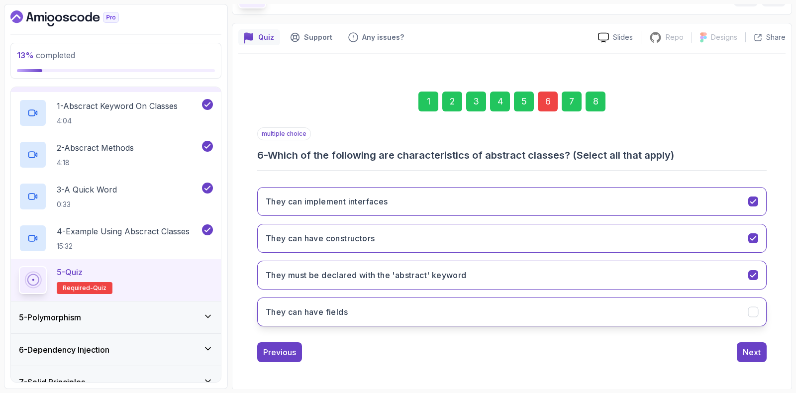
click at [597, 316] on button "They can have fields" at bounding box center [512, 312] width 510 height 29
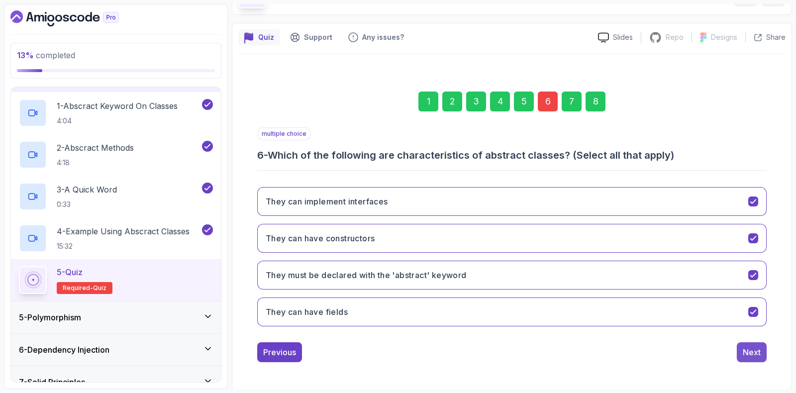
click at [742, 353] on button "Next" at bounding box center [752, 352] width 30 height 20
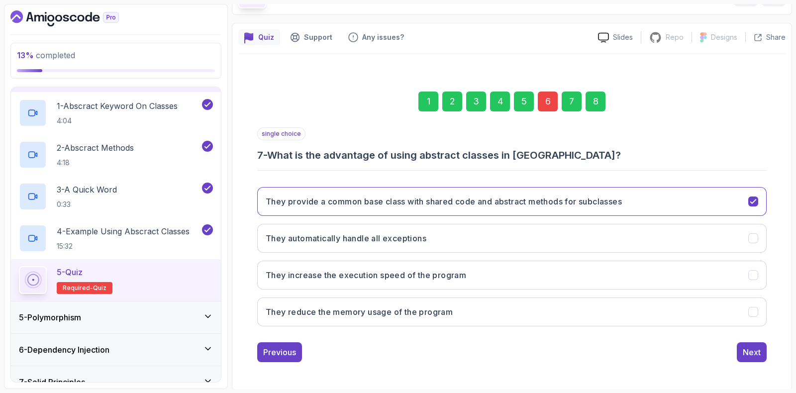
click at [595, 102] on div "8" at bounding box center [596, 102] width 20 height 20
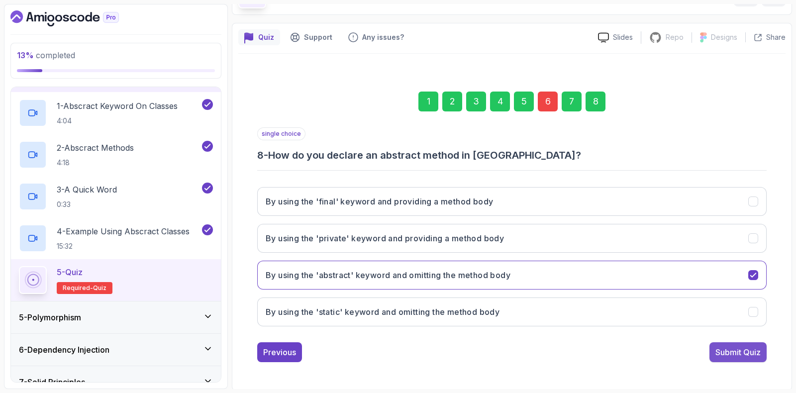
click at [720, 348] on div "Submit Quiz" at bounding box center [738, 352] width 45 height 12
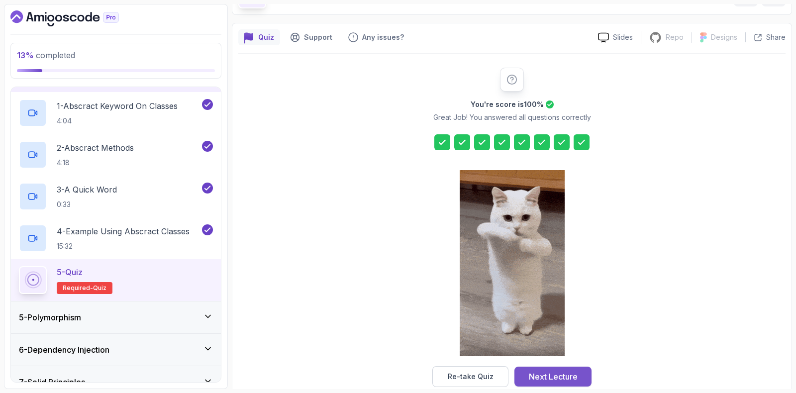
click at [555, 369] on button "Next Lecture" at bounding box center [553, 377] width 77 height 20
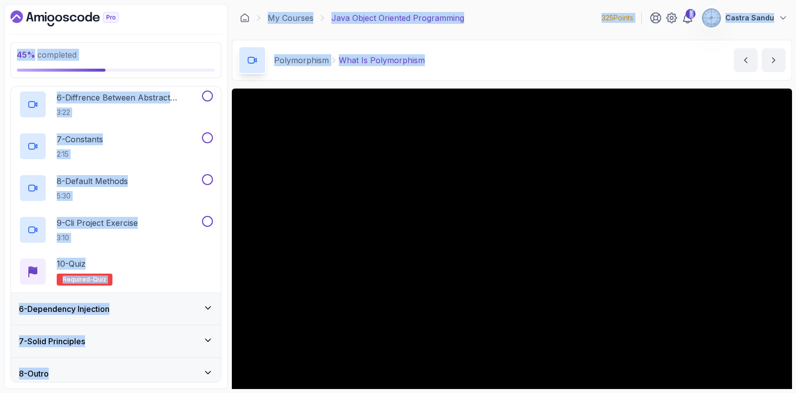
drag, startPoint x: 539, startPoint y: 67, endPoint x: 0, endPoint y: 13, distance: 541.5
click at [0, 13] on section "45 % completed 1 - Intro 2 - Encapsulation 3 - Inheritance 4 - Abstract Classes…" at bounding box center [398, 196] width 796 height 393
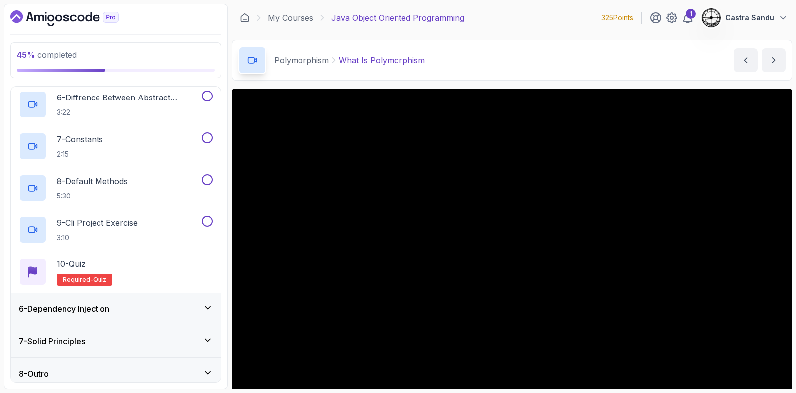
click at [208, 6] on div "45 % completed 1 - Intro 2 - Encapsulation 3 - Inheritance 4 - Abstract Classes…" at bounding box center [116, 196] width 224 height 385
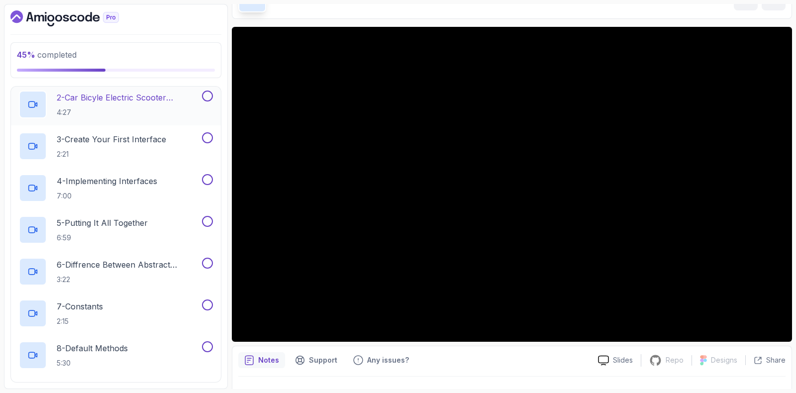
scroll to position [187, 0]
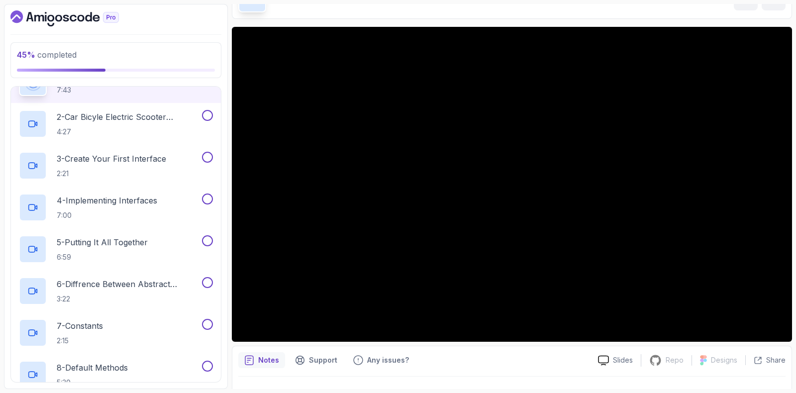
click at [52, 12] on icon "Dashboard" at bounding box center [64, 18] width 108 height 16
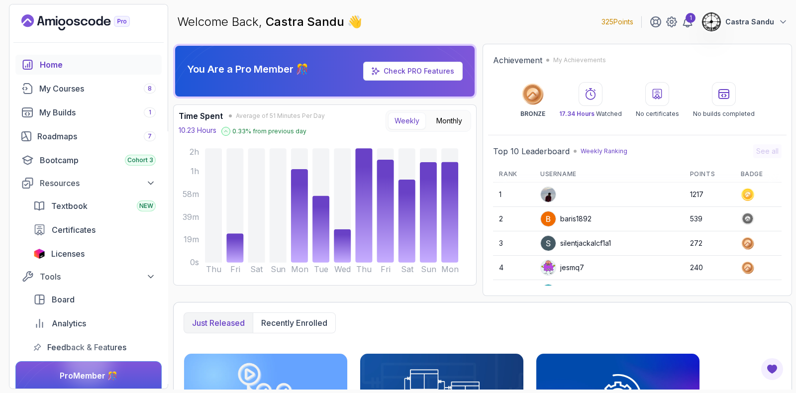
click at [582, 90] on div at bounding box center [591, 94] width 24 height 24
click at [510, 58] on h2 "Achievement" at bounding box center [517, 60] width 49 height 12
drag, startPoint x: 517, startPoint y: 73, endPoint x: 555, endPoint y: 103, distance: 47.9
click at [555, 103] on div "Achievement My Achievements BRONZE 17.34 Hours Watched No certificates No build…" at bounding box center [637, 86] width 299 height 74
click at [533, 96] on circle at bounding box center [532, 94] width 16 height 16
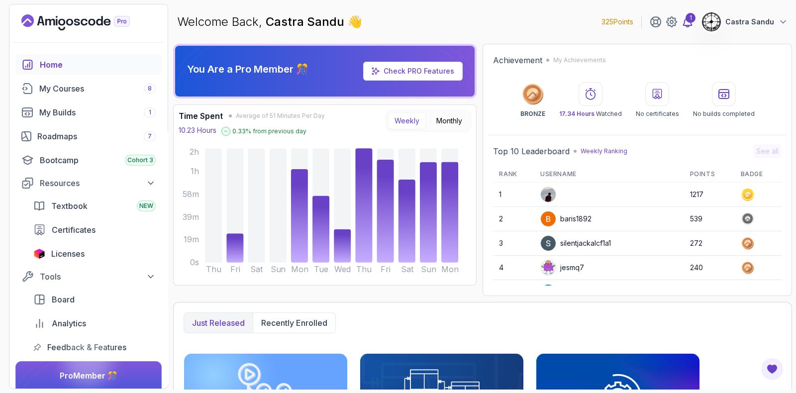
click at [694, 26] on icon at bounding box center [688, 22] width 12 height 12
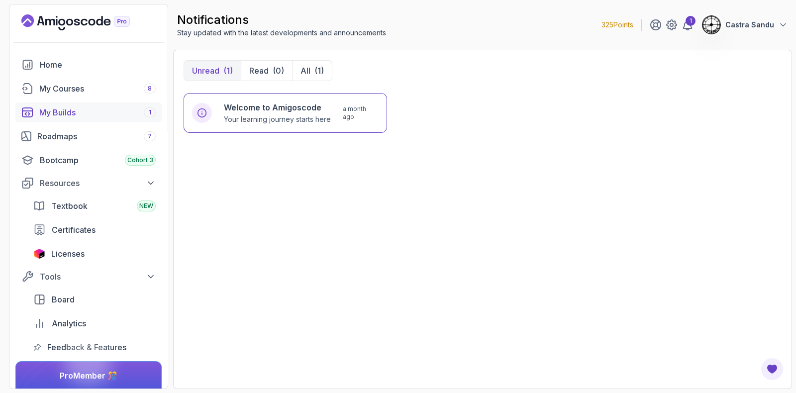
click at [78, 115] on div "My Builds 1" at bounding box center [97, 112] width 116 height 12
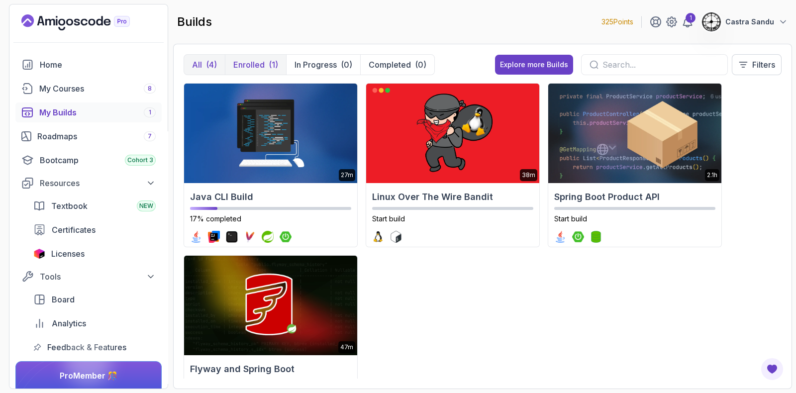
click at [254, 64] on p "Enrolled" at bounding box center [248, 65] width 31 height 12
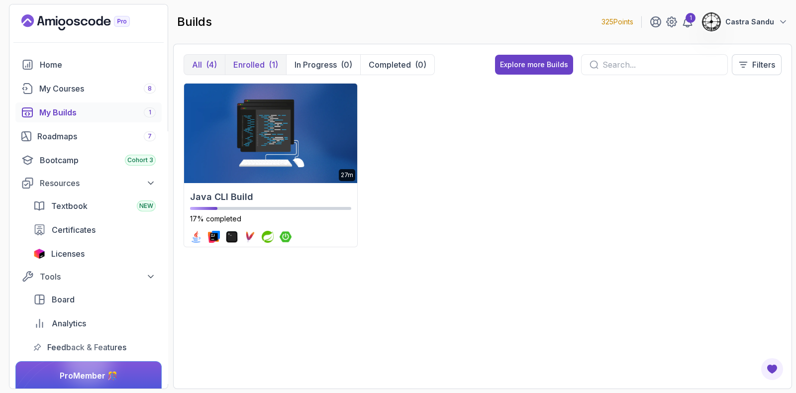
click at [203, 60] on button "All (4)" at bounding box center [204, 65] width 41 height 20
